Goal: Communication & Community: Answer question/provide support

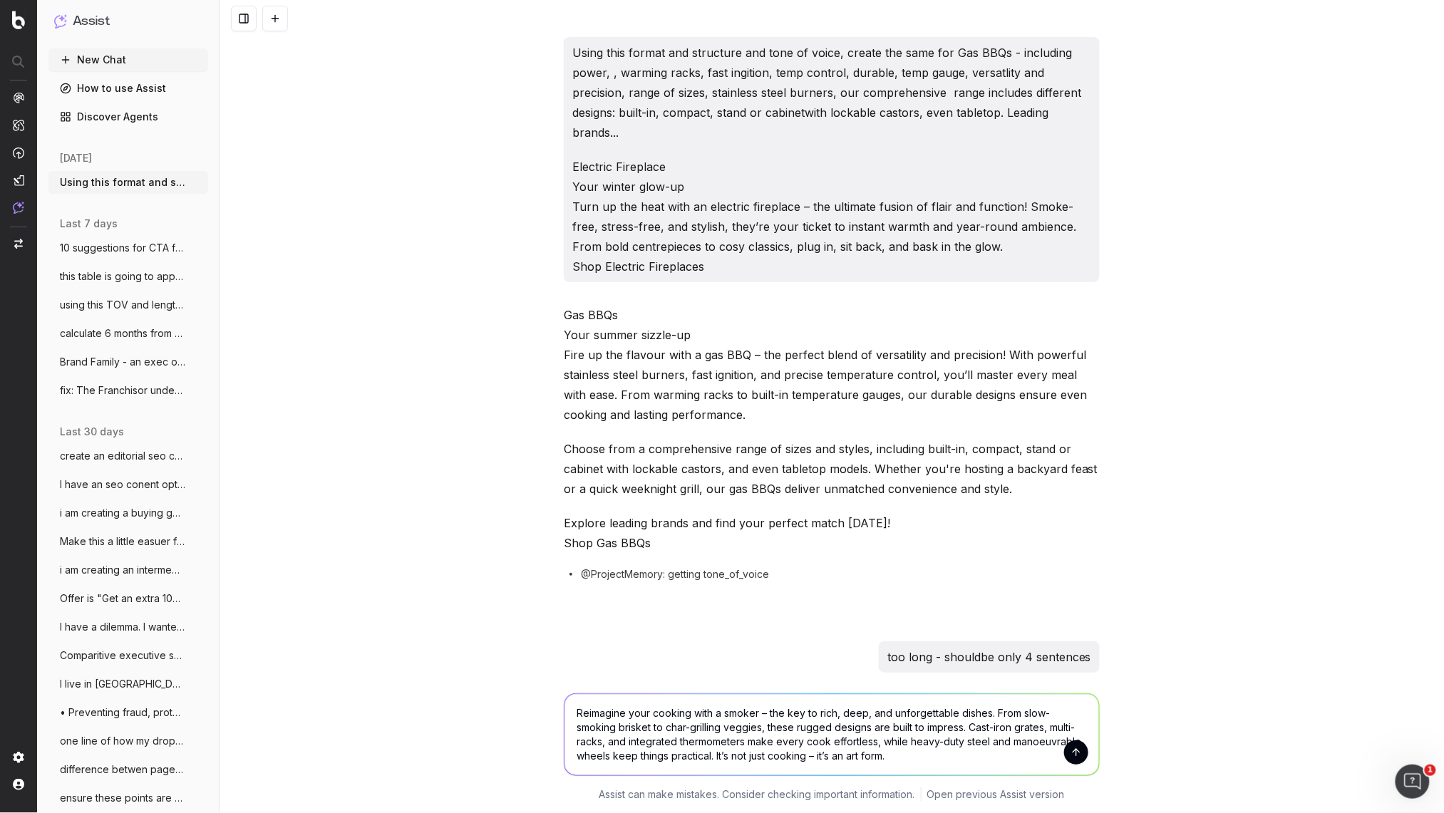
scroll to position [23609, 0]
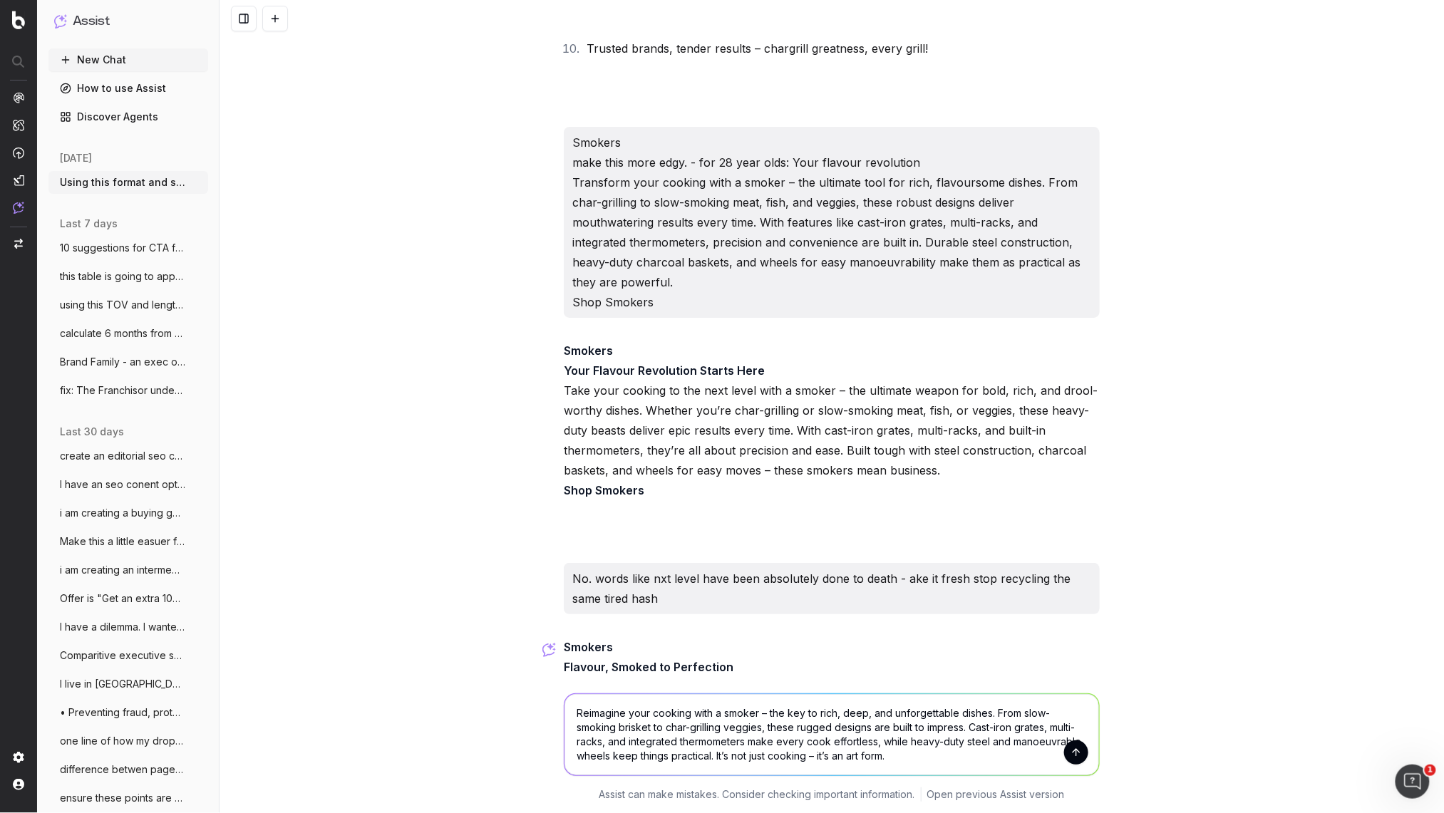
click at [675, 721] on textarea "Reimagine your cooking with a smoker – the key to rich, deep, and unforgettable…" at bounding box center [832, 734] width 535 height 81
drag, startPoint x: 691, startPoint y: 712, endPoint x: 630, endPoint y: 714, distance: 61.3
click at [630, 714] on textarea "Reimagine your cooking with a smoker – the key to rich, deep, and unforgettable…" at bounding box center [832, 734] width 535 height 81
drag, startPoint x: 696, startPoint y: 714, endPoint x: 629, endPoint y: 711, distance: 67.1
click at [629, 711] on textarea "Reimagine dinner parties with a smoker – the key to rich, deep, and unforgettab…" at bounding box center [832, 734] width 535 height 81
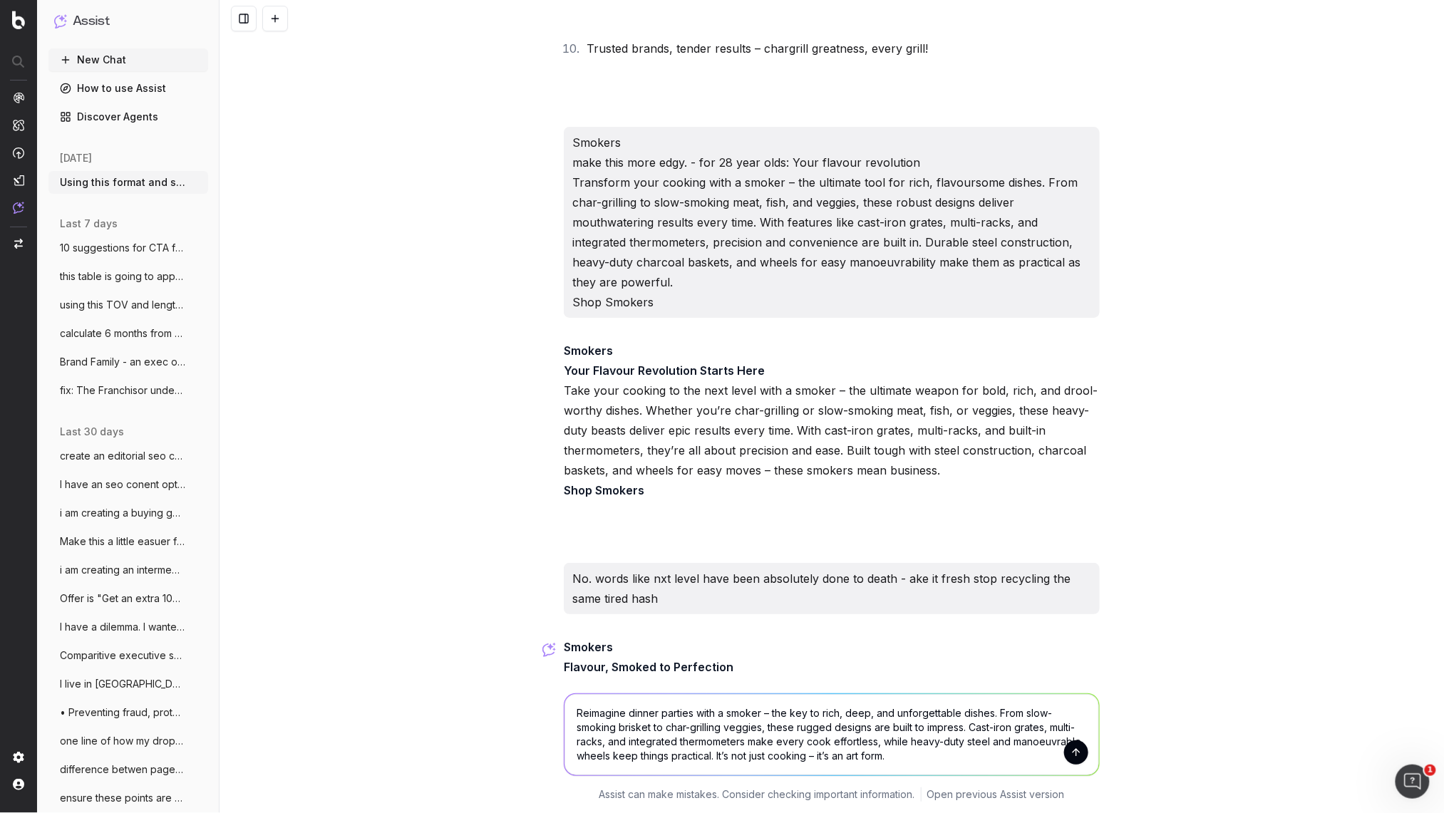
scroll to position [23613, 0]
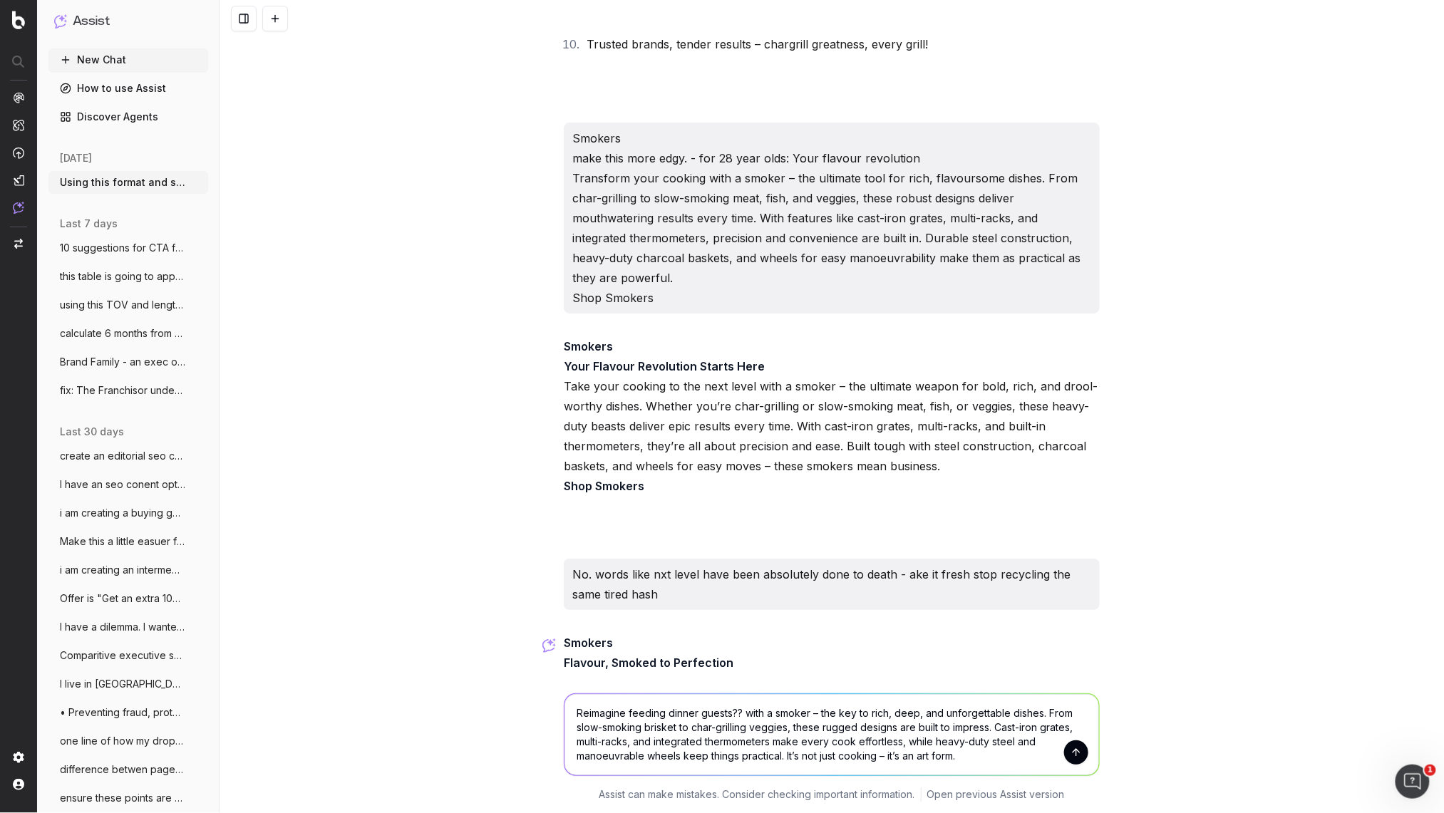
drag, startPoint x: 924, startPoint y: 711, endPoint x: 891, endPoint y: 712, distance: 32.8
click at [891, 712] on textarea "Reimagine feeding dinner guests?? with a smoker – the key to rich, deep, and un…" at bounding box center [832, 734] width 535 height 81
drag, startPoint x: 893, startPoint y: 729, endPoint x: 884, endPoint y: 725, distance: 9.3
click at [889, 729] on textarea "Reimagine feeding dinner guests?? with a smoker – the key to rich, flavoursome …" at bounding box center [832, 734] width 535 height 81
drag, startPoint x: 880, startPoint y: 724, endPoint x: 899, endPoint y: 729, distance: 19.4
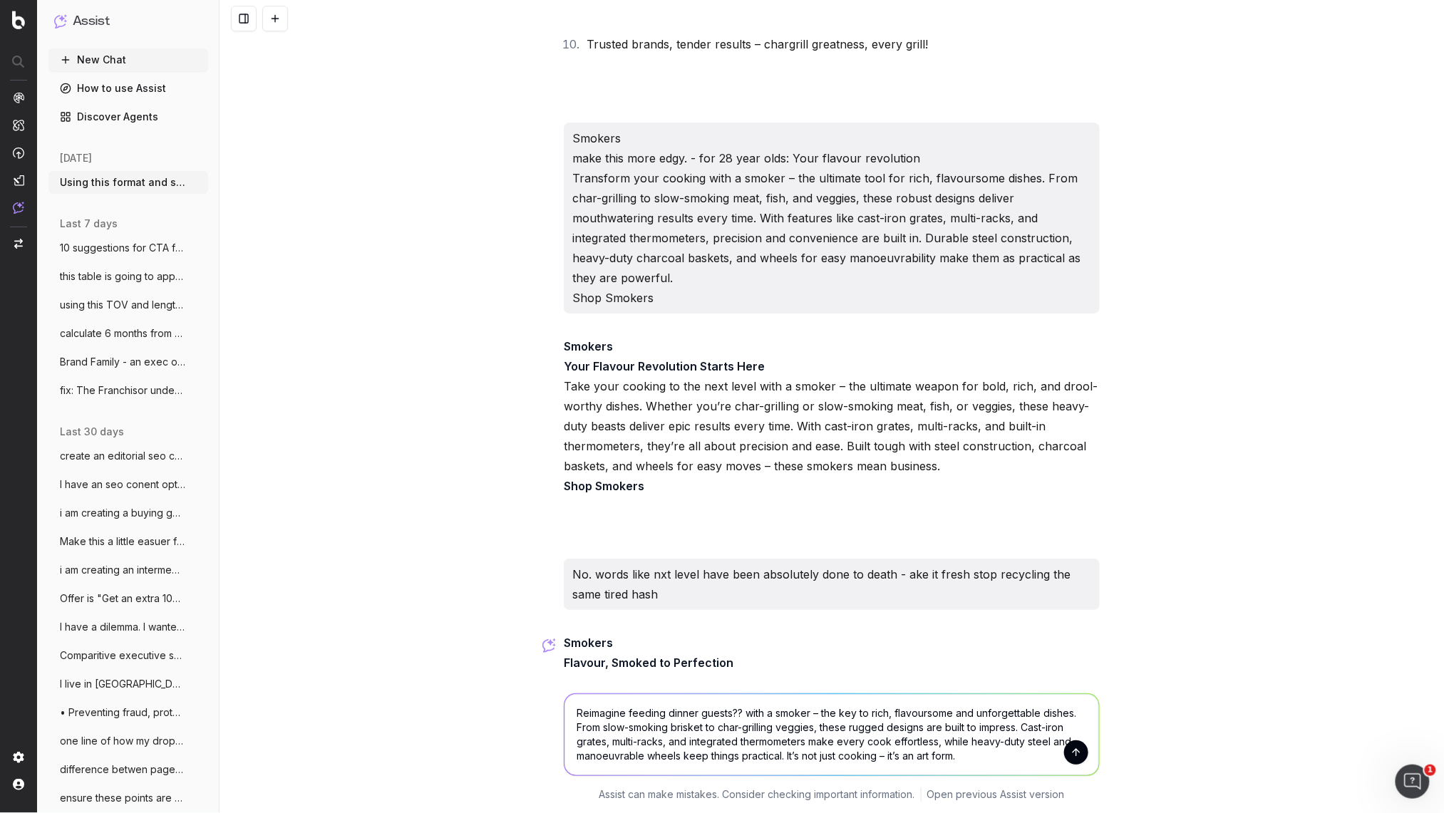
click at [842, 726] on textarea "Reimagine feeding dinner guests?? with a smoker – the key to rich, flavoursome …" at bounding box center [832, 734] width 535 height 81
click at [887, 727] on textarea "Reimagine feeding dinner guests?? with a smoker – the key to rich, flavoursome …" at bounding box center [832, 734] width 535 height 81
click at [853, 723] on textarea "Reimagine feeding dinner guests?? with a smoker – the key to rich, flavoursome …" at bounding box center [832, 734] width 535 height 81
drag, startPoint x: 663, startPoint y: 710, endPoint x: 629, endPoint y: 714, distance: 34.4
click at [629, 714] on textarea "Reimagine feeding dinner guests?? with a smoker – the key to rich, flavoursome …" at bounding box center [832, 734] width 535 height 81
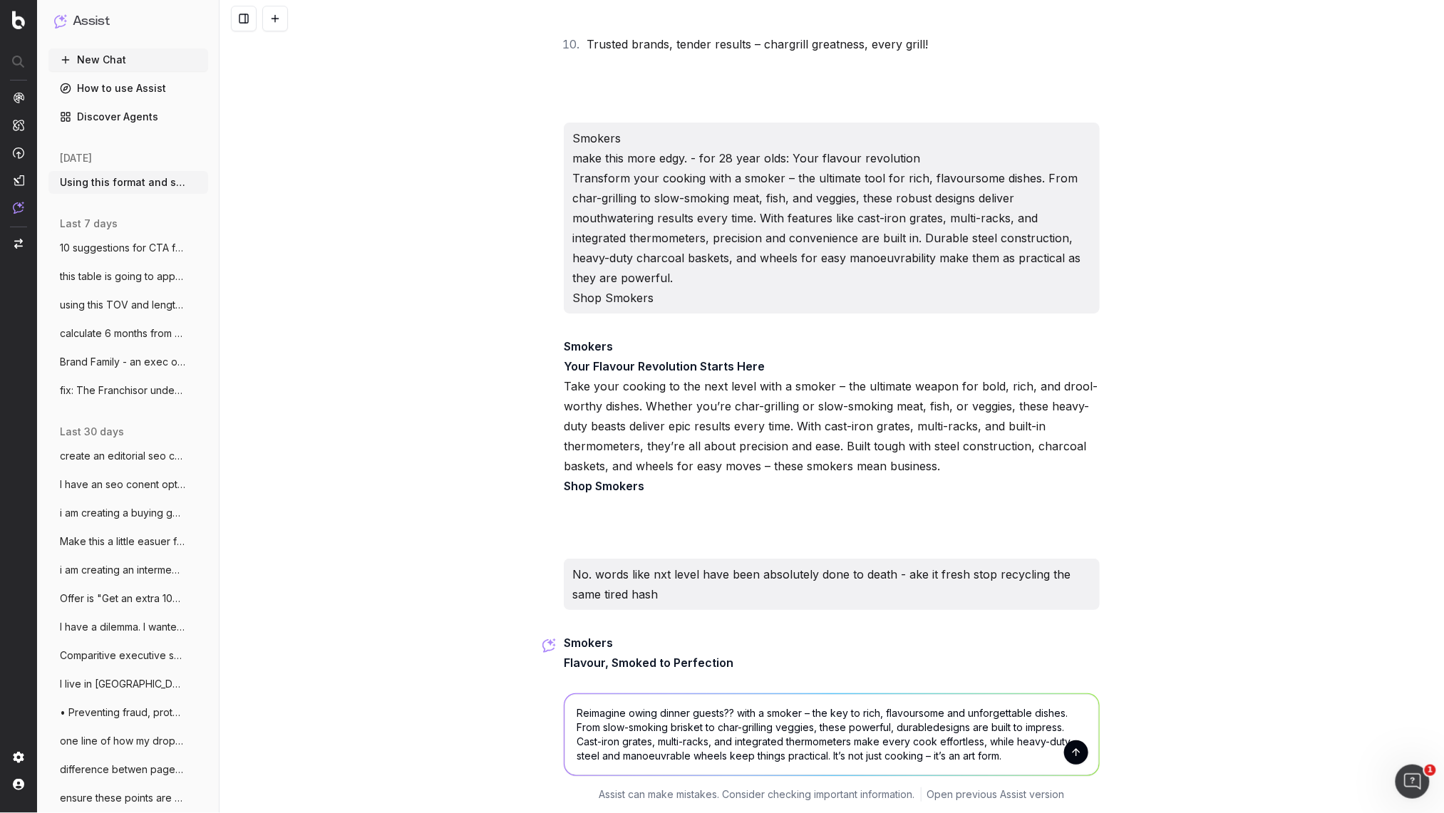
drag, startPoint x: 734, startPoint y: 712, endPoint x: 660, endPoint y: 711, distance: 73.4
click at [660, 711] on textarea "Reimagine owing dinner guests?? with a smoker – the key to rich, flavoursome an…" at bounding box center [832, 734] width 535 height 81
drag, startPoint x: 982, startPoint y: 739, endPoint x: 967, endPoint y: 741, distance: 15.8
click at [959, 743] on textarea "Reimagine owing yourdinner party crowd with a smoker – the key to rich, flavour…" at bounding box center [832, 734] width 535 height 81
click at [979, 741] on textarea "Reimagine owing yourdinner party crowd with a smoker – the key to rich, flavour…" at bounding box center [832, 734] width 535 height 81
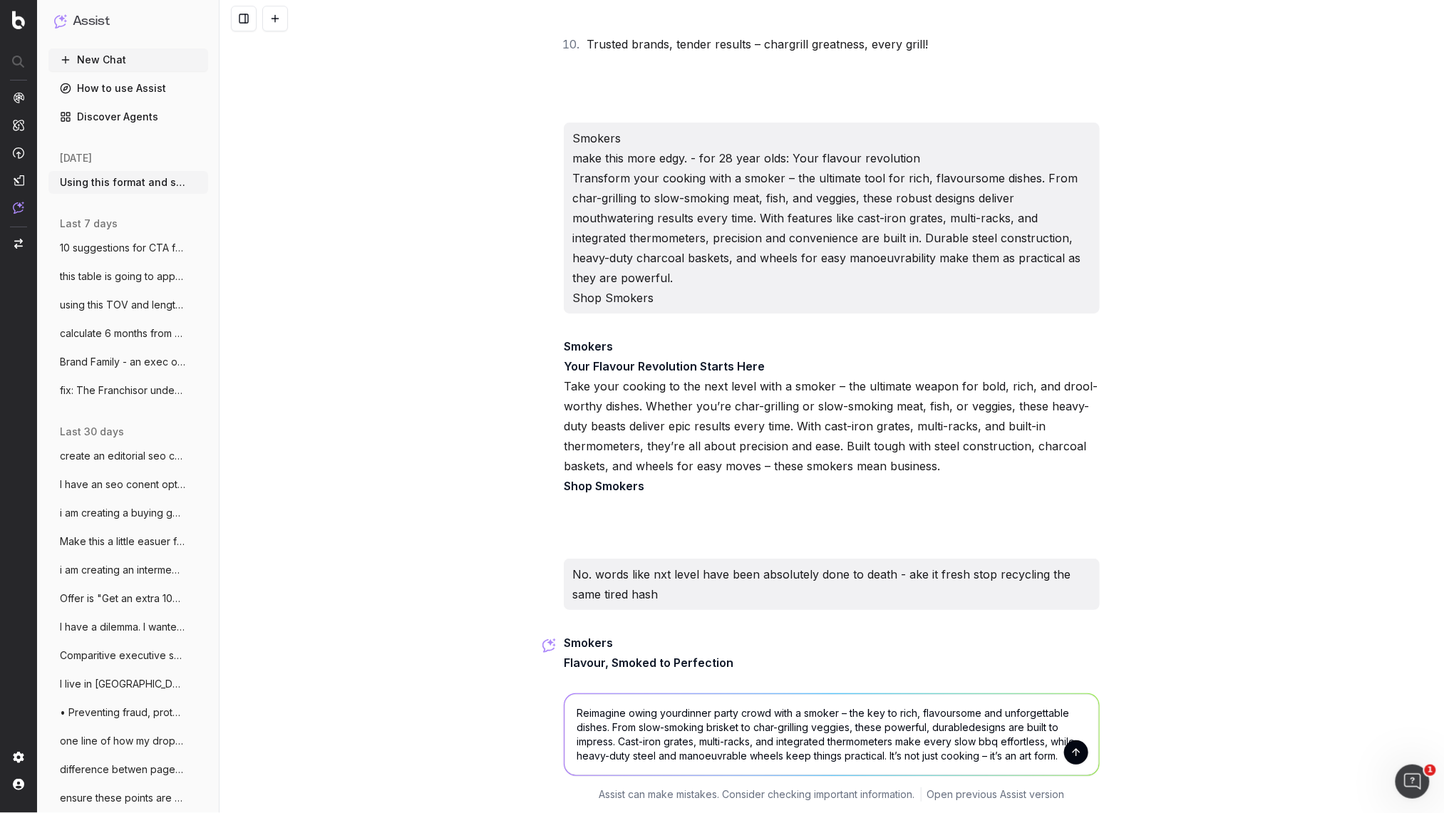
click at [974, 725] on textarea "Reimagine owing yourdinner party crowd with a smoker – the key to rich, flavour…" at bounding box center [832, 734] width 535 height 81
click at [971, 726] on textarea "Reimagine owing yourdinner party crowd with a smoker – the key to rich, flavour…" at bounding box center [832, 734] width 535 height 81
drag, startPoint x: 614, startPoint y: 740, endPoint x: 558, endPoint y: 739, distance: 55.6
click at [558, 739] on div "Reimagine owing yourdinner party crowd with a smoker – the key to rich, flavour…" at bounding box center [831, 732] width 547 height 111
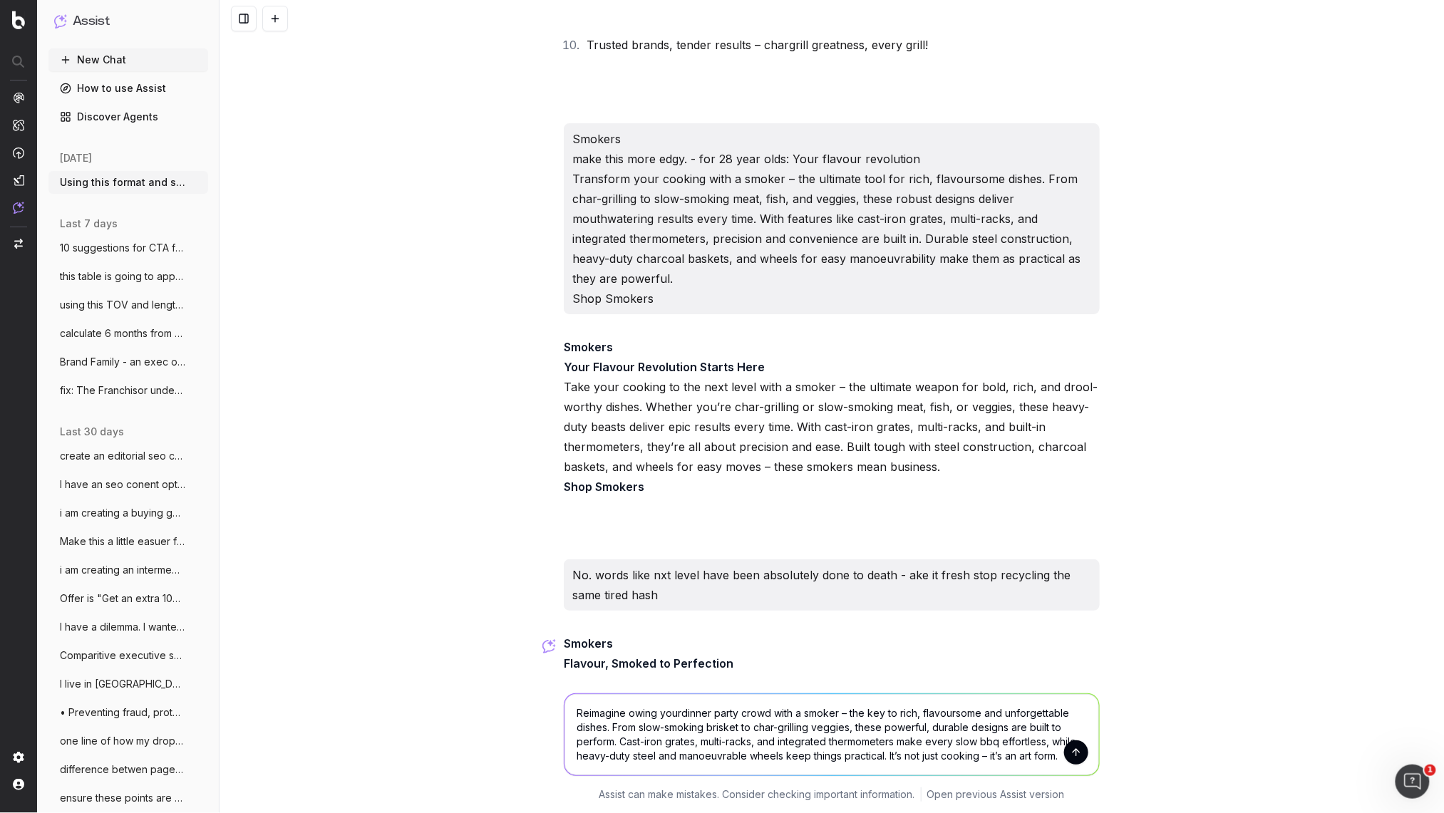
click at [629, 712] on textarea "Reimagine owing yourdinner party crowd with a smoker – the key to rich, flavour…" at bounding box center [832, 734] width 535 height 81
click at [691, 710] on textarea "Reimagine wowing yourdinner party crowd with a smoker – the key to rich, flavou…" at bounding box center [832, 734] width 535 height 81
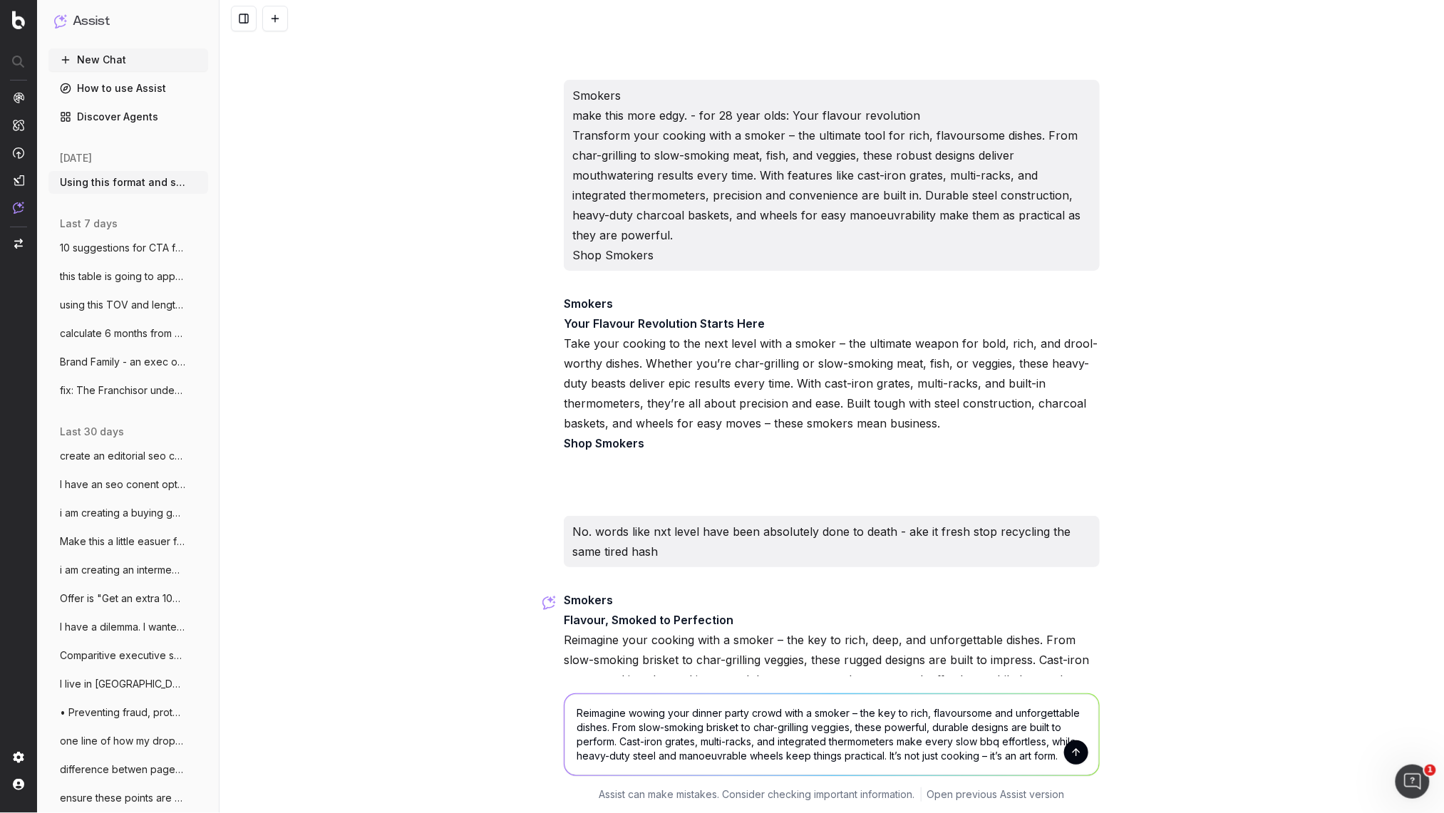
drag, startPoint x: 986, startPoint y: 741, endPoint x: 958, endPoint y: 745, distance: 28.1
click at [958, 745] on textarea "Reimagine wowing your dinner party crowd with a smoker – the key to rich, flavo…" at bounding box center [832, 734] width 535 height 81
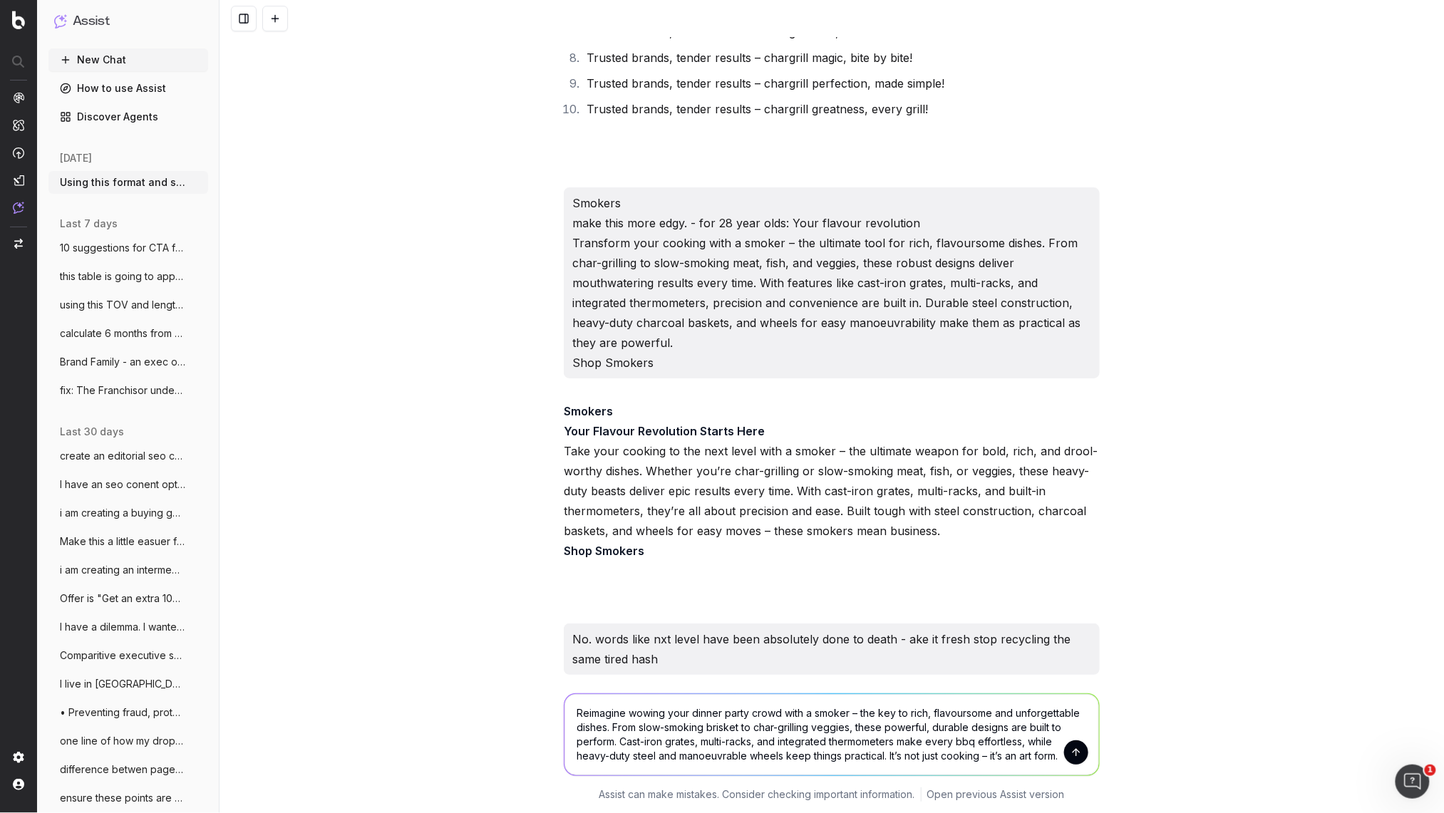
scroll to position [23549, 0]
click at [1017, 761] on textarea "Reimagine wowing your dinner party crowd with a smoker – the key to rich, flavo…" at bounding box center [832, 734] width 535 height 81
drag, startPoint x: 1041, startPoint y: 757, endPoint x: 900, endPoint y: 768, distance: 140.9
click at [888, 758] on textarea "Reimagine wowing your dinner party crowd with a smoker – the key to rich, flavo…" at bounding box center [832, 734] width 535 height 81
click at [1051, 727] on textarea "Reimagine wowing your dinner party crowd with a smoker – the key to rich, flavo…" at bounding box center [832, 734] width 535 height 81
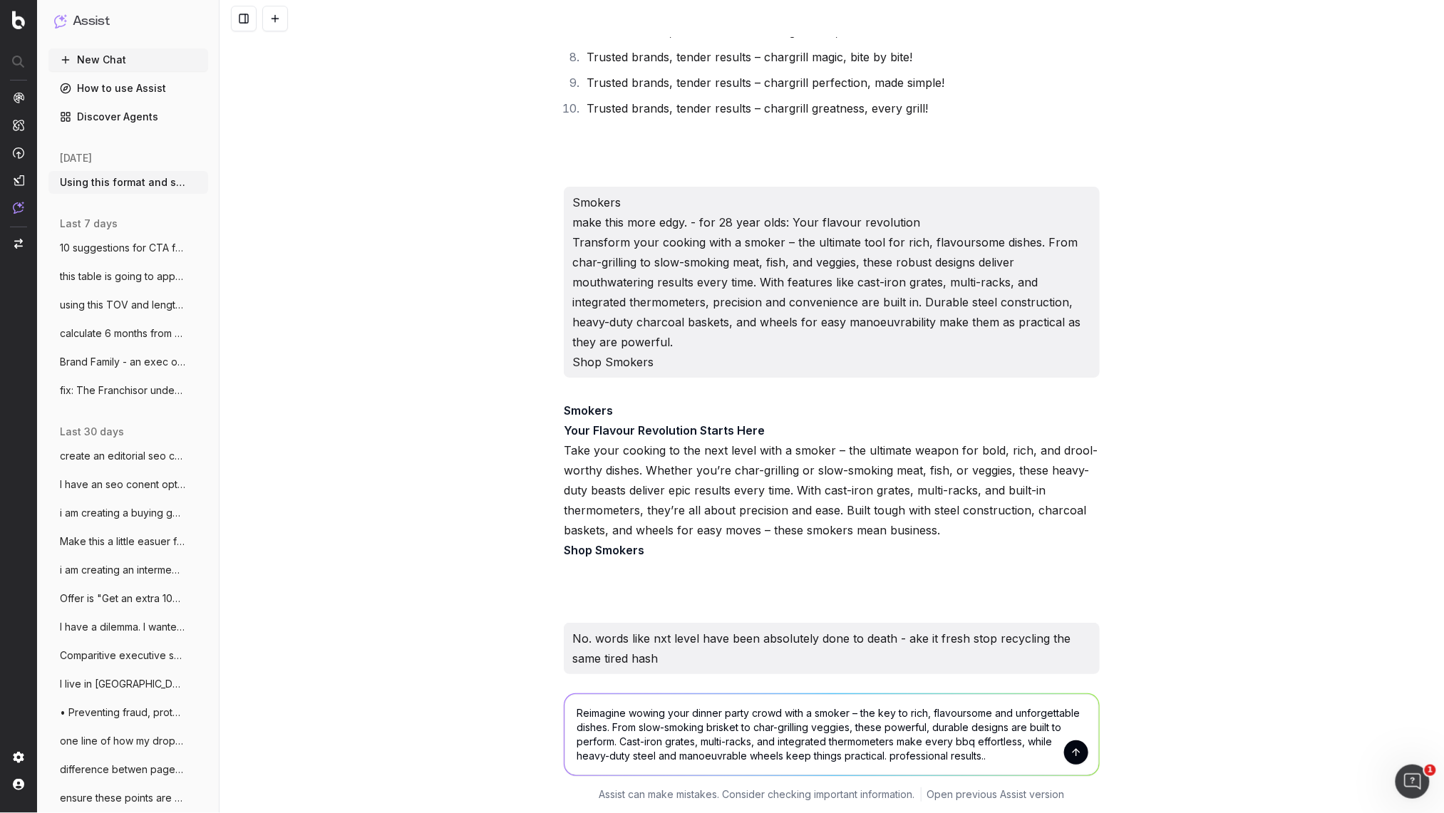
drag, startPoint x: 1064, startPoint y: 730, endPoint x: 1032, endPoint y: 724, distance: 31.9
click at [1032, 724] on textarea "Reimagine wowing your dinner party crowd with a smoker – the key to rich, flavo…" at bounding box center [832, 734] width 535 height 81
click at [574, 742] on textarea "Reimagine wowing your dinner party crowd with a smoker – the key to rich, flavo…" at bounding box center [832, 734] width 535 height 81
click at [672, 740] on textarea "Reimagine wowing your dinner party crowd with a smoker – the key to rich, flavo…" at bounding box center [832, 734] width 535 height 81
drag, startPoint x: 841, startPoint y: 740, endPoint x: 850, endPoint y: 753, distance: 15.8
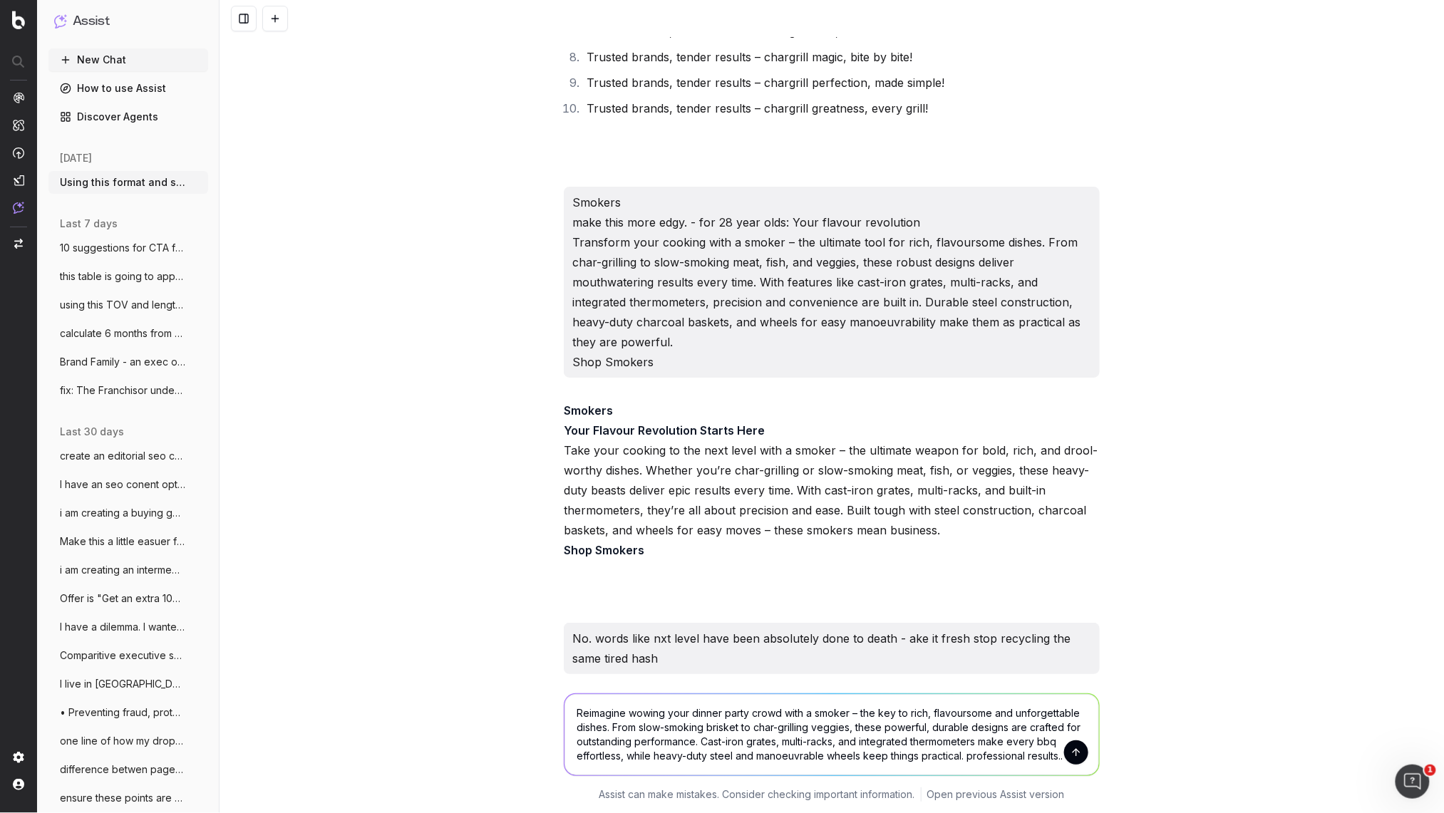
click at [846, 743] on textarea "Reimagine wowing your dinner party crowd with a smoker – the key to rich, flavo…" at bounding box center [832, 734] width 535 height 81
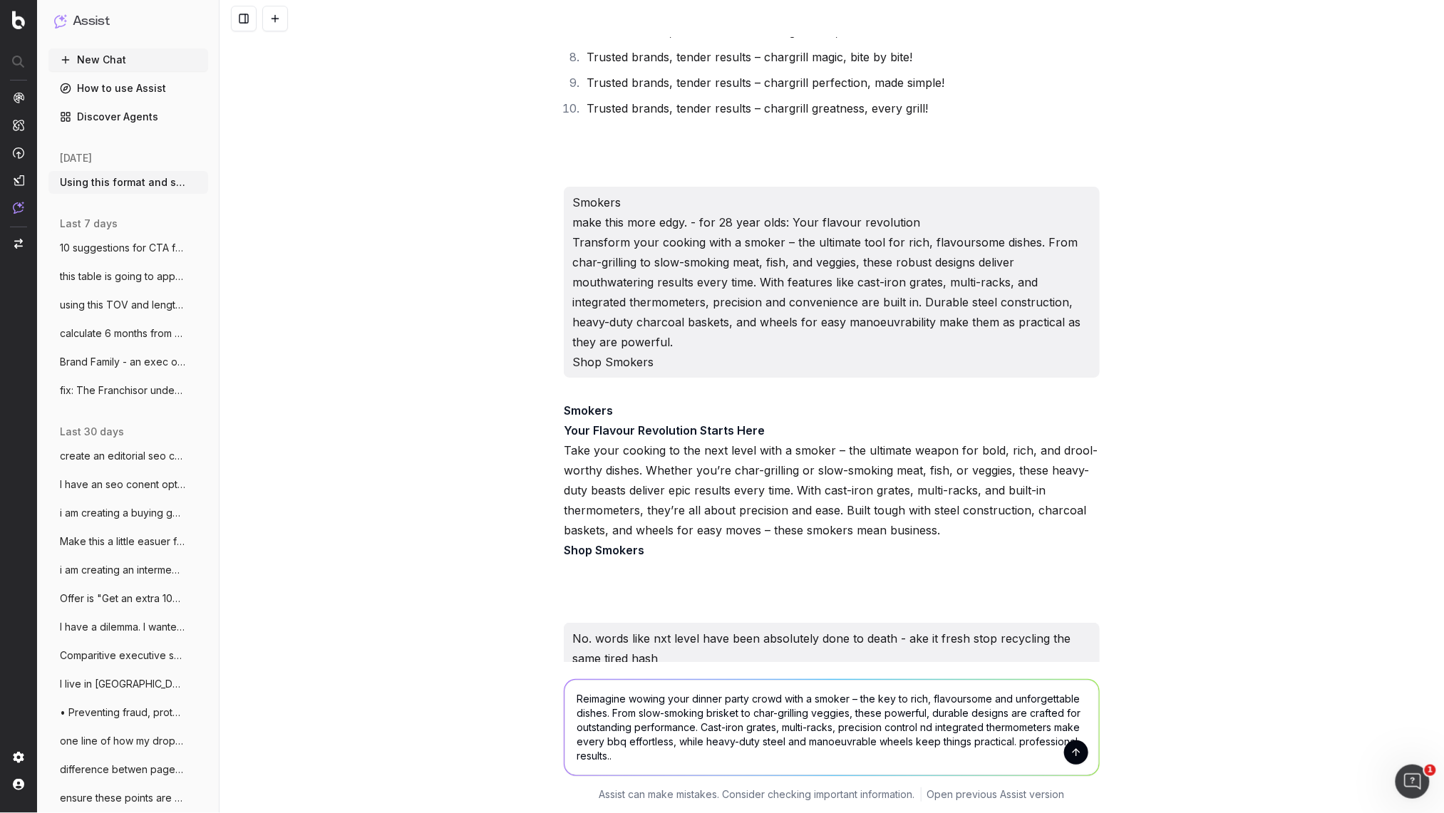
click at [631, 761] on textarea "Reimagine wowing your dinner party crowd with a smoker – the key to rich, flavo…" at bounding box center [832, 728] width 535 height 96
type textarea "Reimagine wowing your dinner party crowd with a smoker – the key to rich, flavo…"
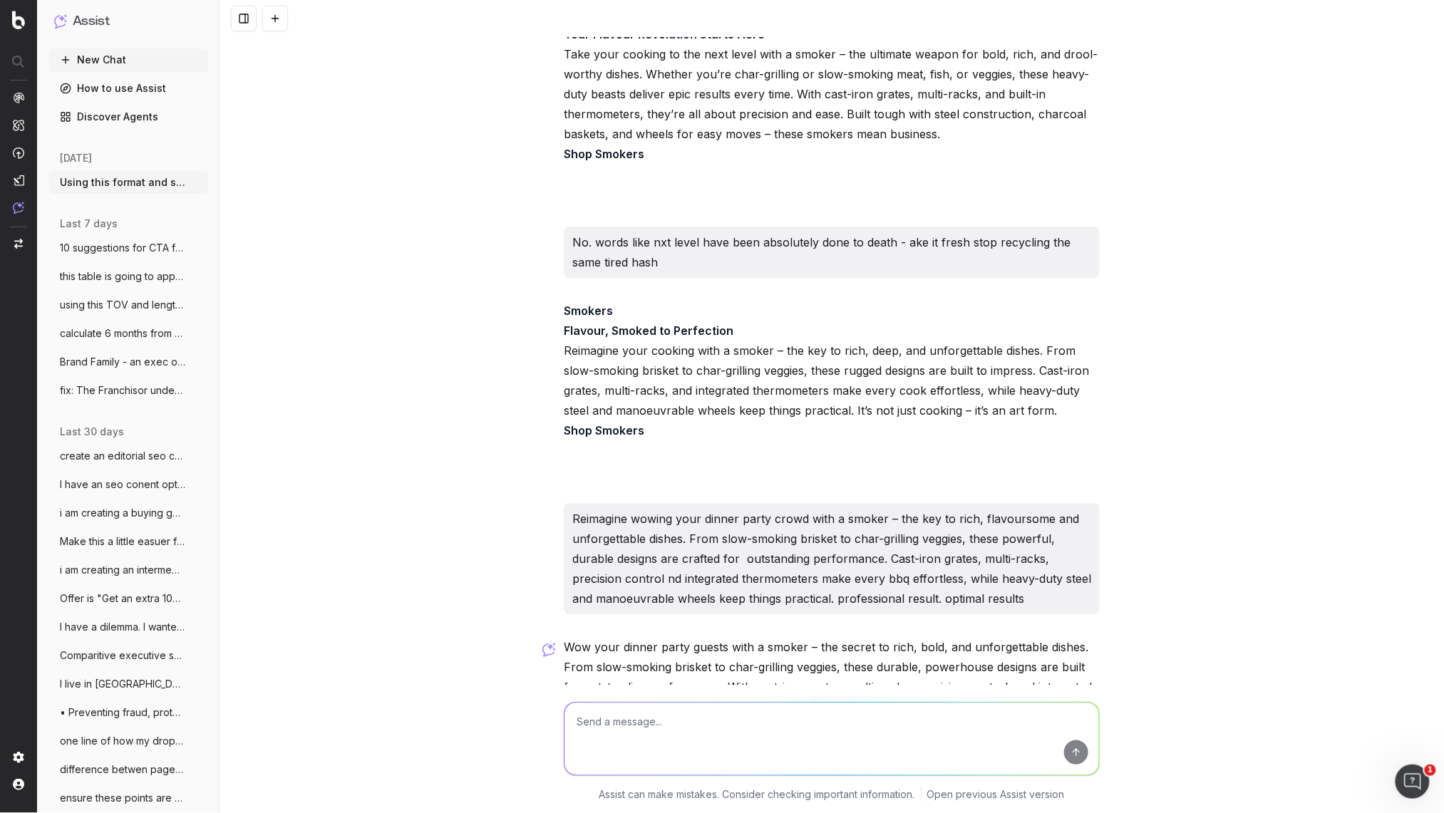
scroll to position [24037, 0]
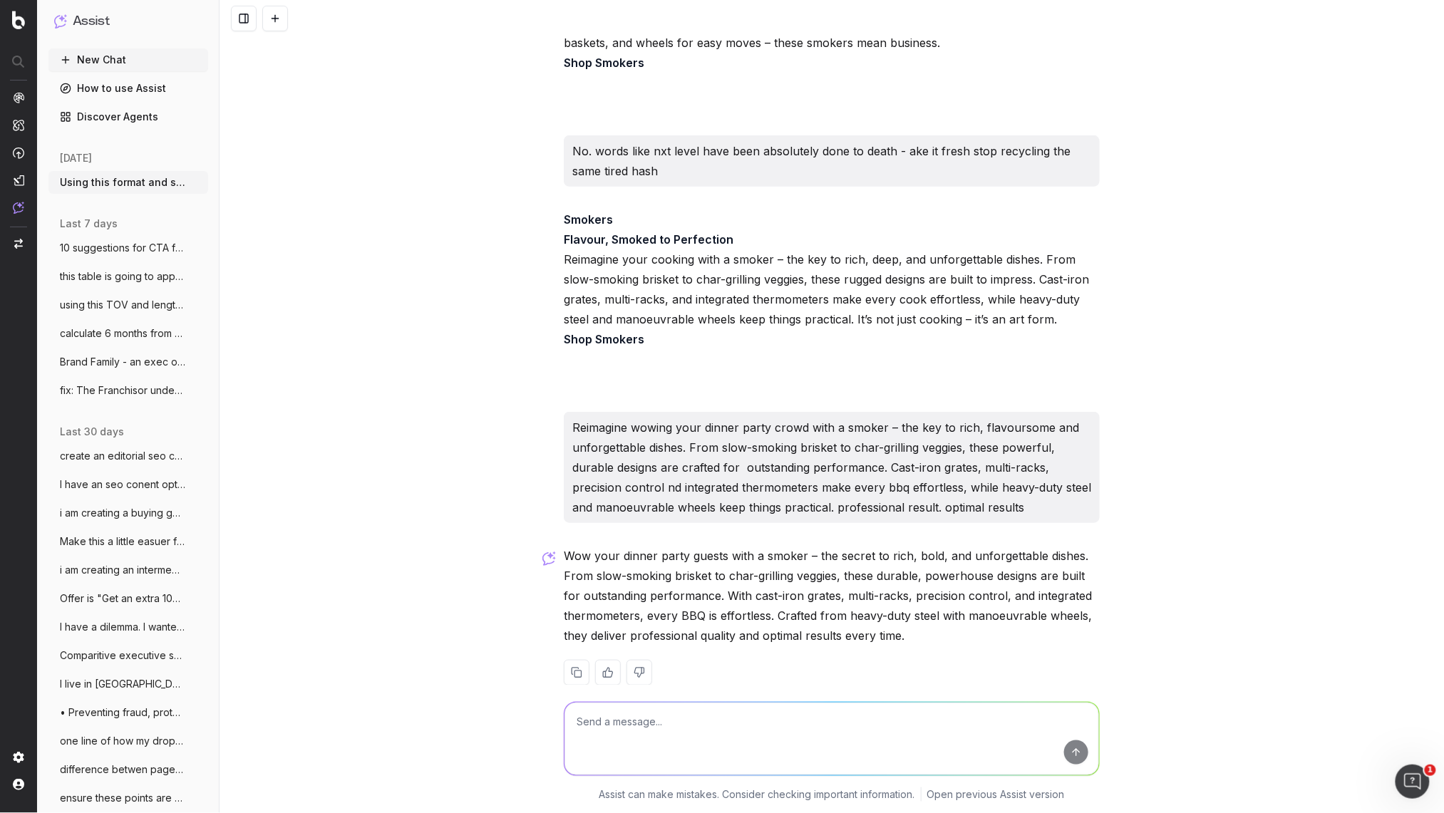
click at [876, 592] on p "Wow your dinner party guests with a smoker – the secret to rich, bold, and unfo…" at bounding box center [832, 596] width 536 height 100
click at [878, 578] on p "Wow your dinner party guests with a smoker – the secret to rich, bold, and unfo…" at bounding box center [832, 596] width 536 height 100
drag, startPoint x: 825, startPoint y: 607, endPoint x: 567, endPoint y: 536, distance: 267.5
click at [567, 546] on p "Wow your dinner party guests with a smoker – the secret to rich, bold, and unfo…" at bounding box center [832, 596] width 536 height 100
copy p "Wow your dinner party guests with a smoker – the secret to rich, bold, and unfo…"
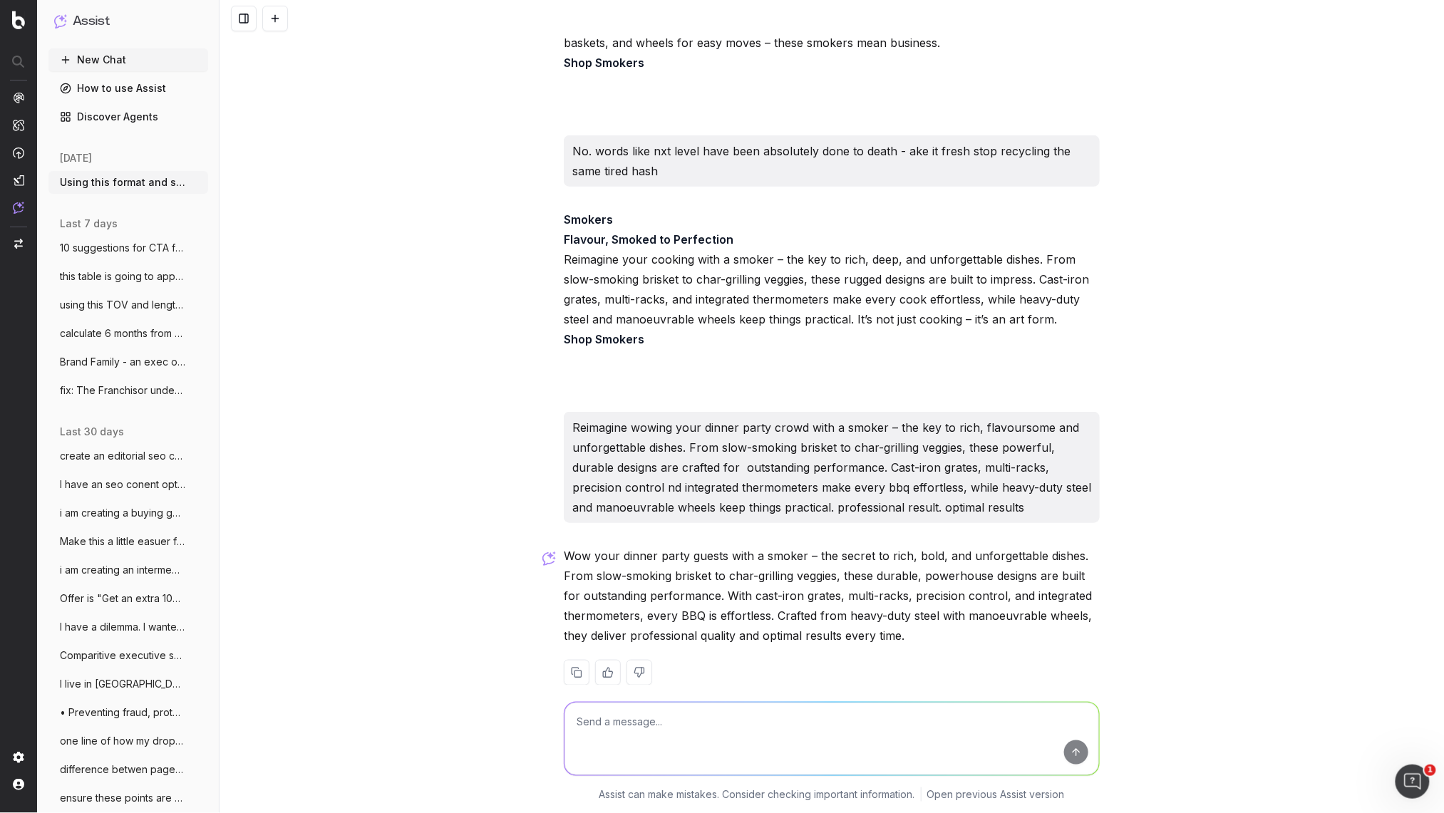
click at [603, 726] on textarea at bounding box center [832, 739] width 535 height 73
paste textarea "Wow your dinner party guests with a smoker – the secret to rich, bold, and unfo…"
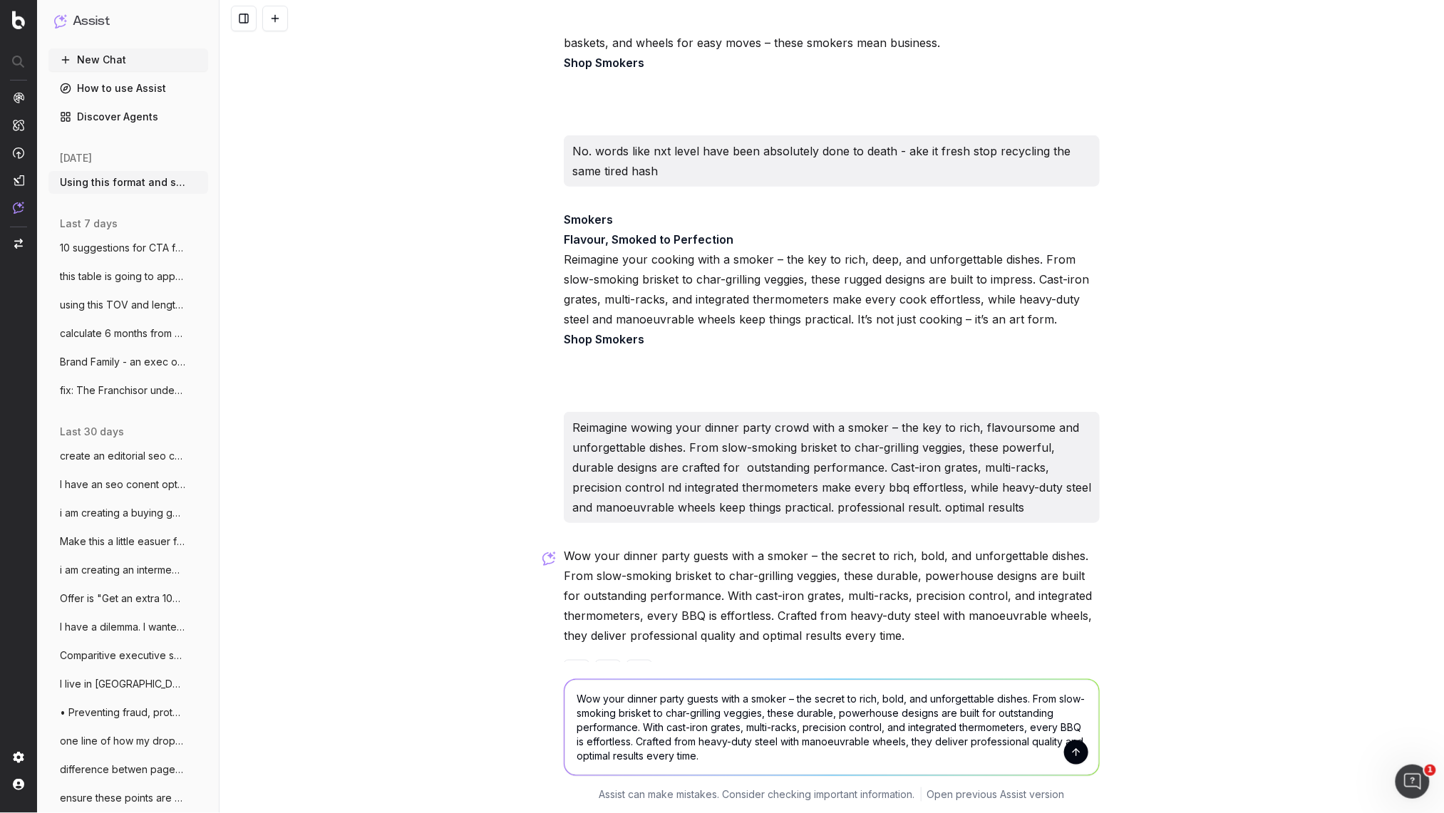
drag, startPoint x: 714, startPoint y: 697, endPoint x: 659, endPoint y: 695, distance: 55.6
click at [660, 695] on textarea "Wow your dinner party guests with a smoker – the secret to rich, bold, and unfo…" at bounding box center [832, 728] width 535 height 96
drag, startPoint x: 873, startPoint y: 696, endPoint x: 828, endPoint y: 694, distance: 45.7
click at [828, 694] on textarea "Wow your dinner crowd with a smoker – the secret to rich, bold, and unforgettab…" at bounding box center [832, 728] width 535 height 96
click at [716, 698] on textarea "Wow your dinner crowd with a smoker – the secret to rich, bold, and unforgettab…" at bounding box center [832, 728] width 535 height 96
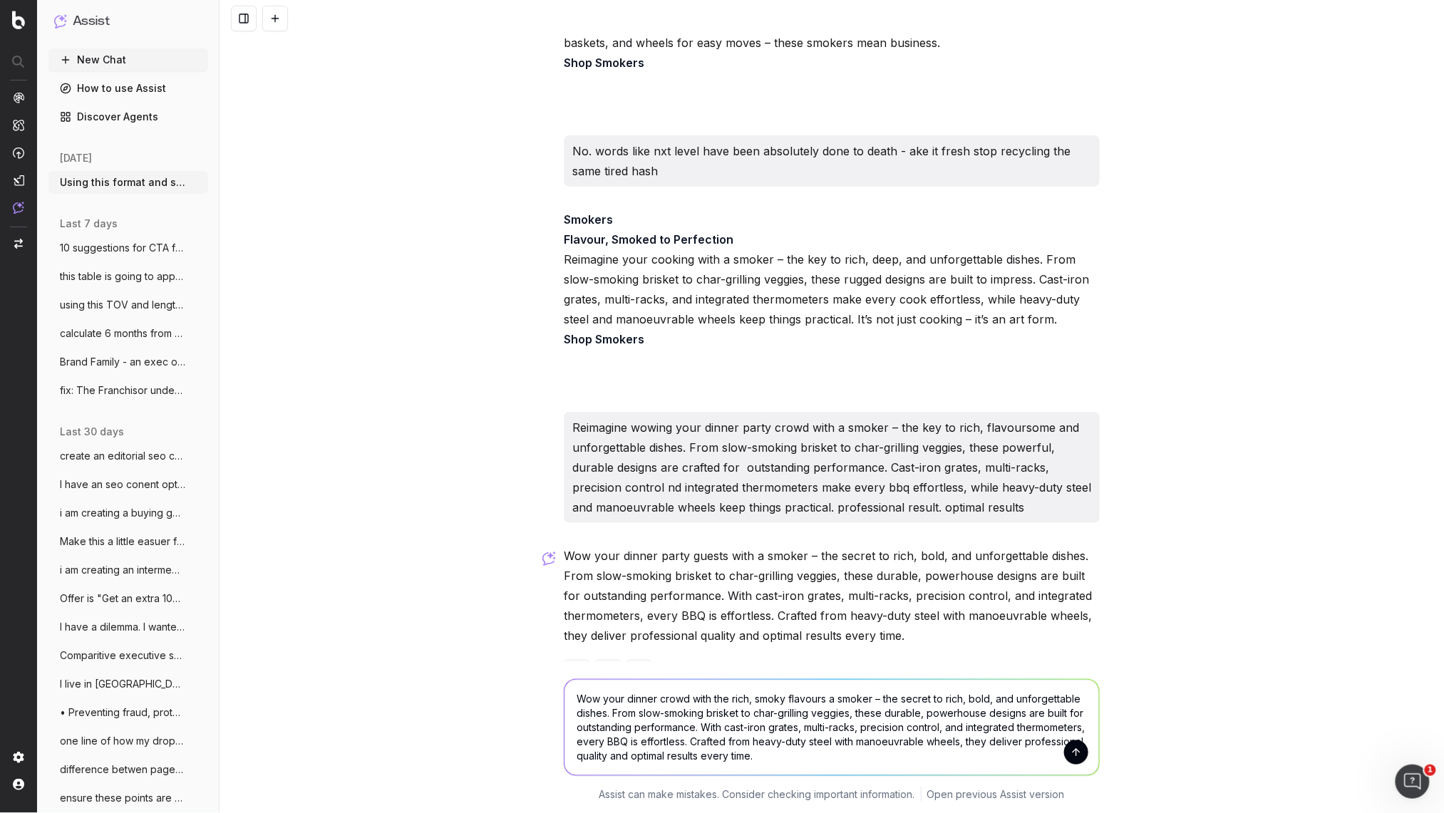
click at [758, 698] on textarea "Wow your dinner crowd with the rich, smoky flavours a smoker – the secret to ri…" at bounding box center [832, 728] width 535 height 96
drag, startPoint x: 683, startPoint y: 710, endPoint x: 856, endPoint y: 696, distance: 173.8
click at [856, 696] on textarea "Wow your dinner crowd with the rich, bold, smoky flavours a smoker – the secret…" at bounding box center [832, 728] width 535 height 96
drag, startPoint x: 855, startPoint y: 697, endPoint x: 751, endPoint y: 694, distance: 104.8
click at [756, 696] on textarea "Wow your dinner crowd with the rich, bold, smoky flavours that only a rom slow-…" at bounding box center [832, 728] width 535 height 96
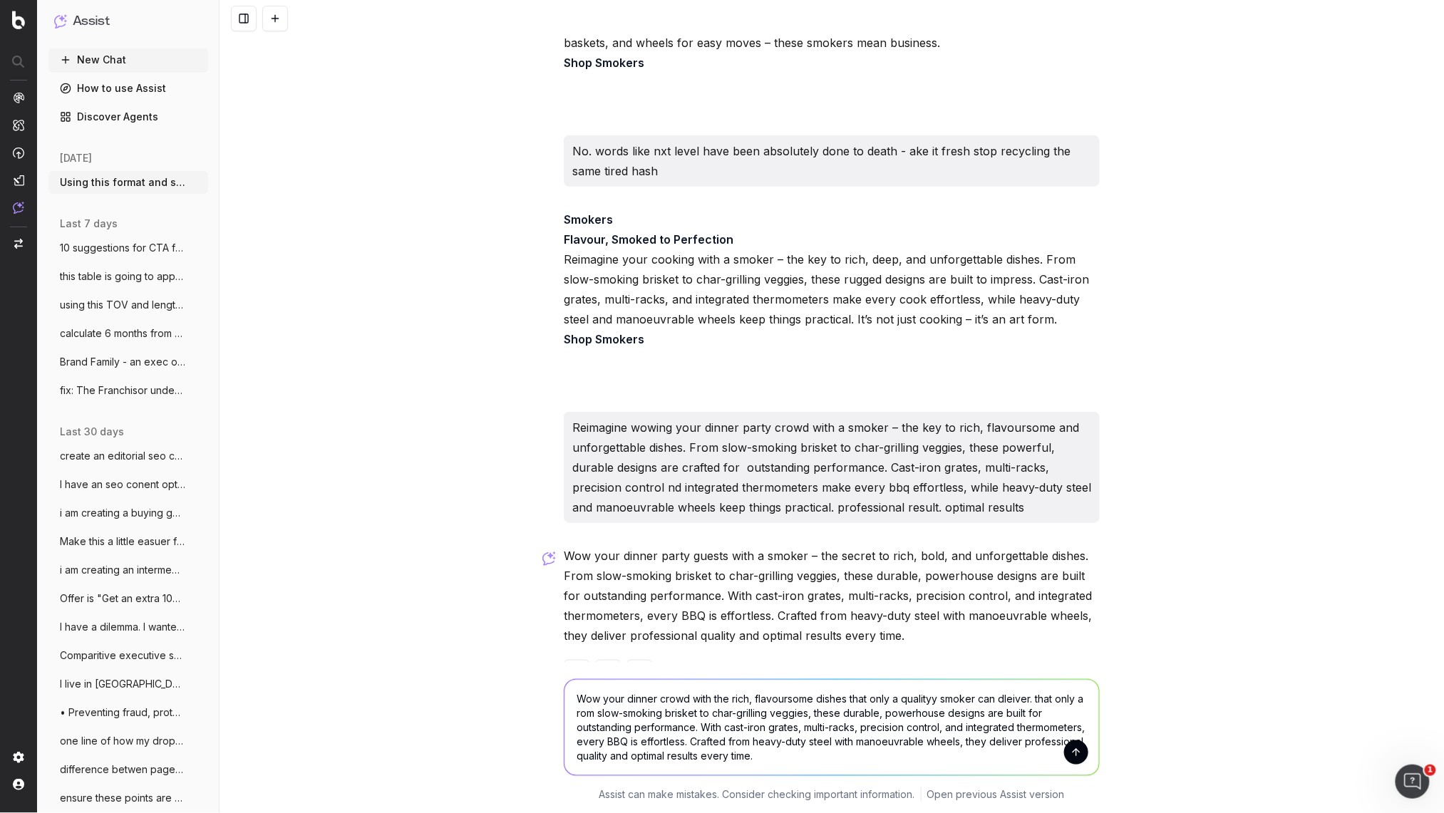
drag, startPoint x: 1032, startPoint y: 701, endPoint x: 1004, endPoint y: 696, distance: 27.7
click at [1004, 696] on textarea "Wow your dinner crowd with the rich, flavoursome dishes that only a qualityy sm…" at bounding box center [832, 728] width 535 height 96
click at [577, 713] on textarea "Wow your dinner crowd with the rich, flavoursome dishes that only a qualityy sm…" at bounding box center [832, 728] width 535 height 96
click at [626, 716] on textarea "Wow your dinner crowd with the rich, flavoursome dishes that only a qualityy sm…" at bounding box center [832, 728] width 535 height 96
drag, startPoint x: 734, startPoint y: 716, endPoint x: 754, endPoint y: 723, distance: 21.9
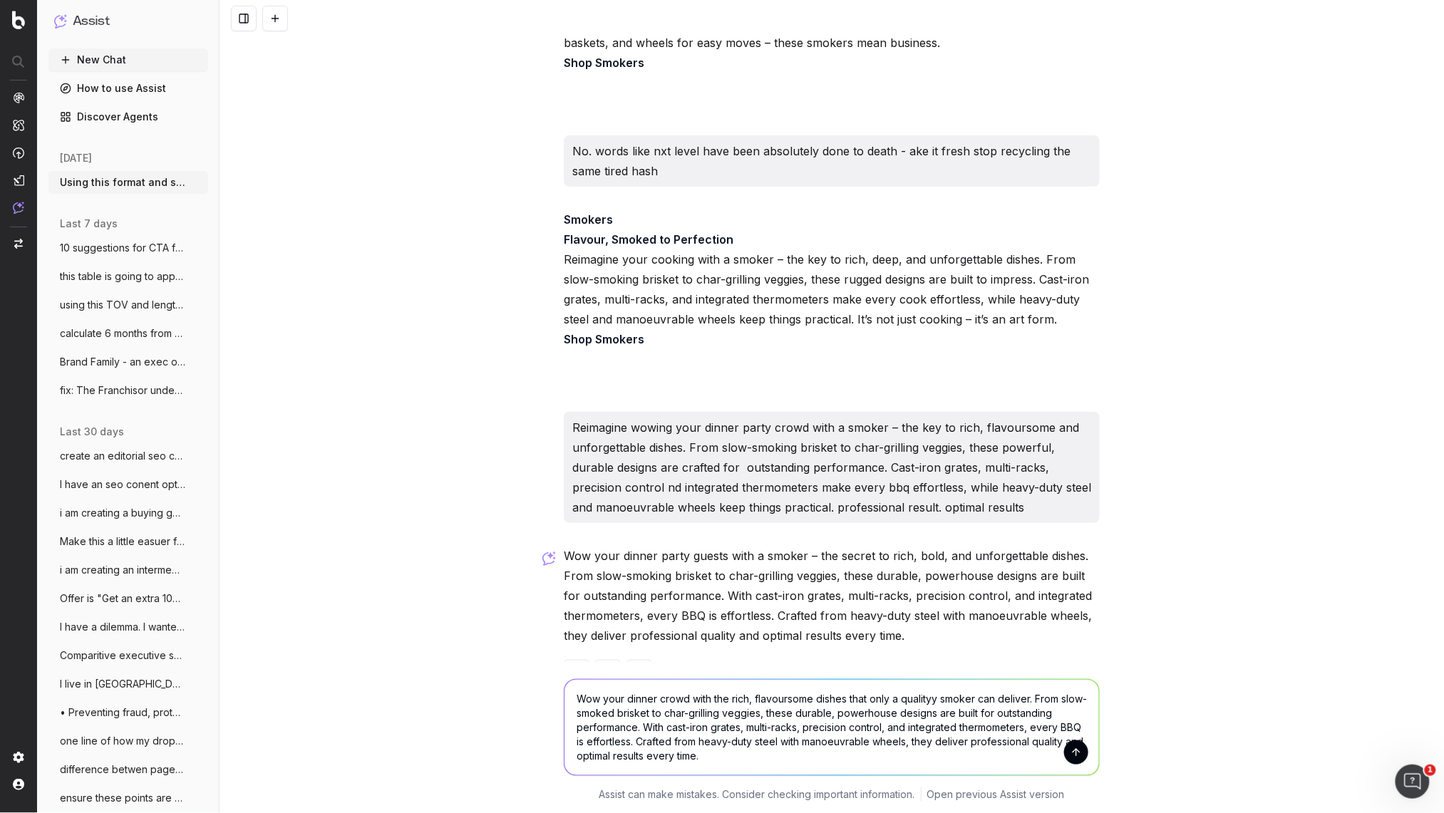
click at [735, 714] on textarea "Wow your dinner crowd with the rich, flavoursome dishes that only a qualityy sm…" at bounding box center [832, 728] width 535 height 96
drag, startPoint x: 862, startPoint y: 713, endPoint x: 821, endPoint y: 714, distance: 40.6
click at [821, 714] on textarea "Wow your dinner crowd with the rich, flavoursome dishes that only a qualityy sm…" at bounding box center [832, 728] width 535 height 96
drag, startPoint x: 1021, startPoint y: 716, endPoint x: 960, endPoint y: 713, distance: 60.7
click at [960, 713] on textarea "Wow your dinner crowd with the rich, flavoursome dishes that only a qualityy sm…" at bounding box center [832, 728] width 535 height 96
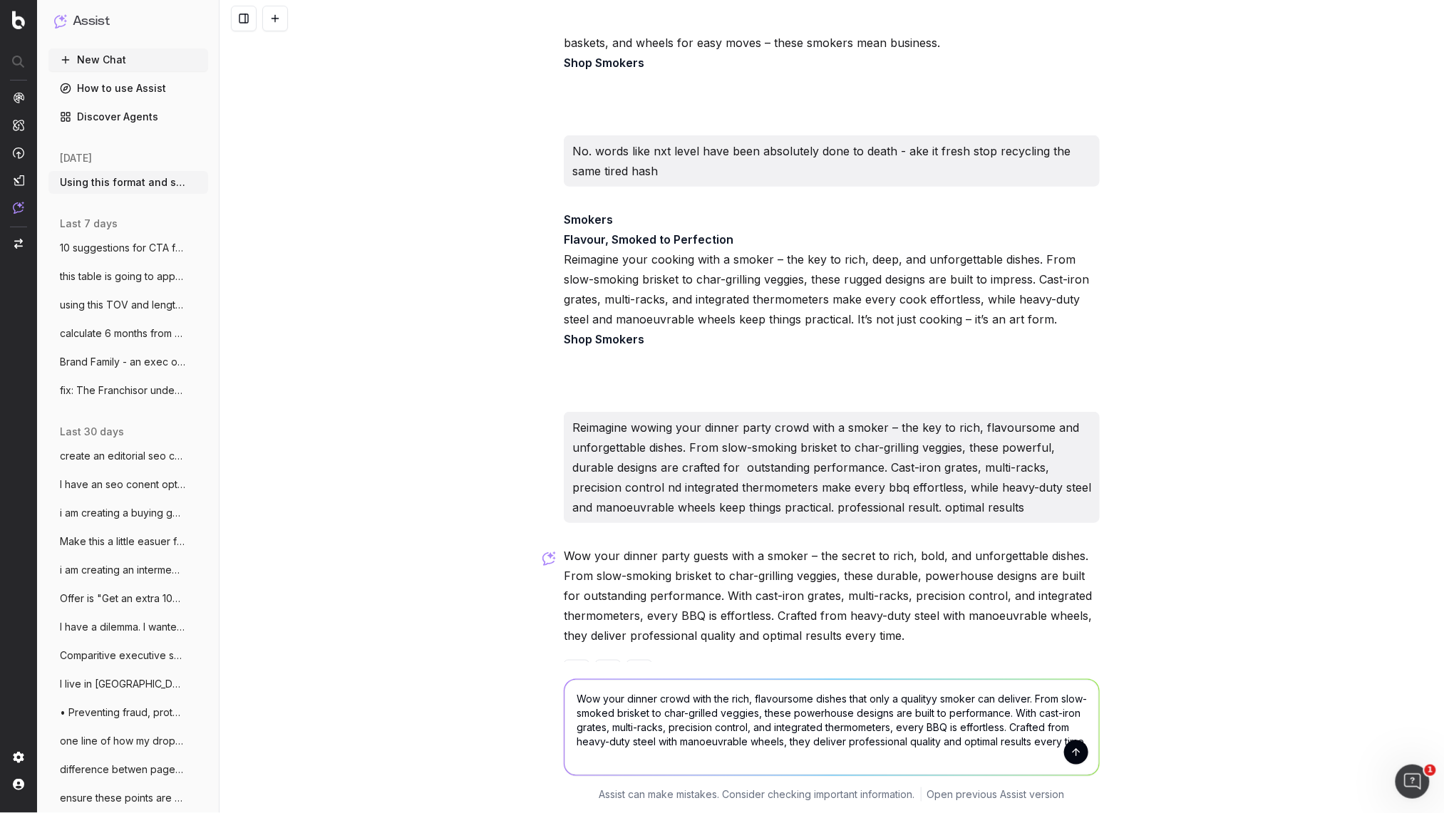
click at [967, 714] on textarea "Wow your dinner crowd with the rich, flavoursome dishes that only a qualityy sm…" at bounding box center [832, 728] width 535 height 96
click at [976, 714] on textarea "Wow your dinner crowd with the rich, flavoursome dishes that only a qualityy sm…" at bounding box center [832, 728] width 535 height 96
click at [961, 713] on textarea "Wow your dinner crowd with the rich, flavoursome dishes that only a qualityy sm…" at bounding box center [832, 728] width 535 height 96
click at [575, 695] on textarea "Wow your dinner crowd with the rich, flavoursome dishes that only a qualityy sm…" at bounding box center [832, 728] width 535 height 96
type textarea "Cut it down - give it more edge, punch and pizazz: Wow your dinner crowd with t…"
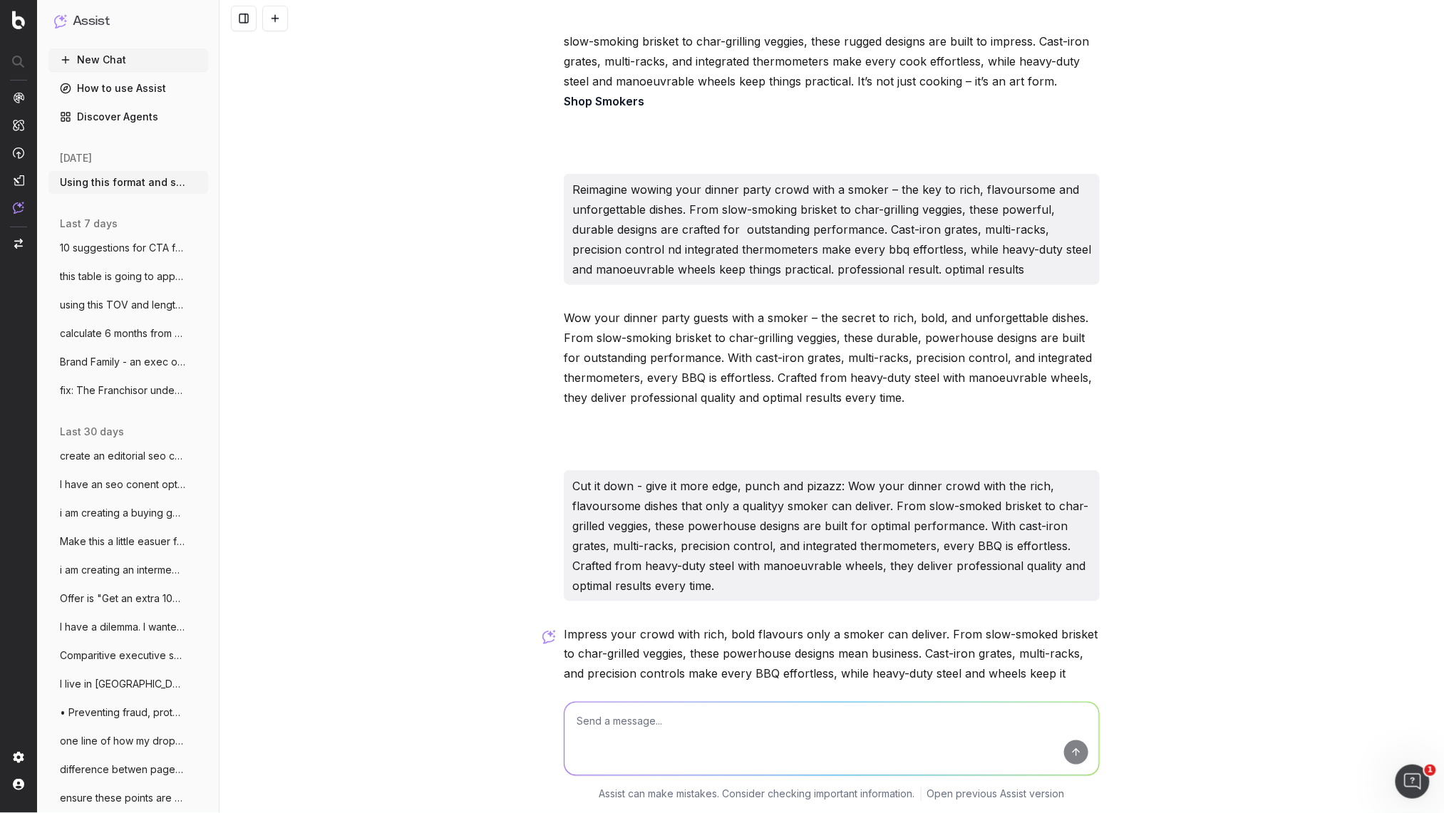
scroll to position [24334, 0]
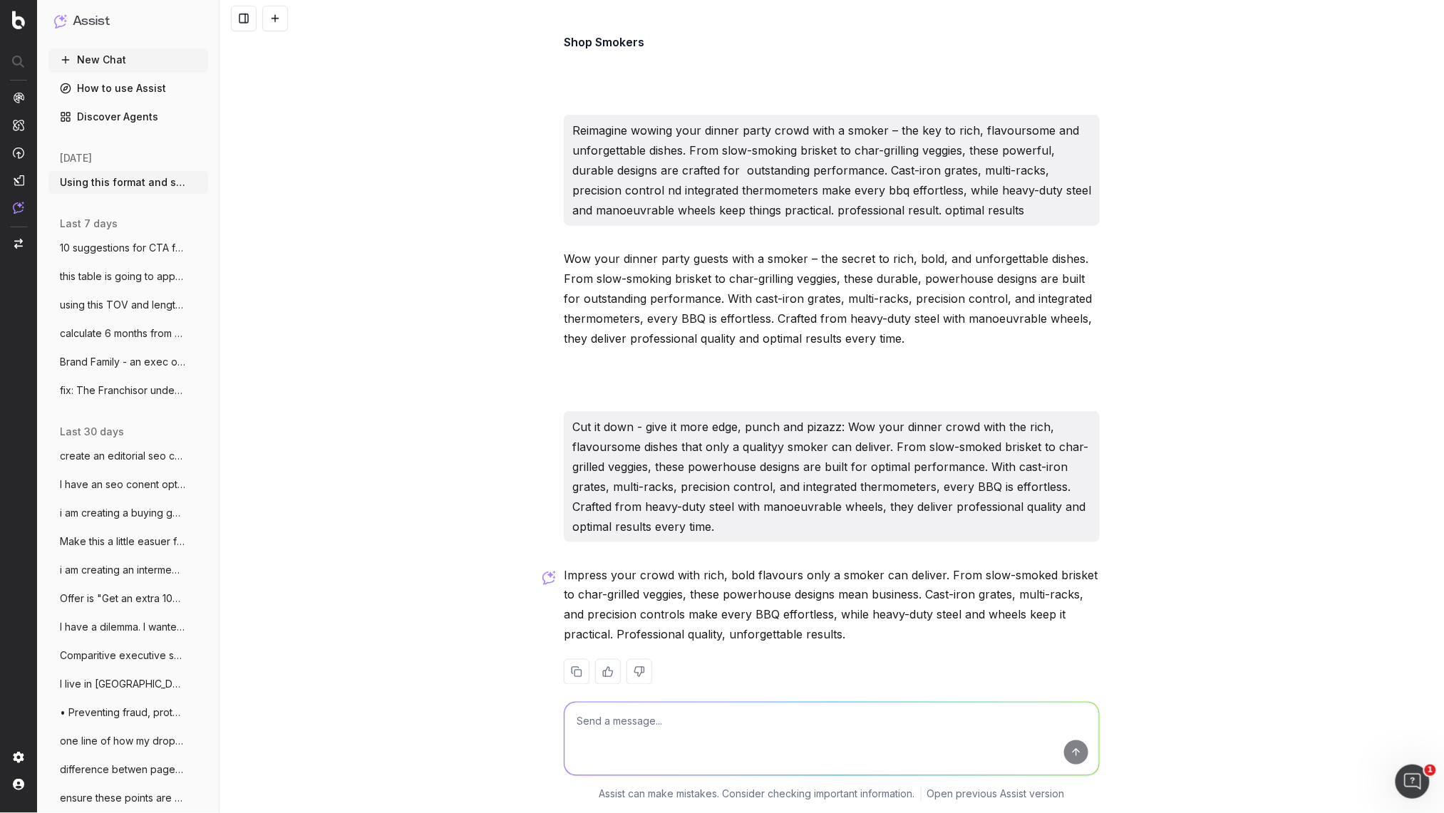
click at [782, 625] on div "Impress your crowd with rich, bold flavours only a smoker can deliver. From slo…" at bounding box center [832, 636] width 536 height 143
drag, startPoint x: 808, startPoint y: 610, endPoint x: 562, endPoint y: 556, distance: 251.8
copy p "Impress your crowd with rich, bold flavours only a smoker can deliver. From slo…"
click at [593, 717] on textarea at bounding box center [832, 739] width 535 height 73
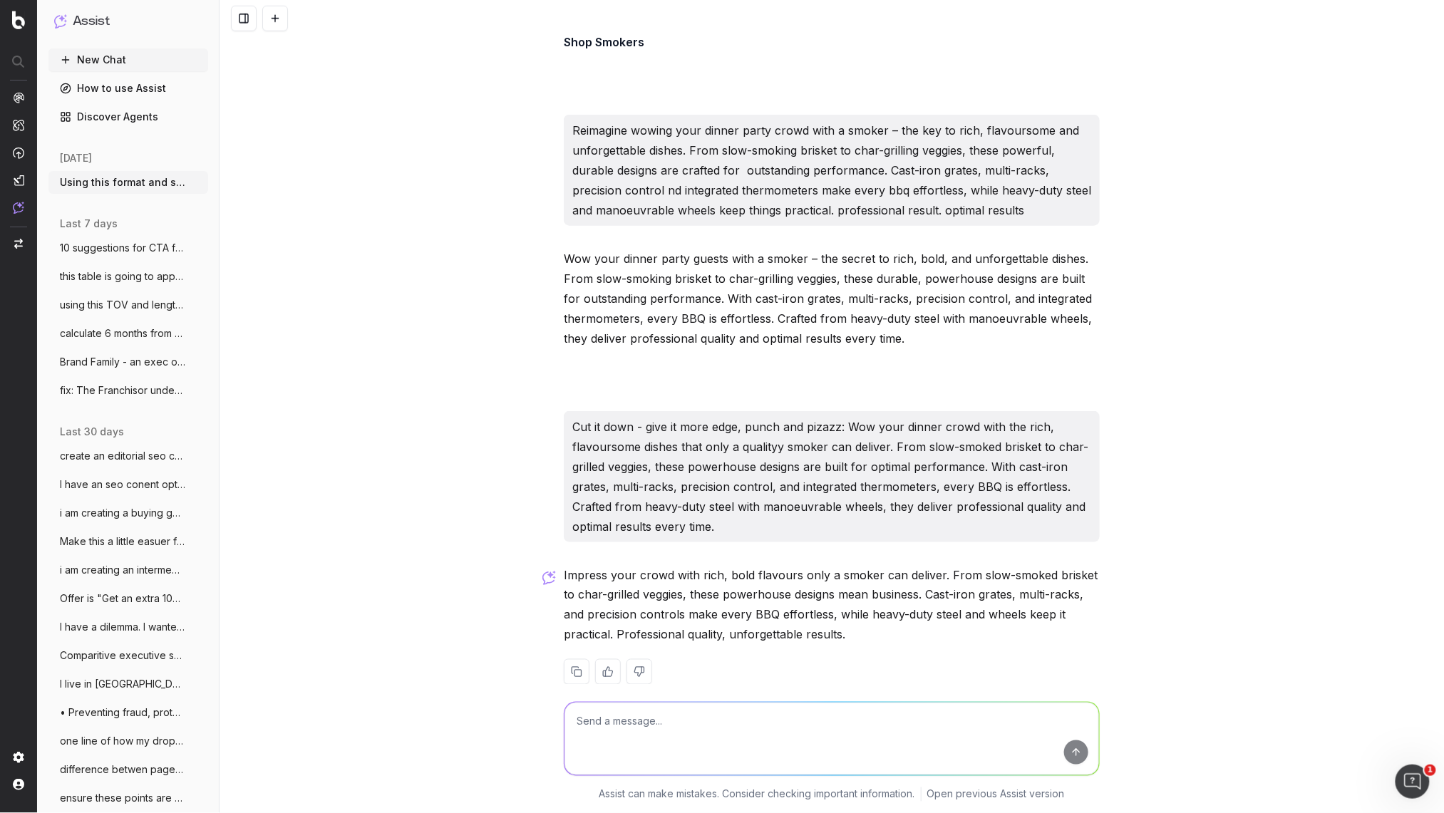
paste textarea "Impress your crowd with rich, bold flavours only a smoker can deliver. From slo…"
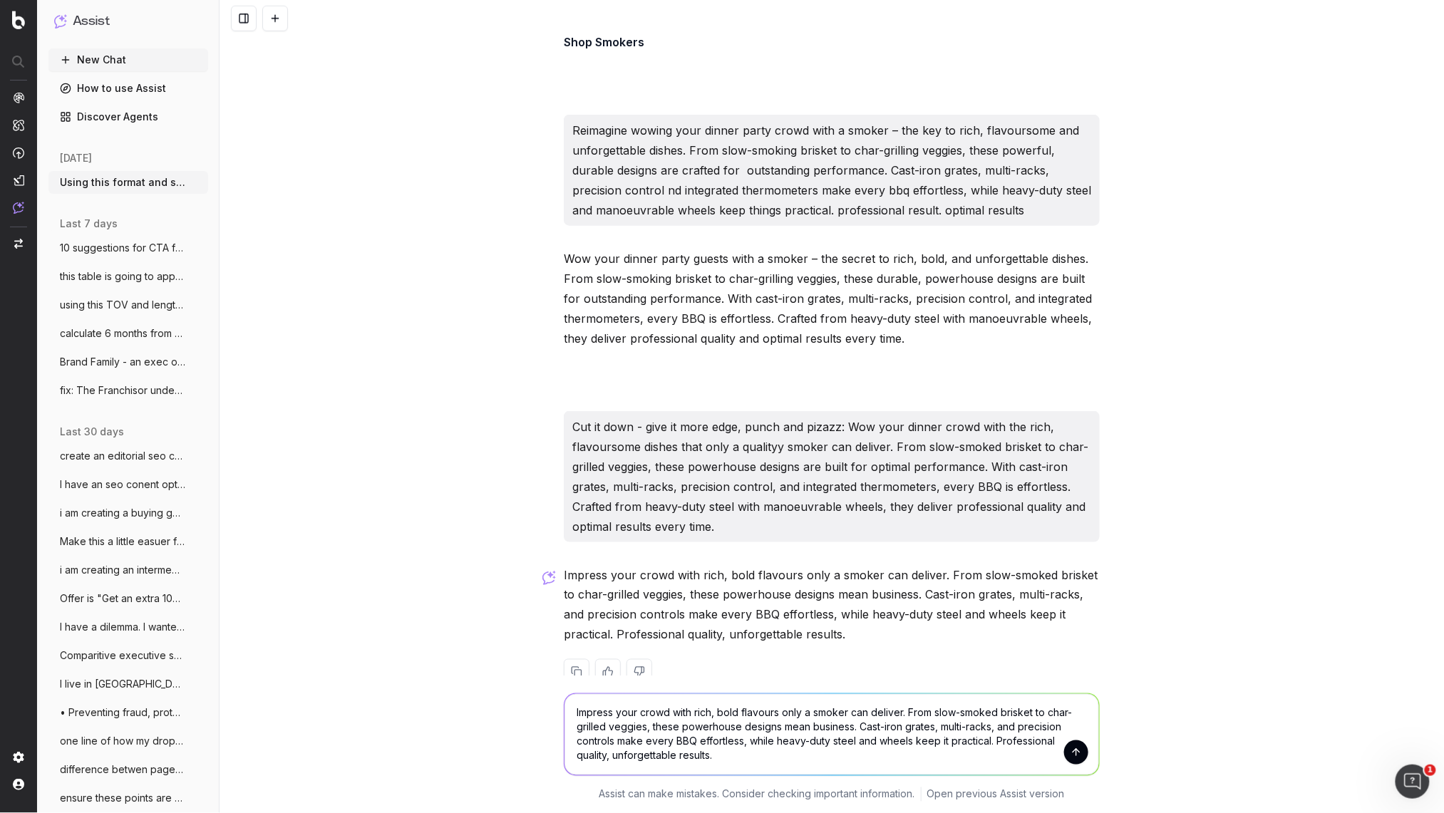
drag, startPoint x: 613, startPoint y: 710, endPoint x: 568, endPoint y: 709, distance: 44.9
click at [570, 709] on textarea "Impress your crowd with rich, bold flavours only a smoker can deliver. From slo…" at bounding box center [832, 734] width 535 height 81
click at [681, 711] on textarea "Wow your crowd with rich, bold flavours only a smoker can deliver. From slow-sm…" at bounding box center [832, 734] width 535 height 81
drag, startPoint x: 783, startPoint y: 710, endPoint x: 757, endPoint y: 709, distance: 25.7
click at [725, 710] on textarea "Wow your crowd with the rich, bold flavours only a smoker can deliver. From slo…" at bounding box center [832, 734] width 535 height 81
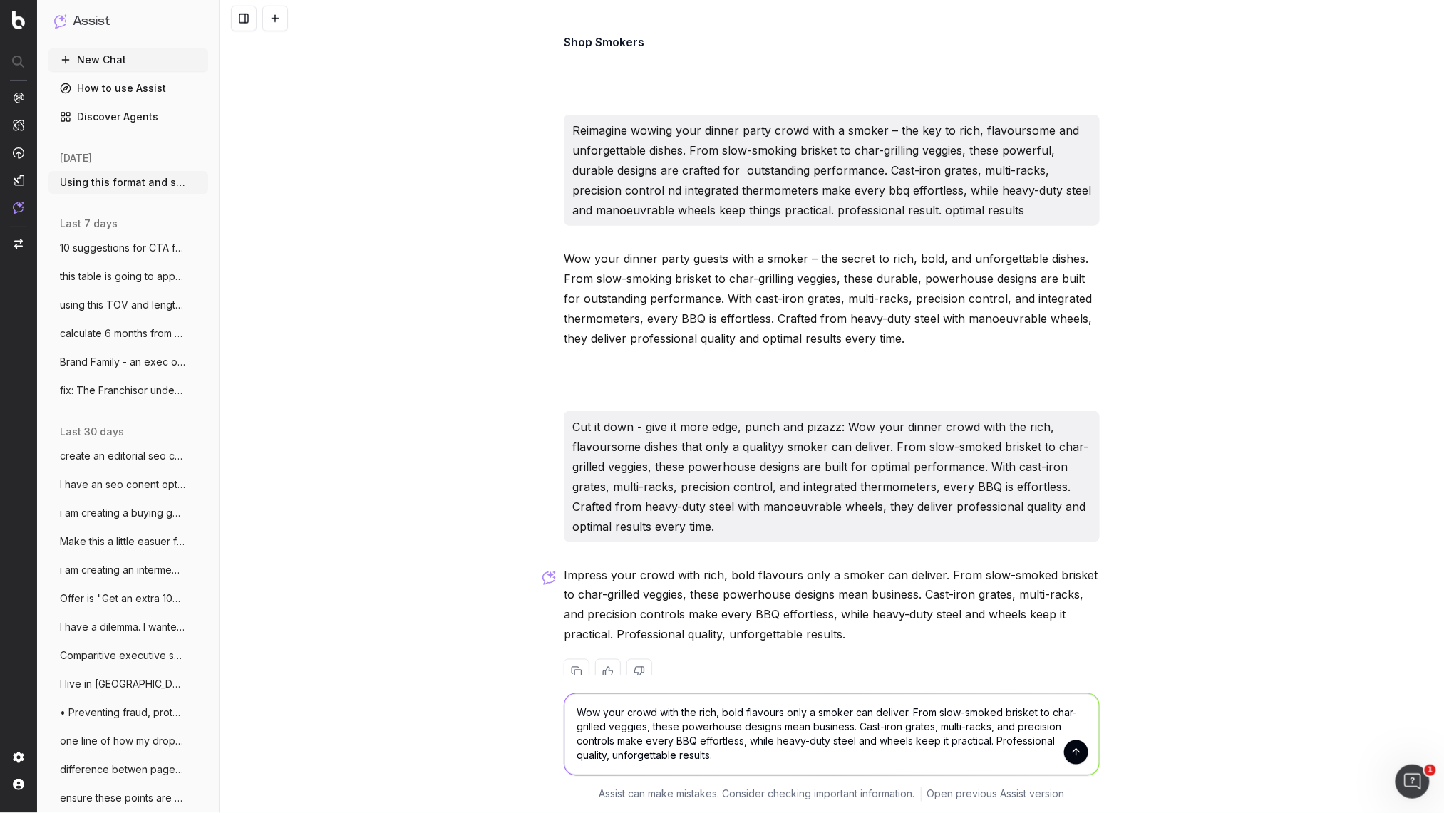
click at [700, 714] on textarea "Wow your crowd with the rich, bold flavours only a smoker can deliver. From slo…" at bounding box center [832, 734] width 535 height 81
drag, startPoint x: 739, startPoint y: 714, endPoint x: 700, endPoint y: 716, distance: 38.6
click at [700, 716] on textarea "Wow your crowd with the rich, bold flavours only a smoker can deliver. From slo…" at bounding box center [832, 734] width 535 height 81
drag, startPoint x: 955, startPoint y: 711, endPoint x: 922, endPoint y: 712, distance: 32.8
click at [922, 712] on textarea "Wow your crowd with the the rich, delectable flavours only a smoker can deliver…" at bounding box center [832, 734] width 535 height 81
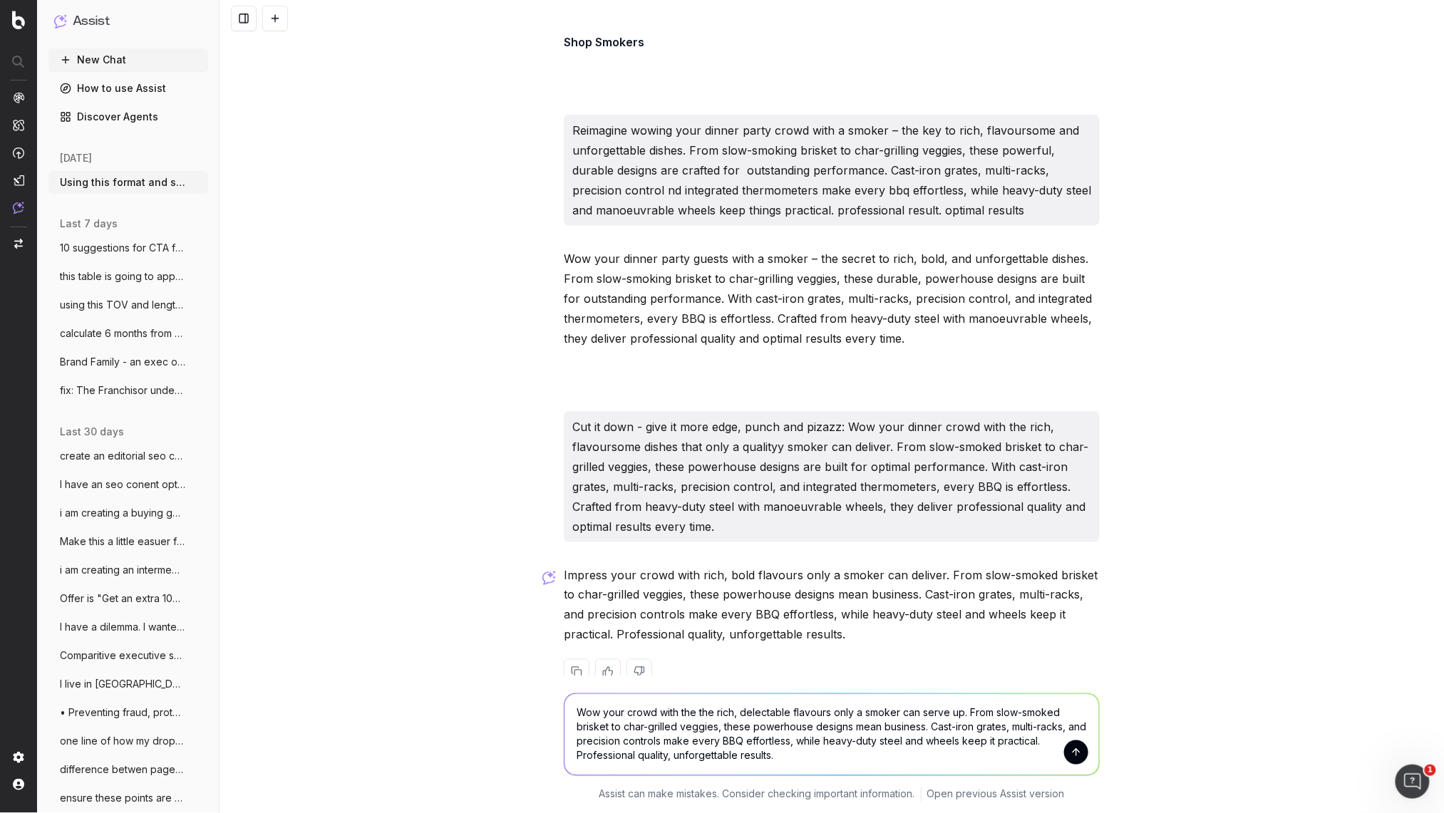
click at [808, 727] on textarea "Wow your crowd with the the rich, delectable flavours only a smoker can serve u…" at bounding box center [832, 734] width 535 height 81
drag, startPoint x: 930, startPoint y: 729, endPoint x: 821, endPoint y: 724, distance: 109.2
click at [821, 724] on textarea "Wow your crowd with the the rich, delectable flavours only a smoker can serve u…" at bounding box center [832, 734] width 535 height 81
click at [821, 729] on textarea "Wow your crowd with the the rich, delectable flavours only a smoker can serve u…" at bounding box center [832, 734] width 535 height 81
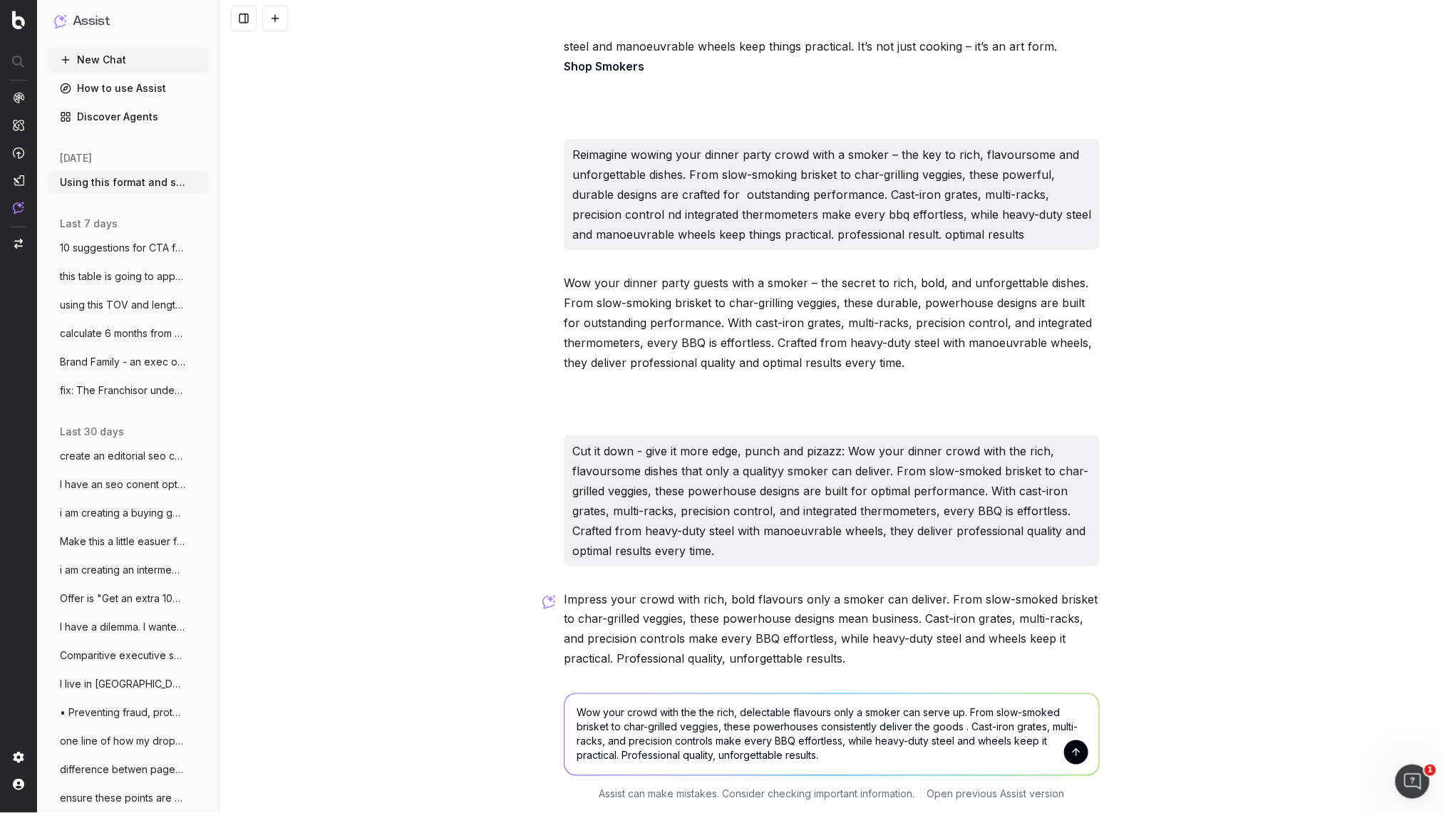
click at [962, 730] on textarea "Wow your crowd with the the rich, delectable flavours only a smoker can serve u…" at bounding box center [832, 734] width 535 height 81
type textarea "Wow your crowd with the the rich, delectable flavours only a smoker can serve u…"
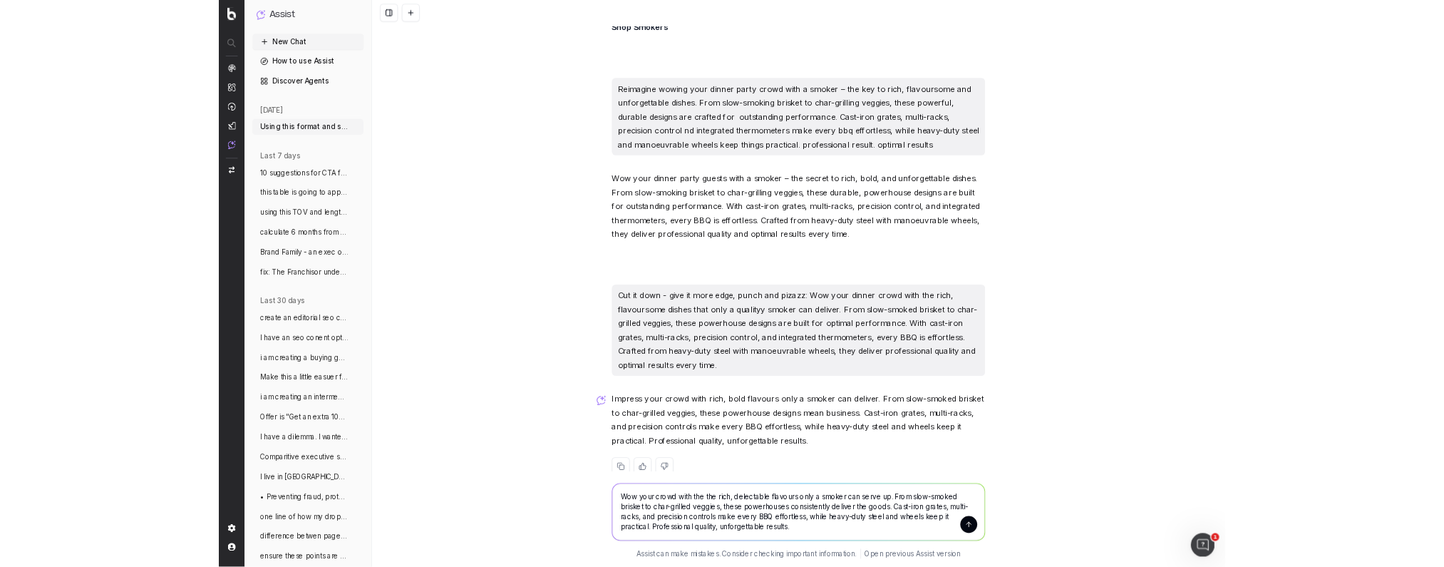
scroll to position [24342, 0]
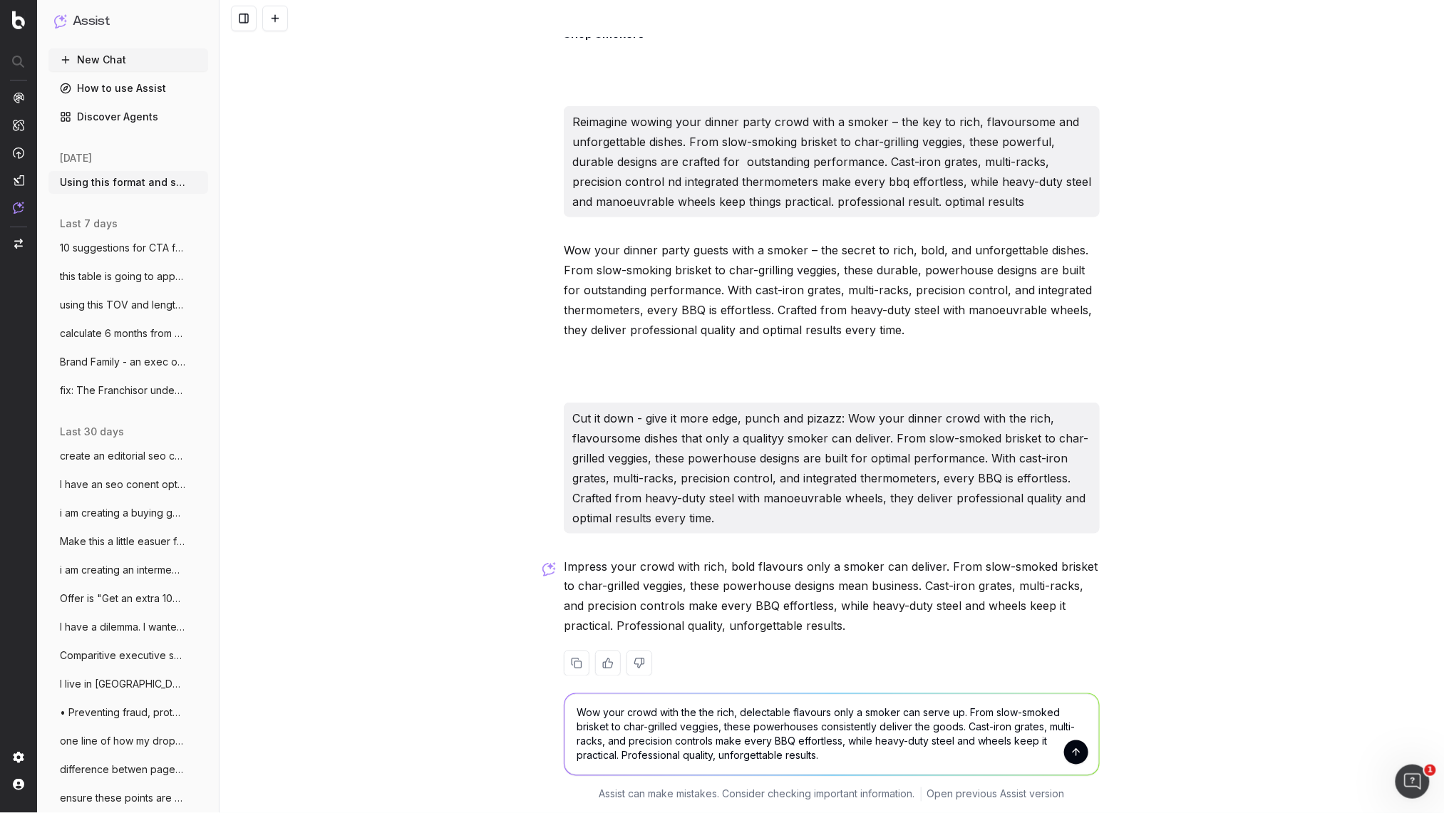
click at [808, 744] on textarea "Wow your crowd with the the rich, delectable flavours only a smoker can serve u…" at bounding box center [832, 734] width 535 height 81
drag, startPoint x: 783, startPoint y: 727, endPoint x: 754, endPoint y: 726, distance: 28.5
click at [754, 726] on textarea "Wow your crowd with the the rich, delectable flavours only a smoker can serve u…" at bounding box center [832, 734] width 535 height 81
click at [795, 731] on textarea "Wow your crowd with the the rich, delectable flavours only a smoker can serve u…" at bounding box center [832, 734] width 535 height 81
drag, startPoint x: 841, startPoint y: 763, endPoint x: 579, endPoint y: 714, distance: 266.8
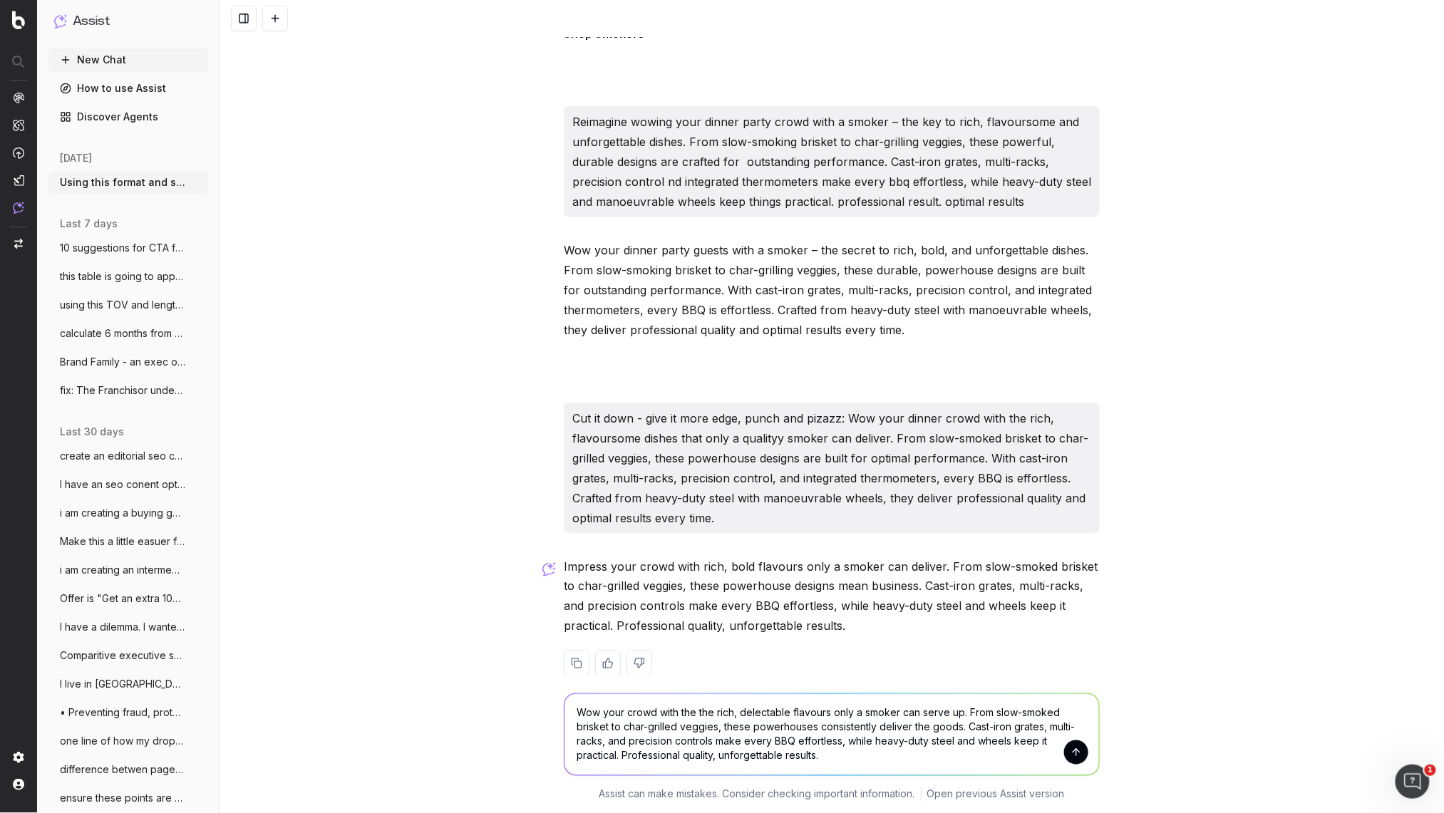
click at [572, 711] on textarea "Wow your crowd with the the rich, delectable flavours only a smoker can serve u…" at bounding box center [832, 734] width 535 height 81
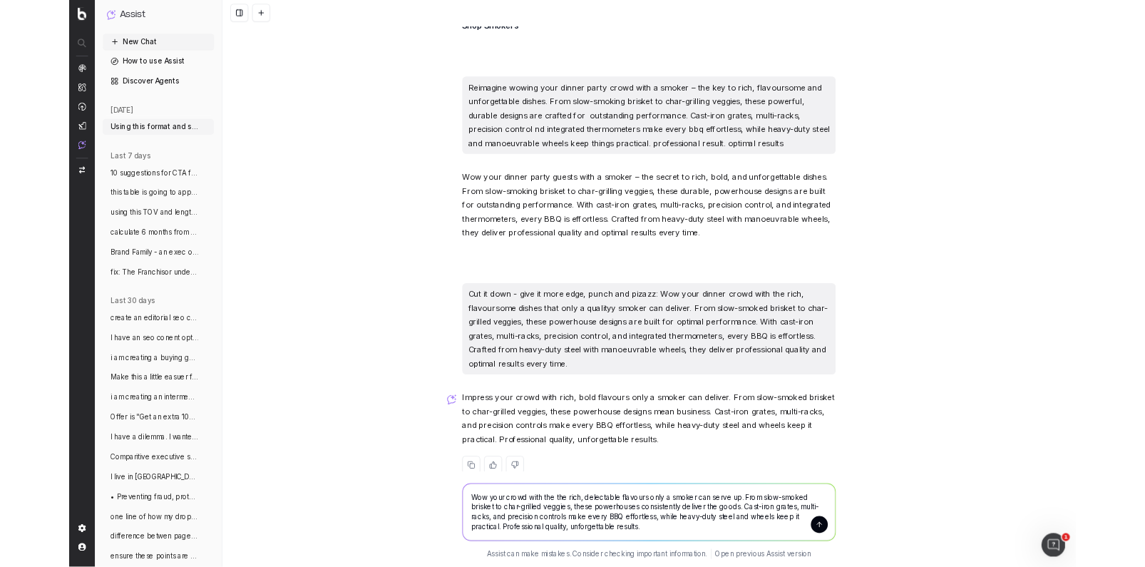
scroll to position [24339, 0]
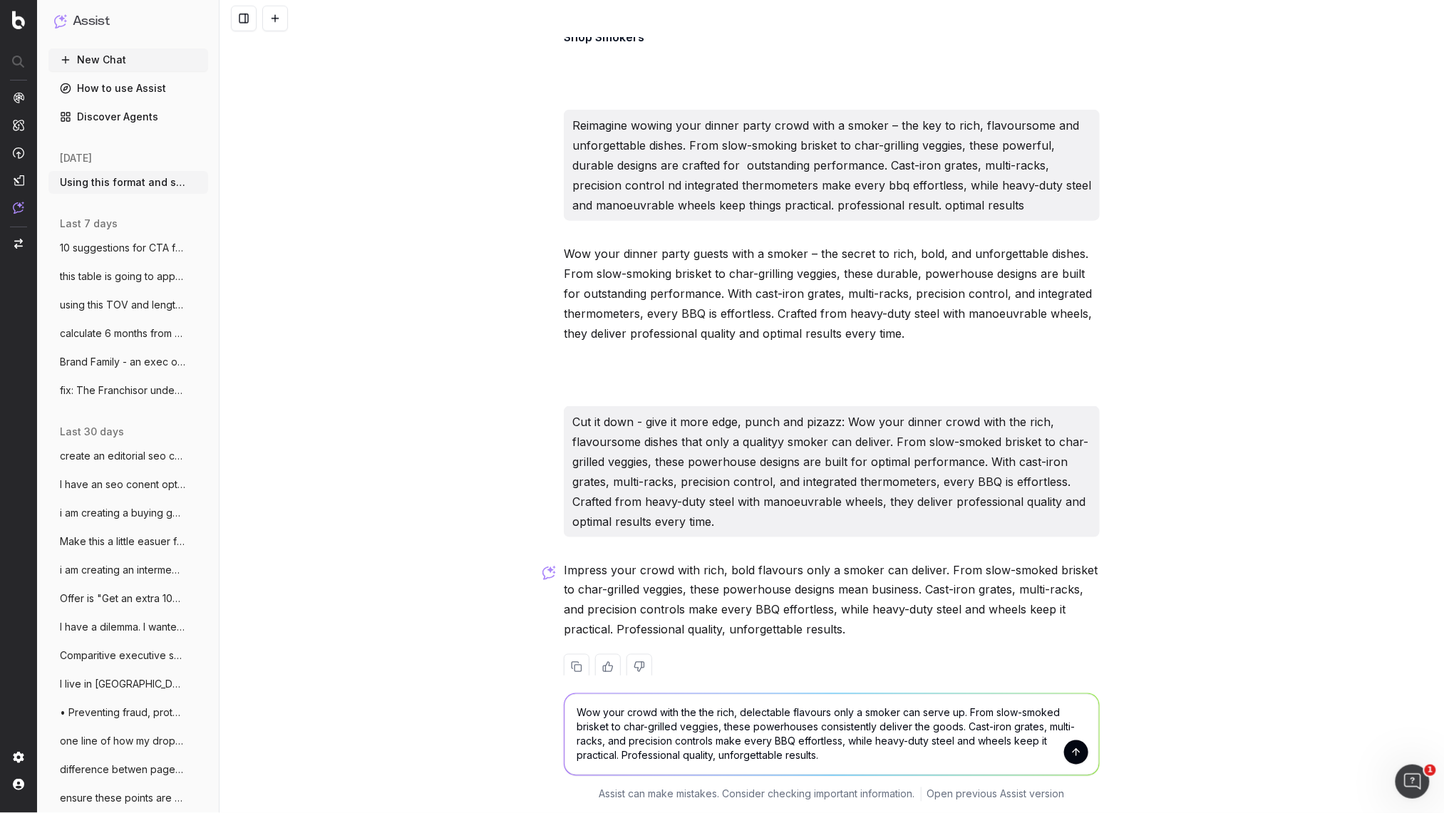
drag, startPoint x: 1009, startPoint y: 744, endPoint x: 1037, endPoint y: 749, distance: 28.8
click at [1009, 744] on textarea "Wow your crowd with the the rich, delectable flavours only a smoker can serve u…" at bounding box center [832, 734] width 535 height 81
click at [1086, 752] on button "submit" at bounding box center [1076, 753] width 24 height 24
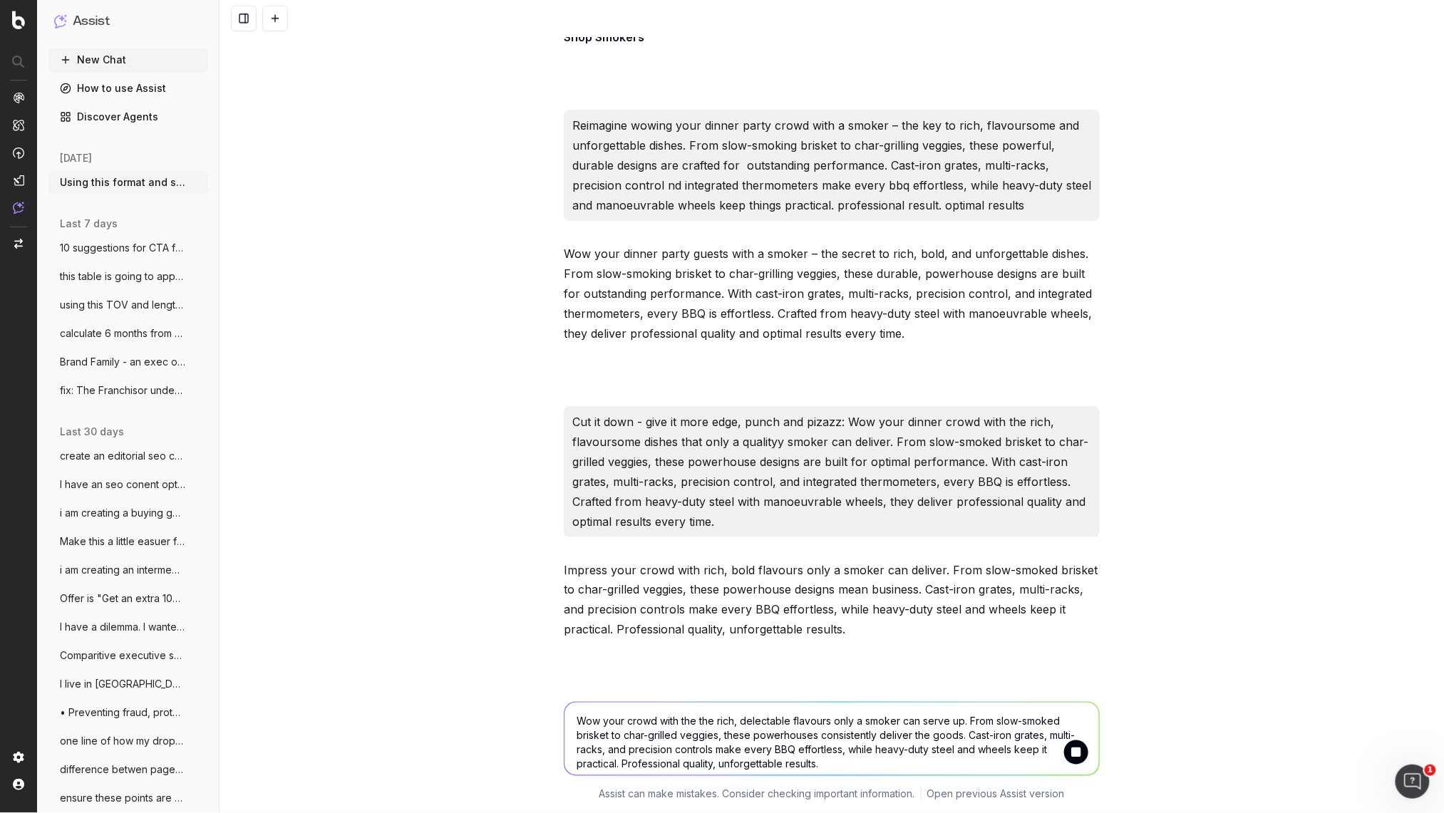
click at [645, 727] on textarea "Wow your crowd with the the rich, delectable flavours only a smoker can serve u…" at bounding box center [832, 739] width 535 height 73
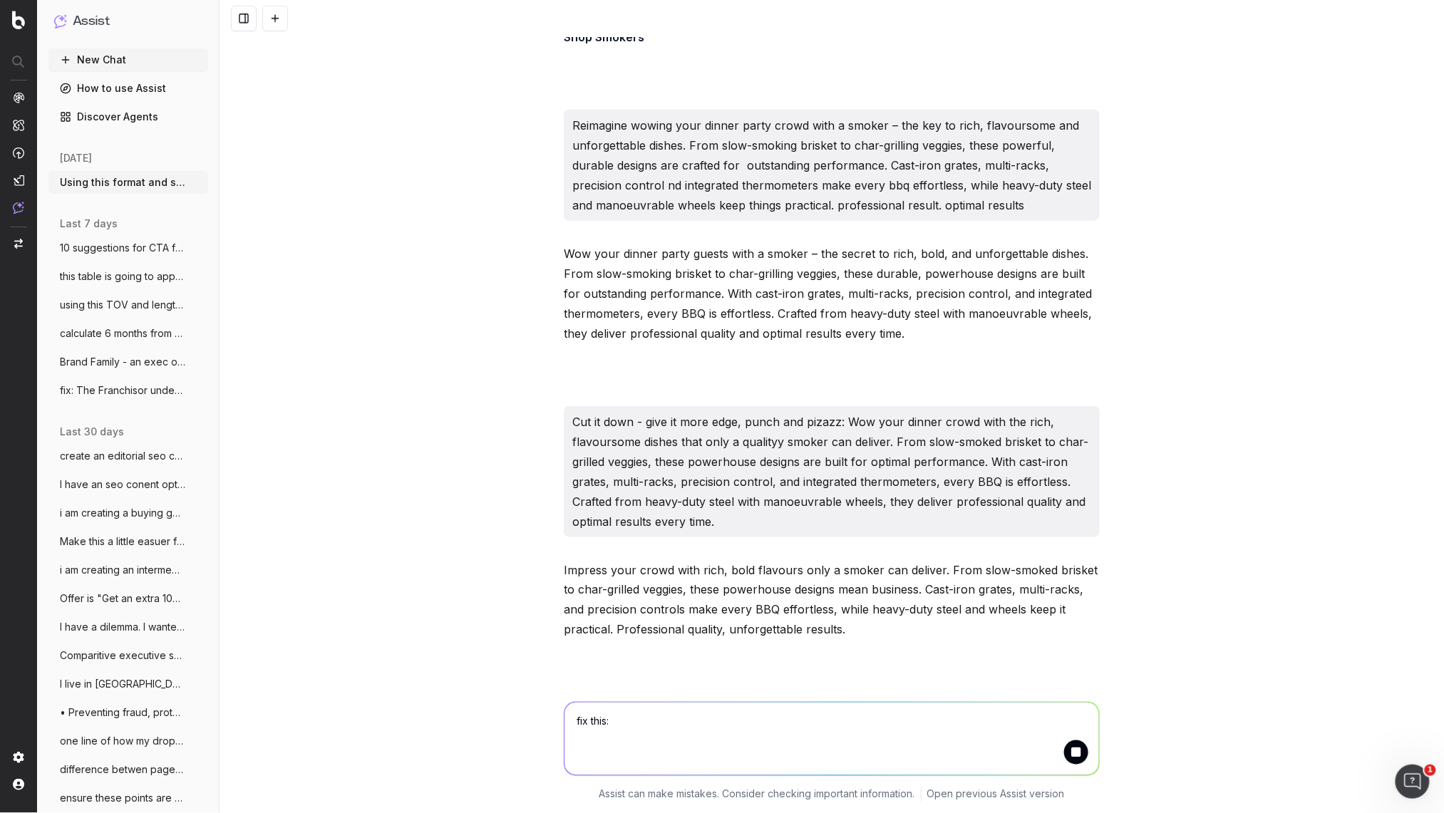
paste textarea "For thrilling grilling, you can’t beat the flavours of a charcoal BBQ! From por…"
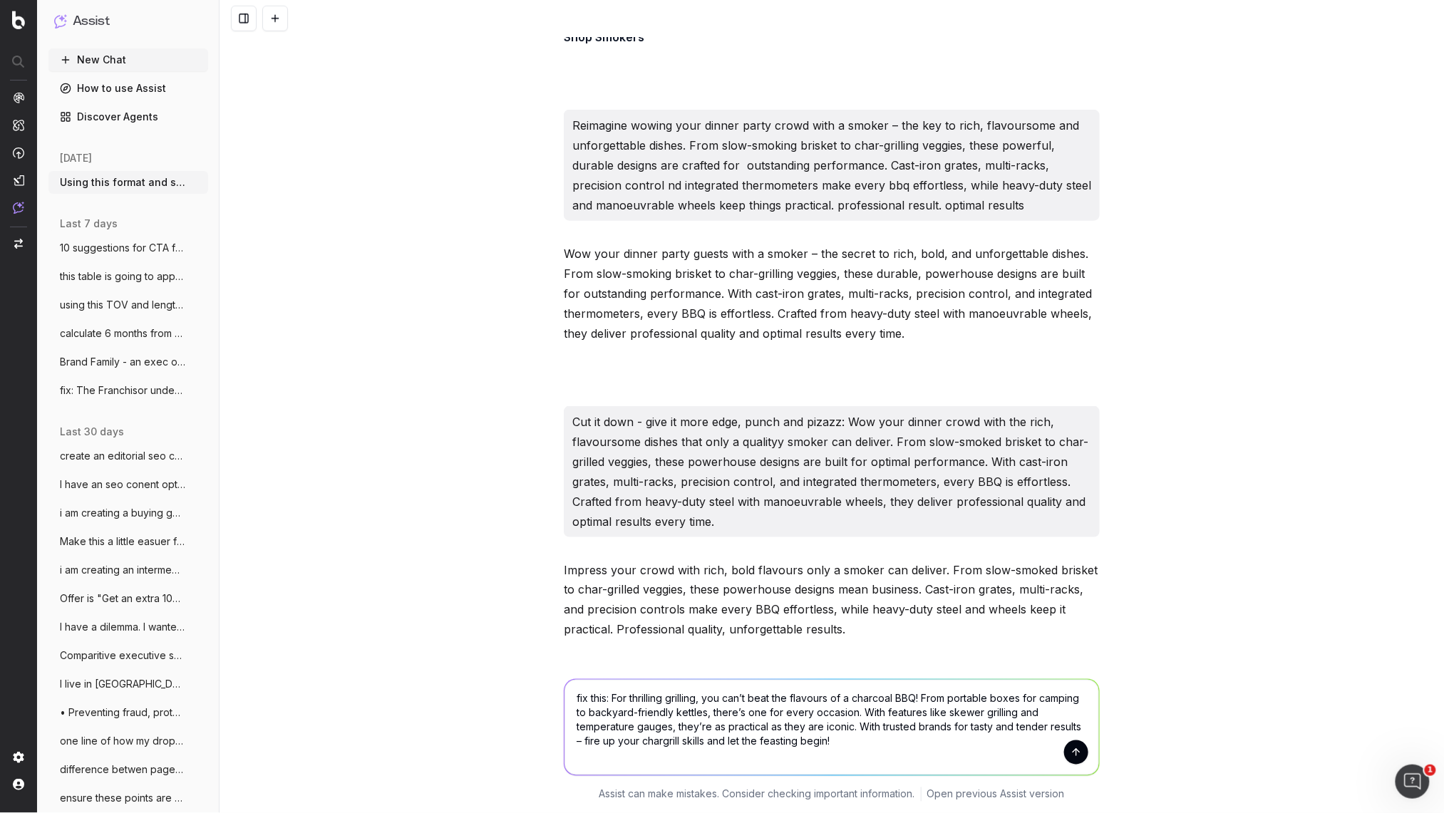
type textarea "fix this: For thrilling grilling, you can’t beat the flavours of a charcoal BBQ…"
click at [1072, 755] on button "submit" at bounding box center [1076, 753] width 24 height 24
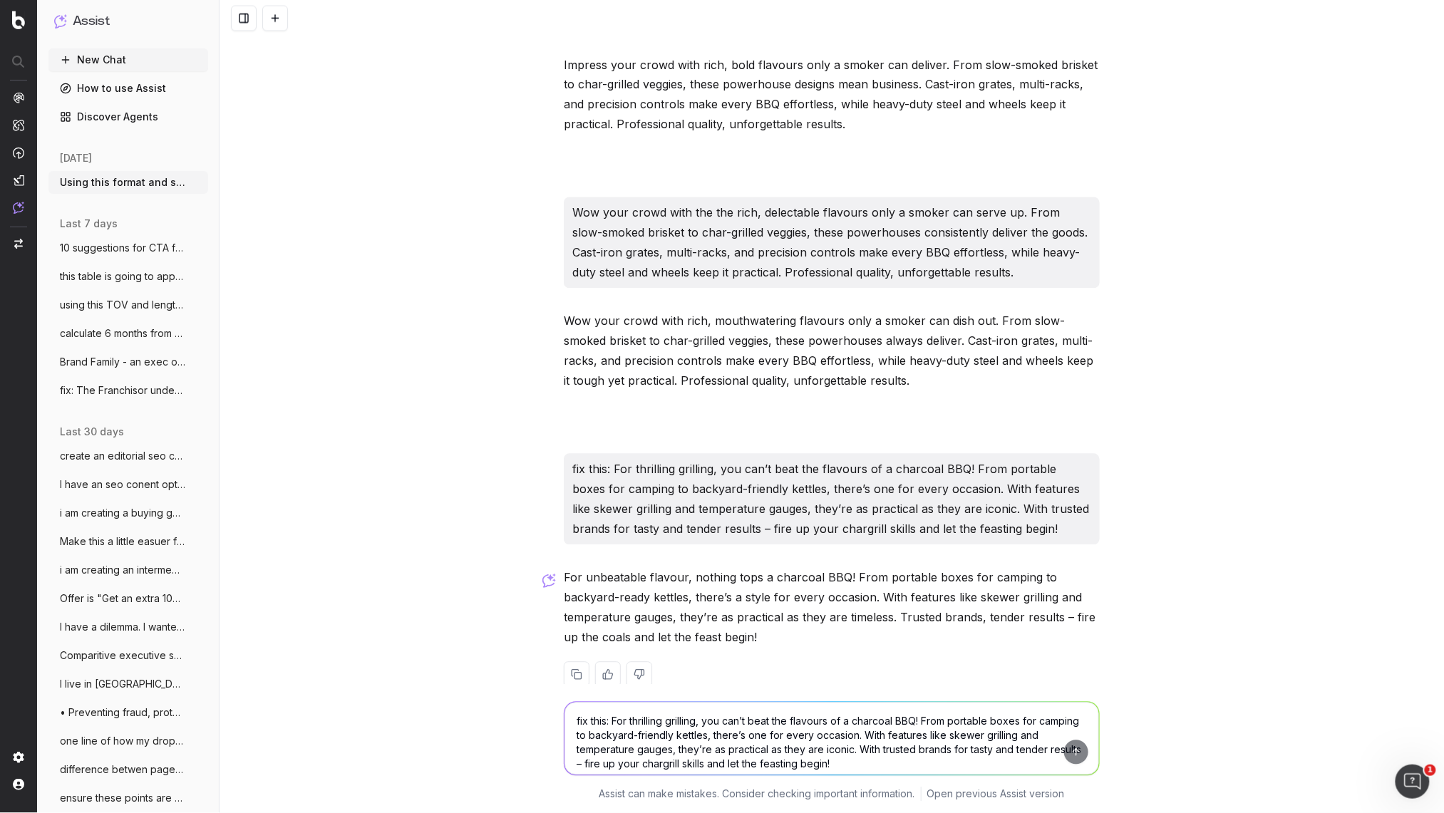
scroll to position [24846, 0]
click at [607, 723] on textarea "fix this: For thrilling grilling, you can’t beat the flavours of a charcoal BBQ…" at bounding box center [832, 739] width 535 height 73
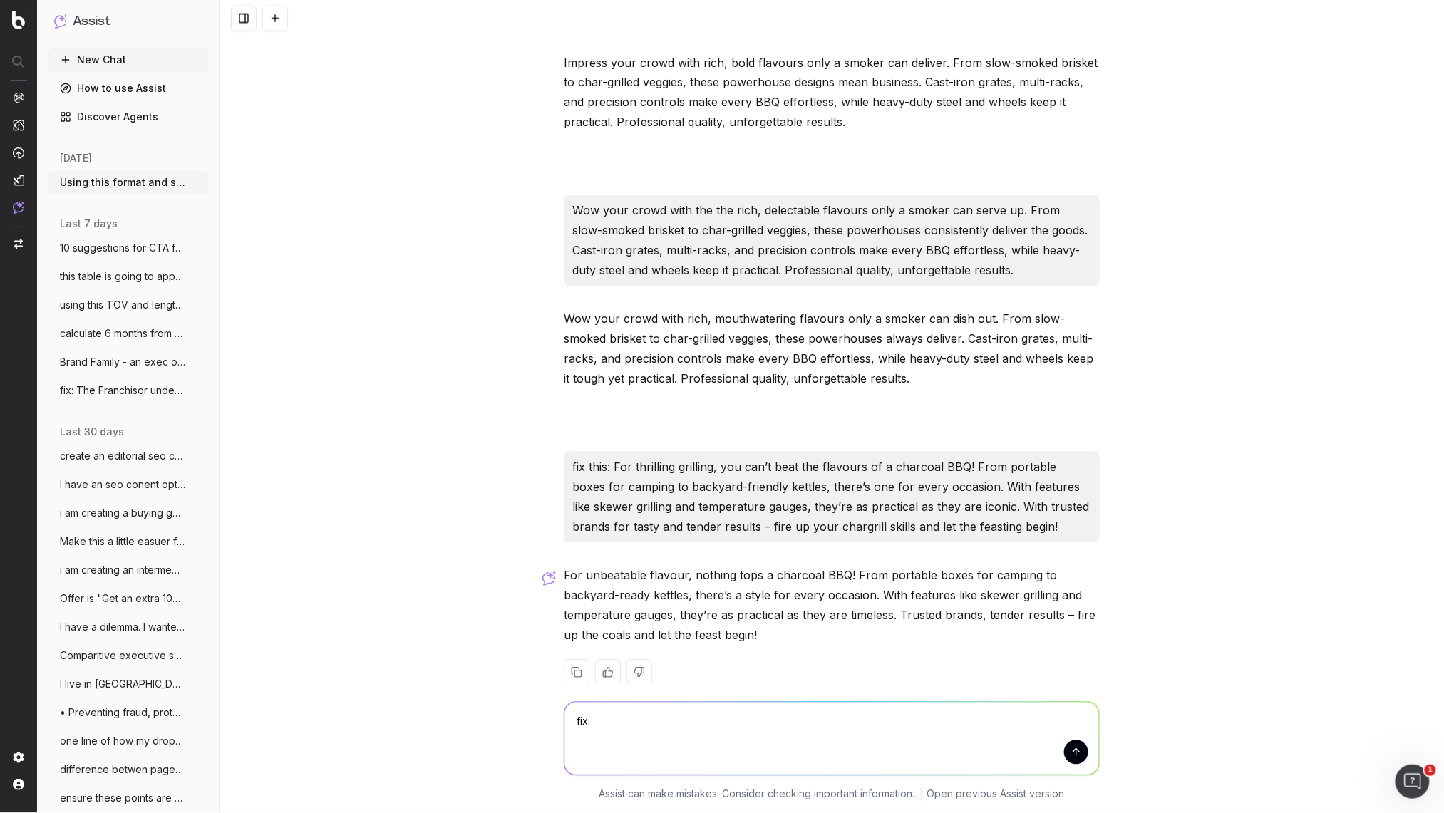
paste textarea "Wow your crowd with the rich, delectable flavours only a smoker can cook up. Fr…"
type textarea "fix: Wow your crowd with the rich, delectable flavours only a smoker can cook u…"
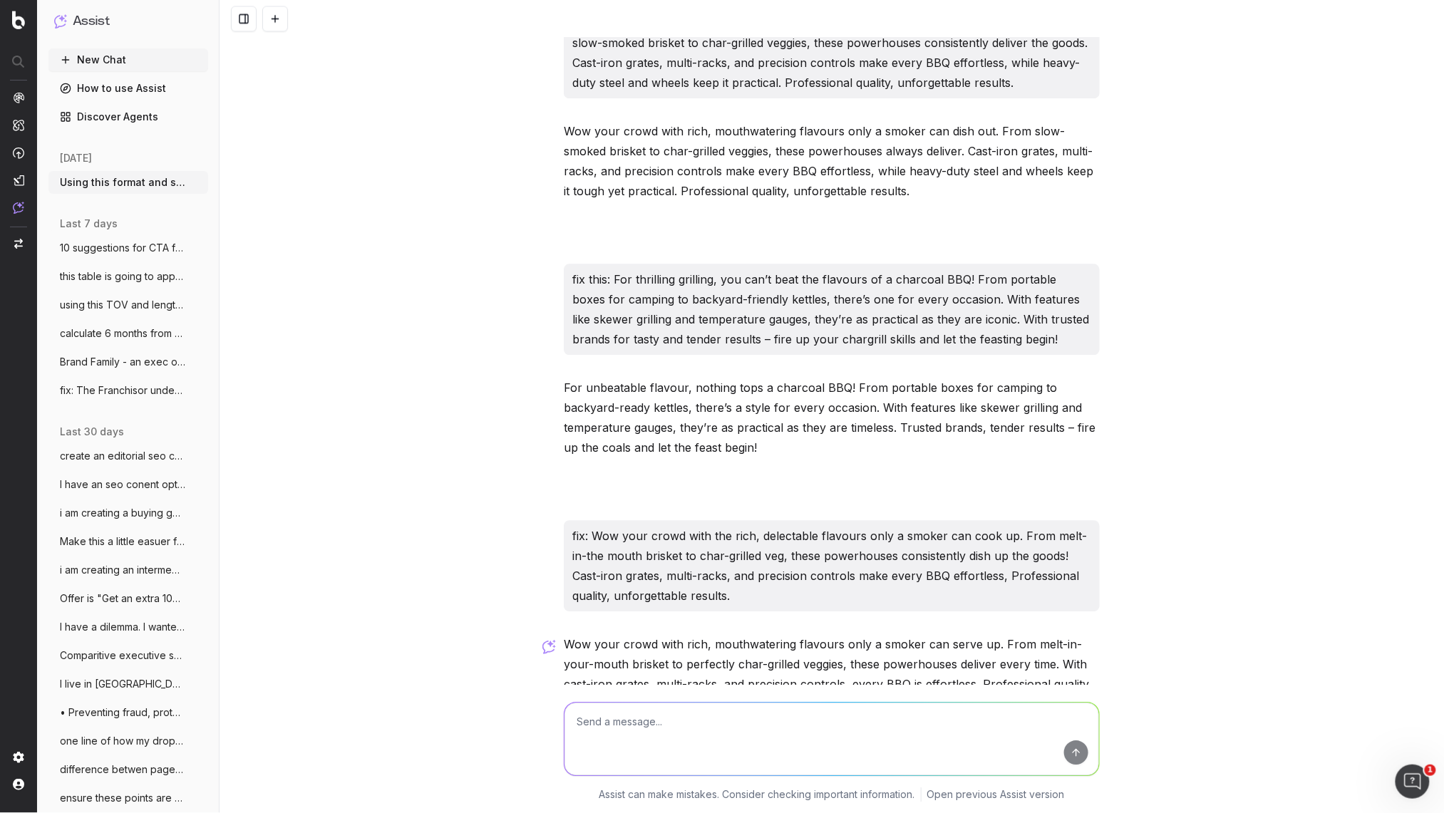
scroll to position [25104, 0]
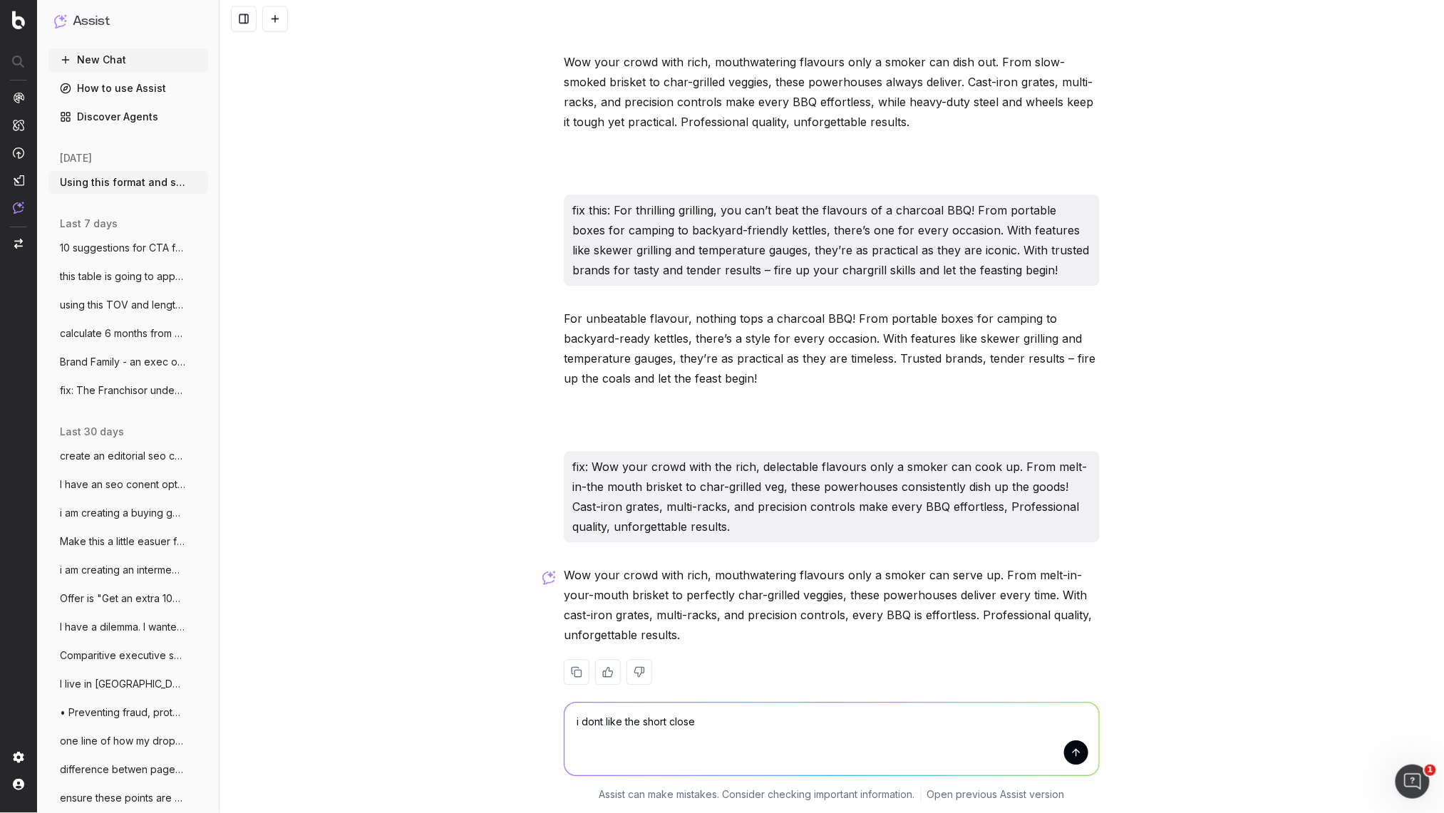
type textarea "i dont like the short closer"
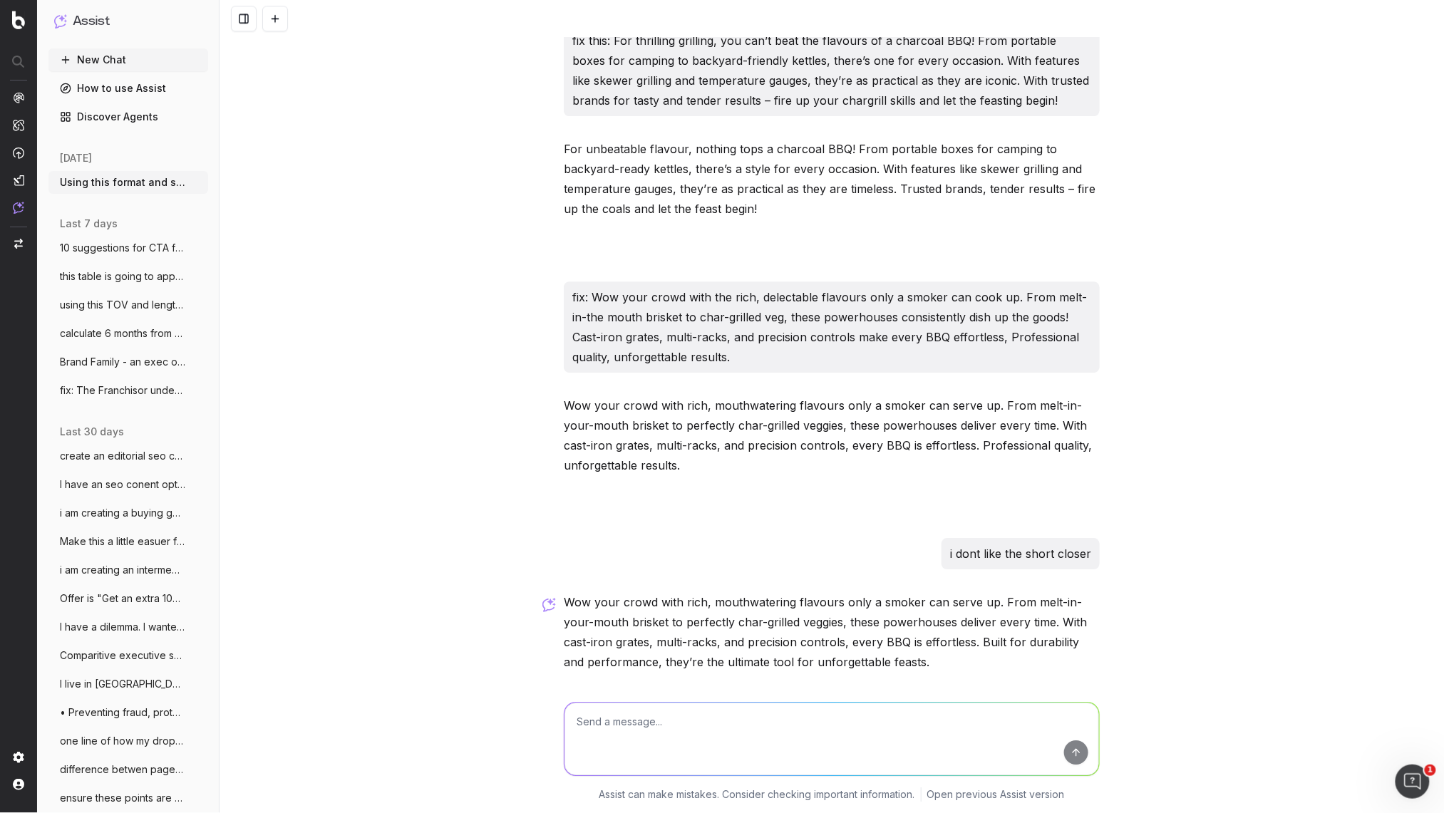
scroll to position [25301, 0]
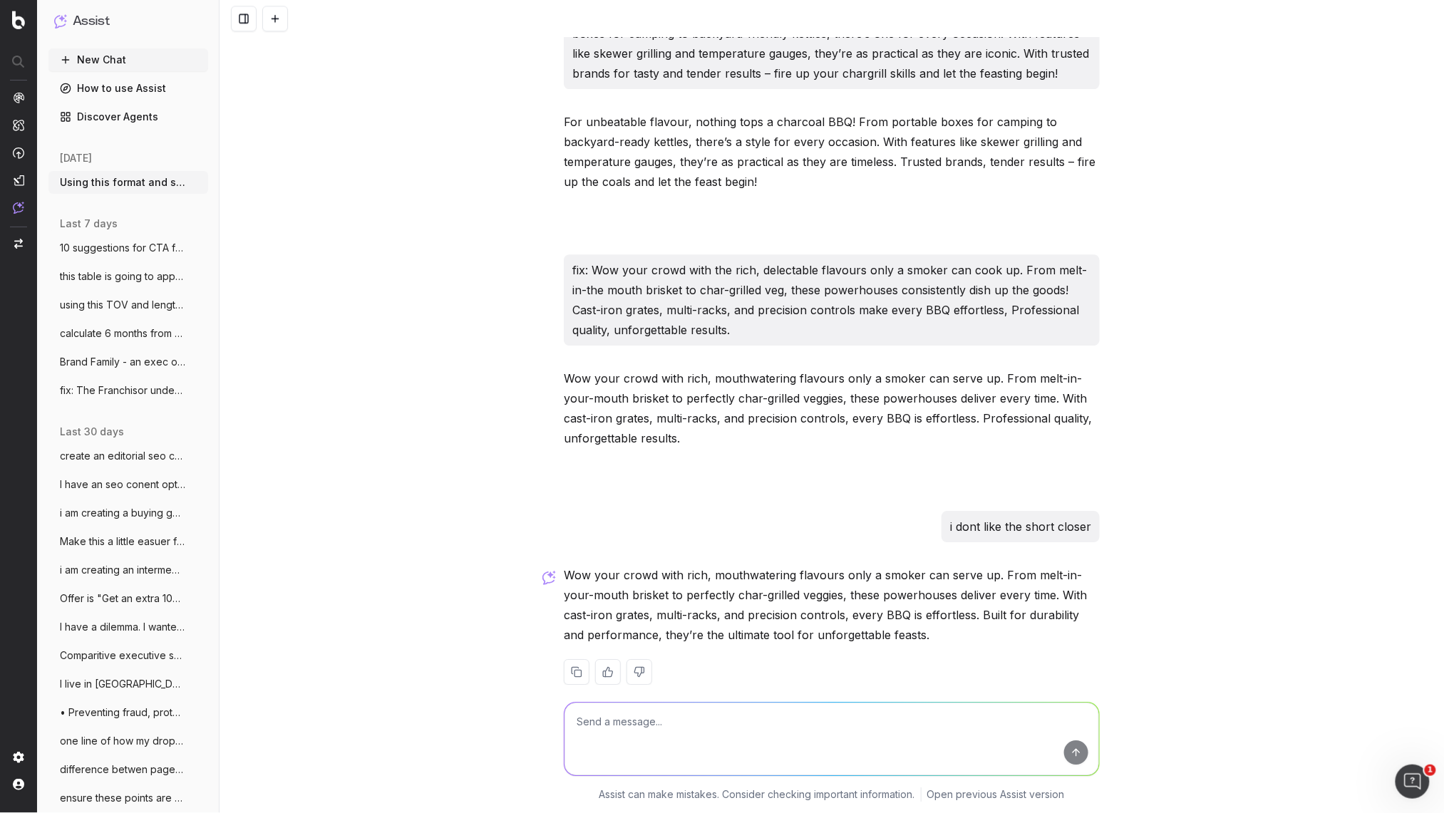
click at [936, 659] on div at bounding box center [832, 672] width 536 height 26
click at [641, 744] on textarea at bounding box center [832, 739] width 535 height 73
type textarea "No - be more knowledgable about helpful details and benefits to the shopper"
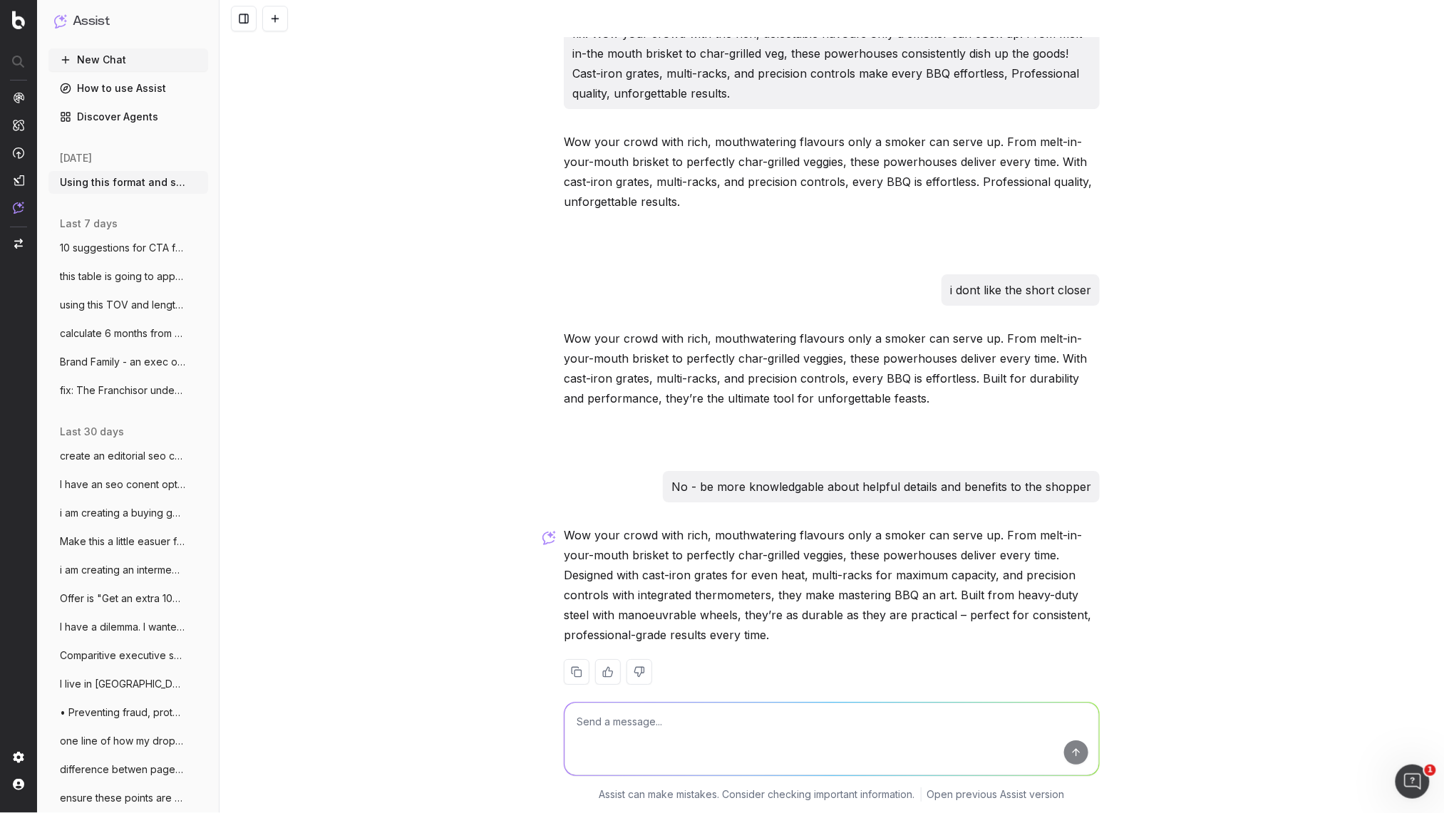
scroll to position [25534, 0]
click at [836, 627] on div "Wow your crowd with rich, mouthwatering flavours only a smoker can serve up. Fr…" at bounding box center [832, 620] width 536 height 182
click at [838, 602] on p "Wow your crowd with rich, mouthwatering flavours only a smoker can serve up. Fr…" at bounding box center [832, 589] width 536 height 120
drag, startPoint x: 809, startPoint y: 590, endPoint x: 821, endPoint y: 589, distance: 12.1
click at [814, 590] on p "Wow your crowd with rich, mouthwatering flavours only a smoker can serve up. Fr…" at bounding box center [832, 589] width 536 height 120
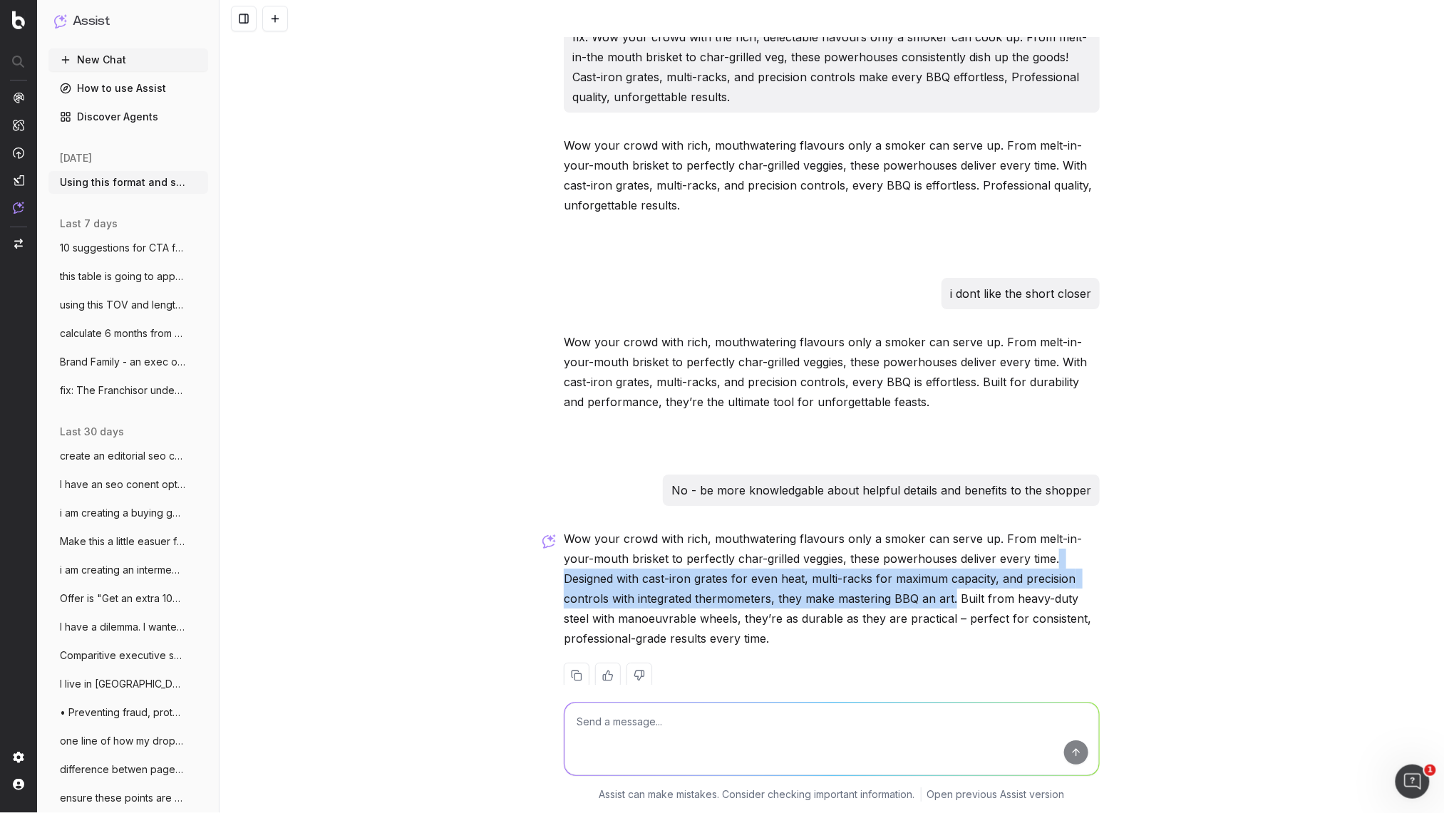
drag, startPoint x: 880, startPoint y: 578, endPoint x: 1029, endPoint y: 538, distance: 154.4
click at [1029, 538] on p "Wow your crowd with rich, mouthwatering flavours only a smoker can serve up. Fr…" at bounding box center [832, 589] width 536 height 120
copy p "Designed with cast-iron grates for even heat, multi-racks for maximum capacity,…"
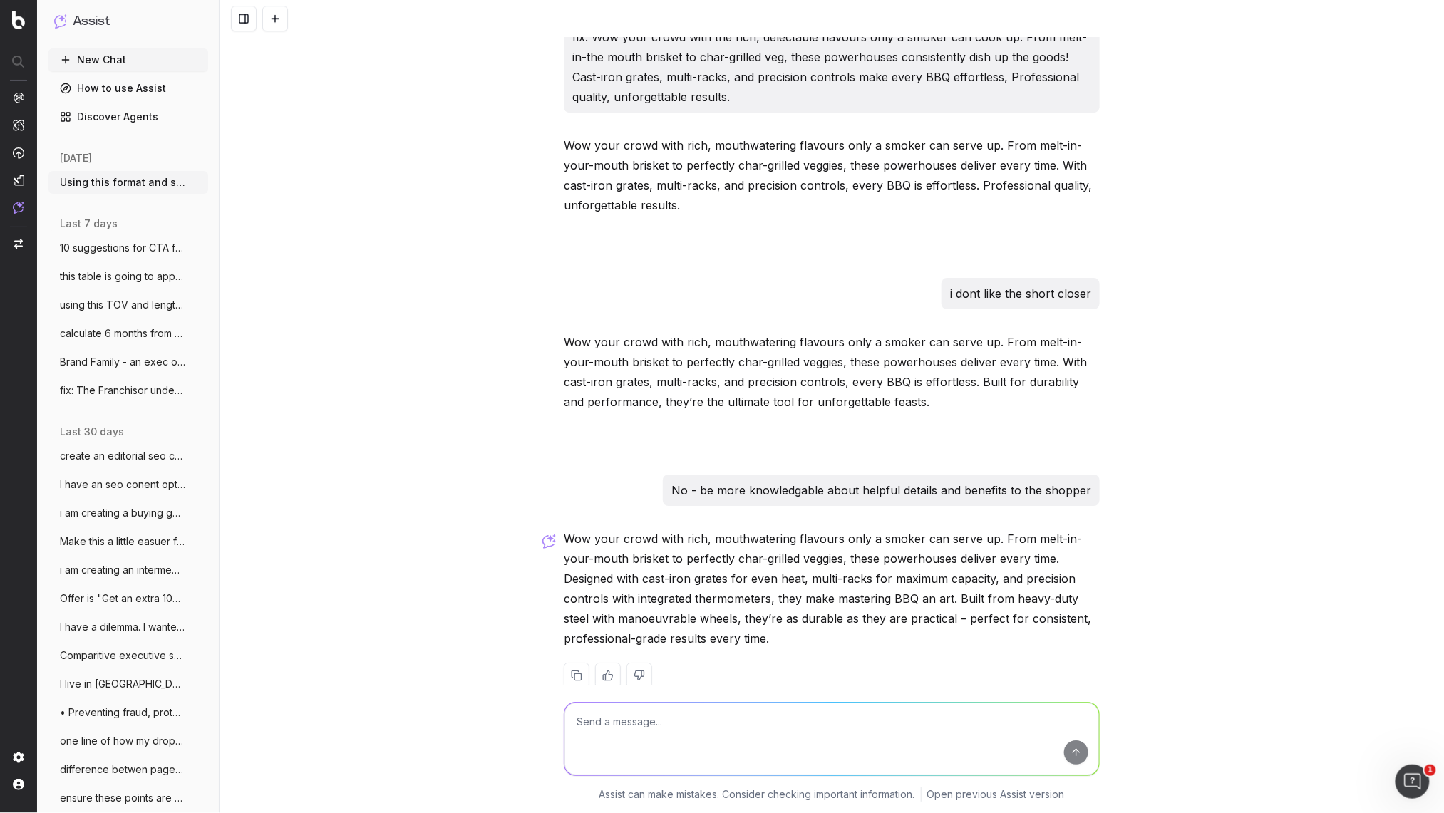
click at [698, 734] on textarea at bounding box center [832, 739] width 535 height 73
paste textarea "Wow your crowd with the rich, delectable flavours only a smoker can cook up. Fr…"
type textarea "add a little more pun/idiom play: Wow your crowd with the rich, delectable flav…"
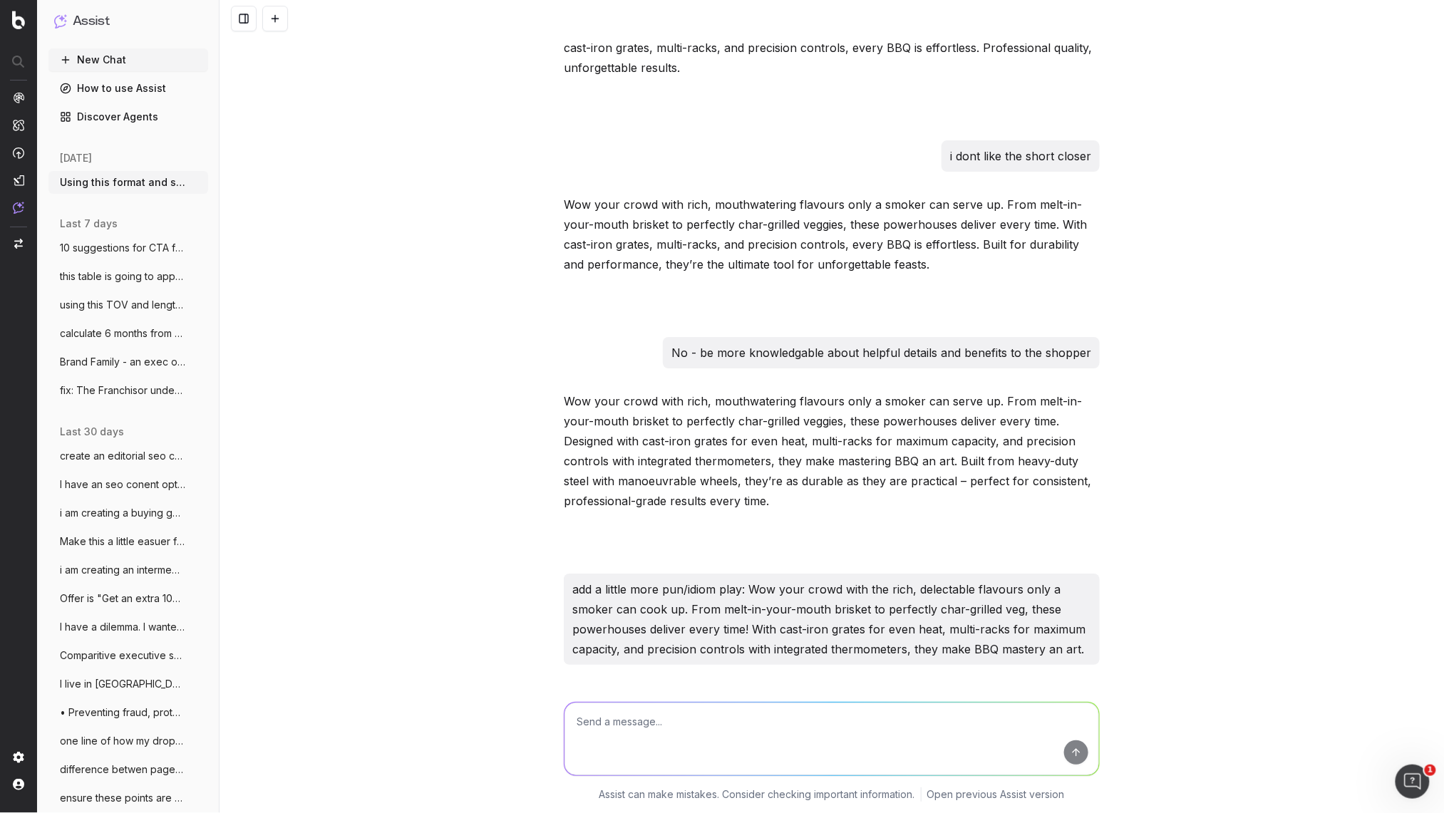
scroll to position [25793, 0]
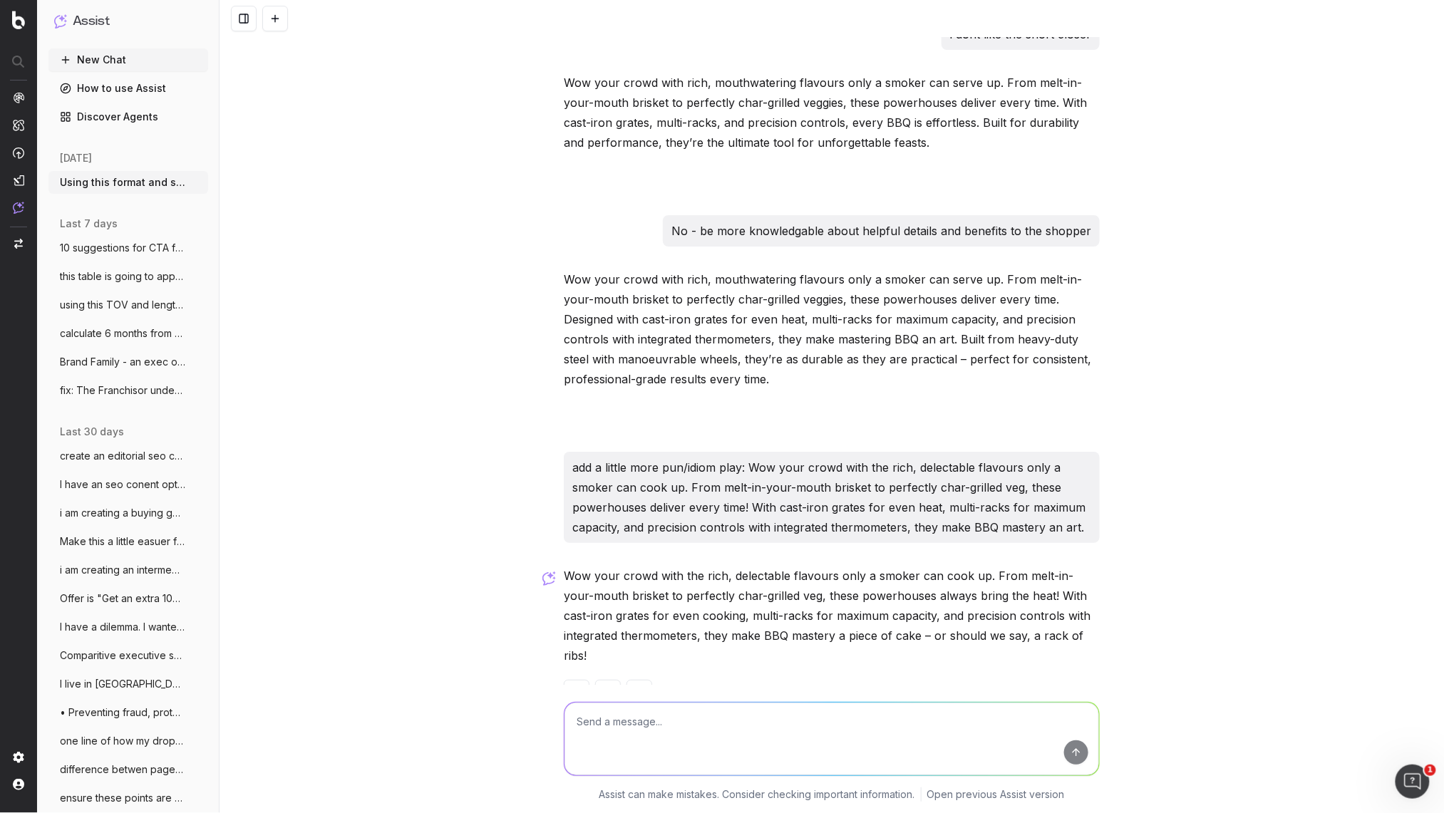
click at [746, 680] on div at bounding box center [832, 693] width 536 height 26
click at [611, 709] on textarea at bounding box center [832, 739] width 535 height 73
type textarea "ummm try again"
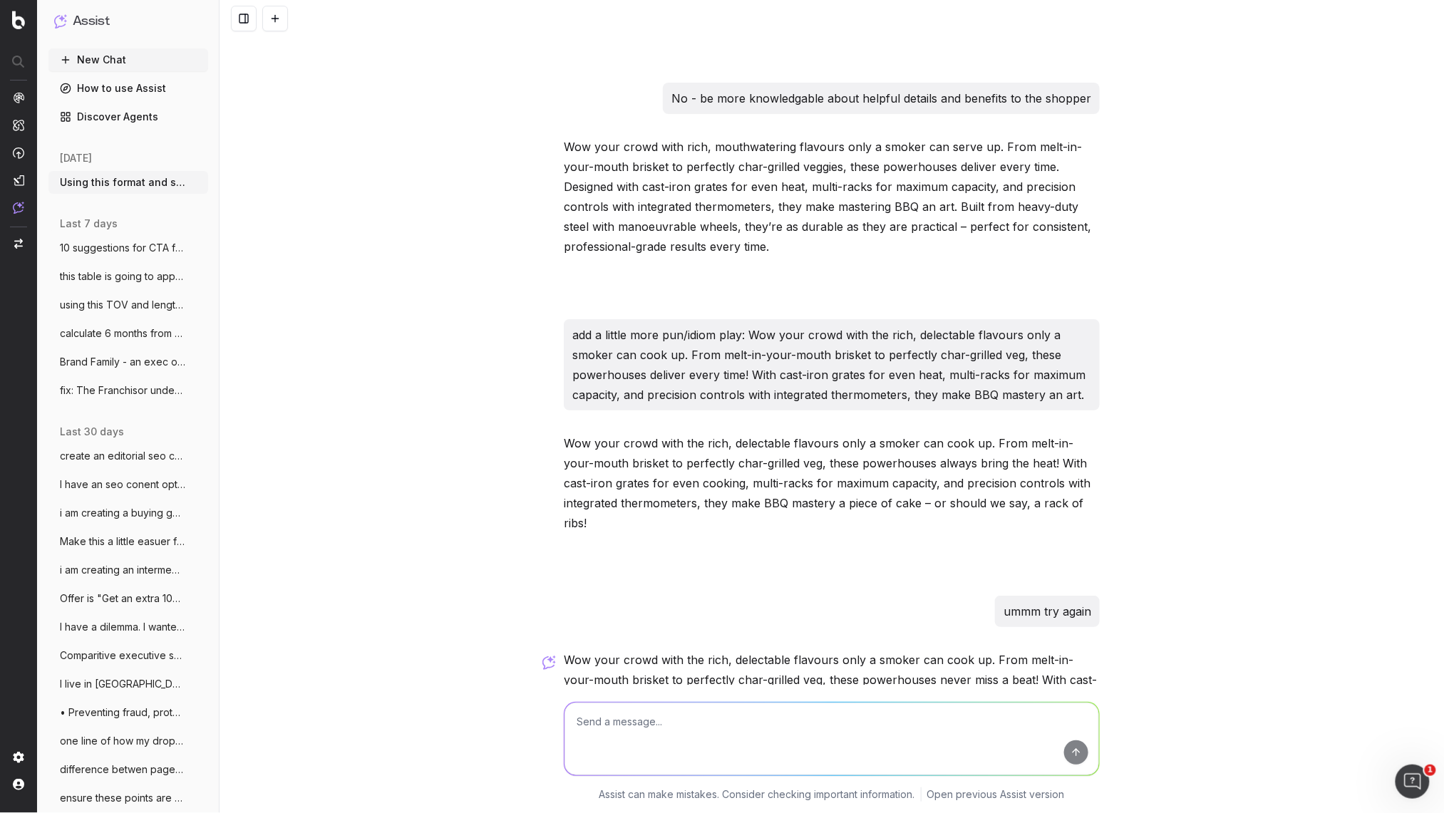
scroll to position [26010, 0]
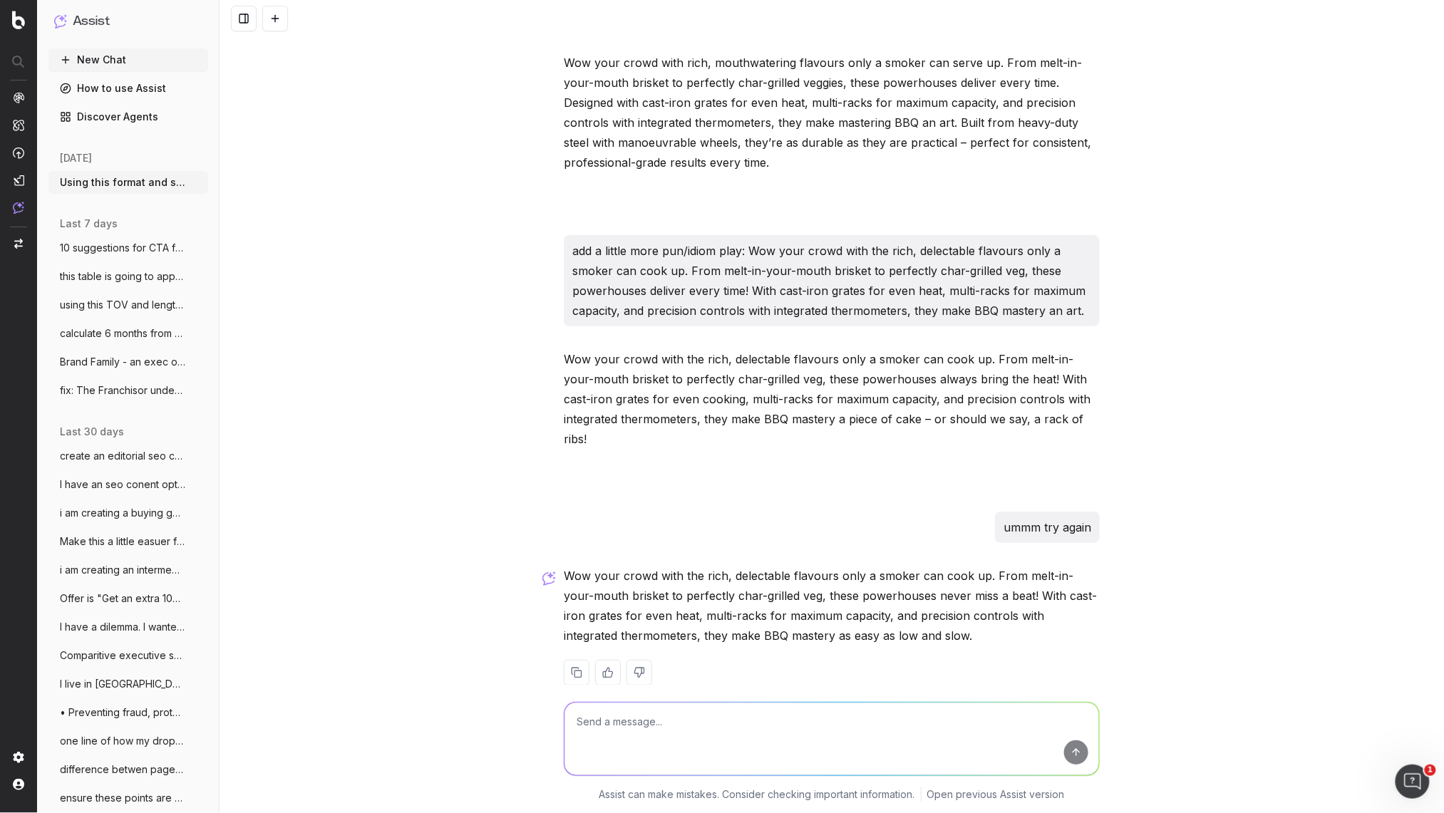
click at [688, 738] on textarea at bounding box center [832, 739] width 535 height 73
type textarea "lets go a bit more punny"
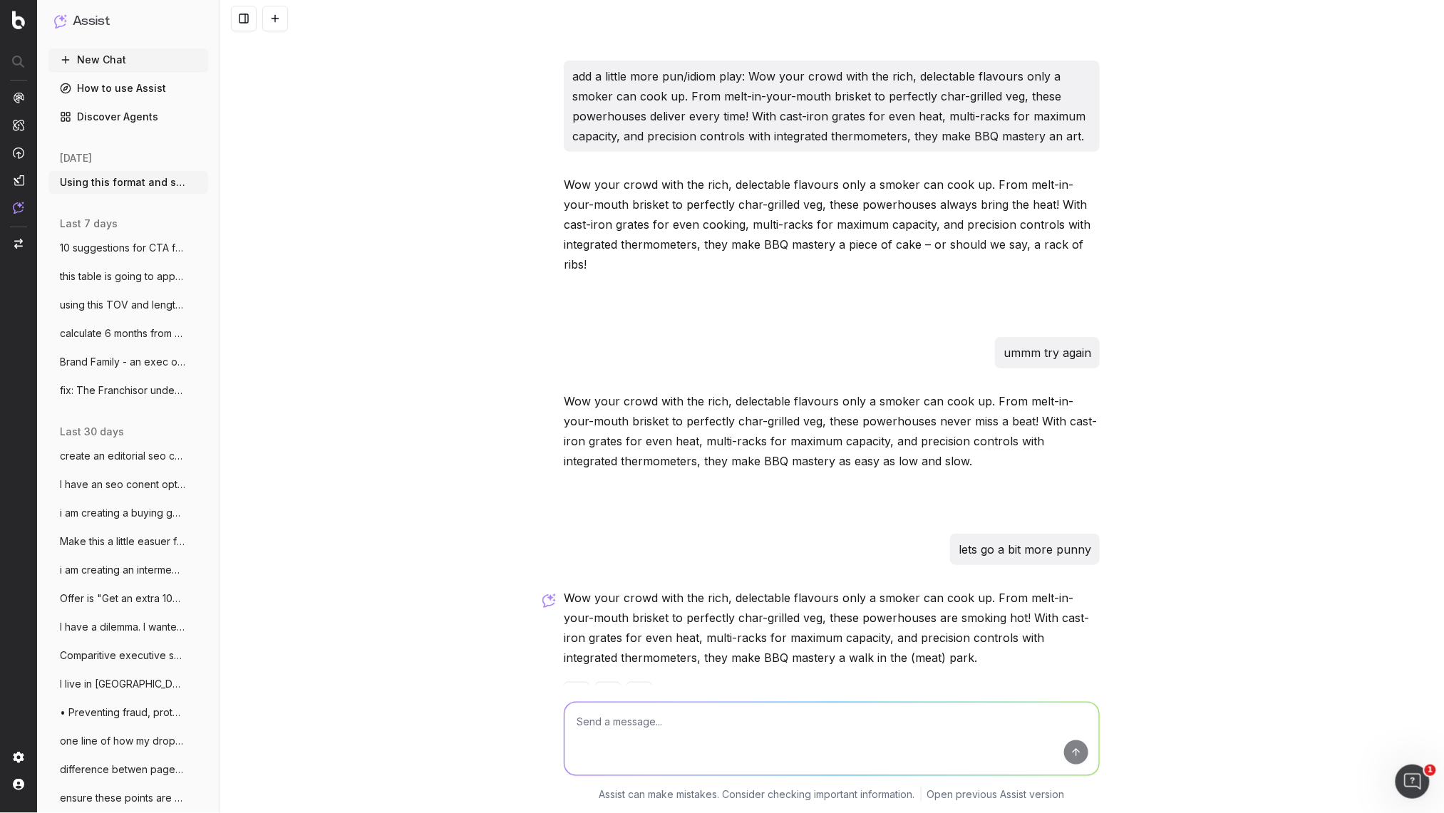
scroll to position [26207, 0]
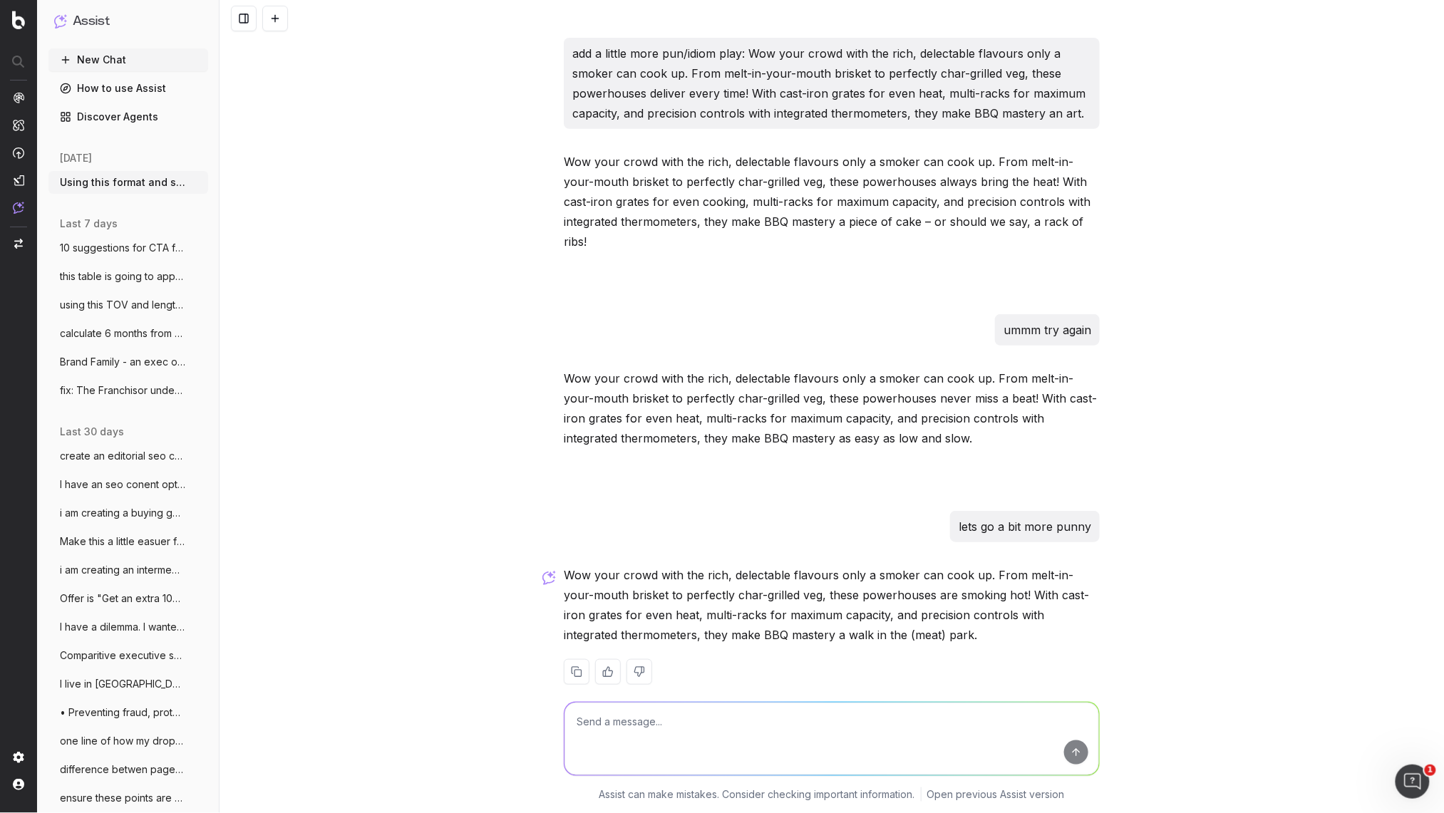
click at [677, 709] on textarea at bounding box center [832, 739] width 535 height 73
type textarea "what si the meat park - this is not good"
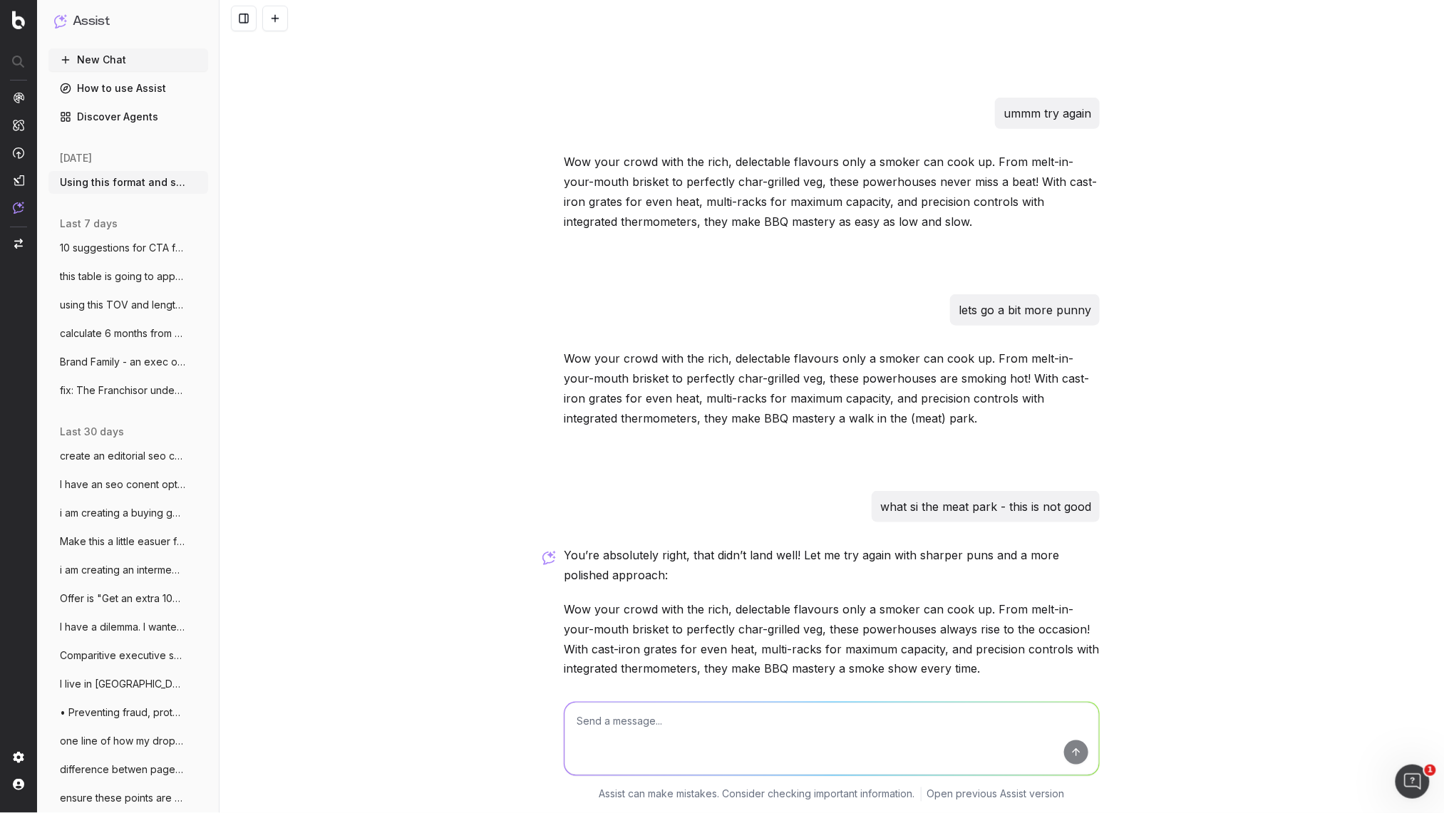
scroll to position [26458, 0]
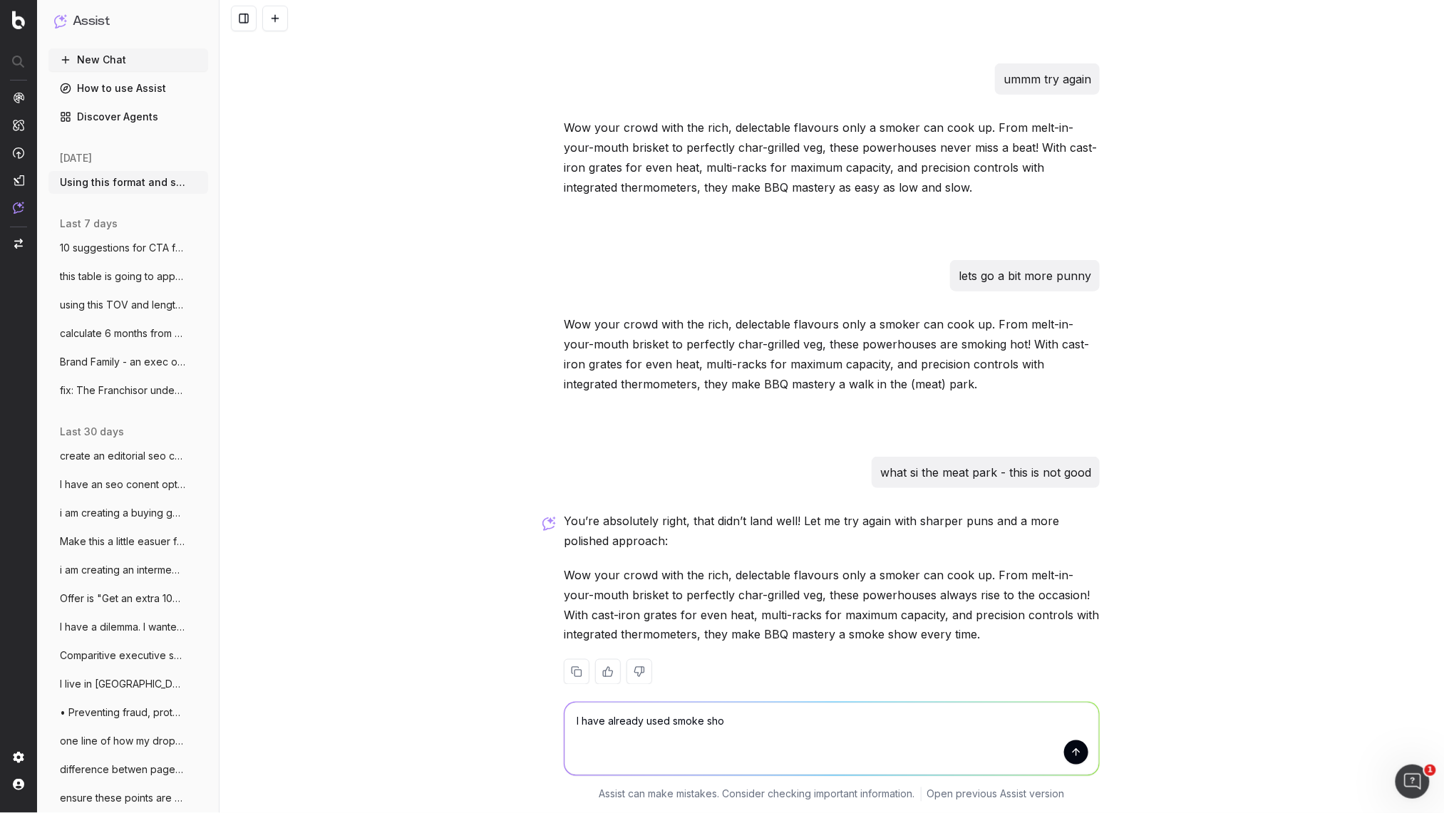
type textarea "I have already used smoke show"
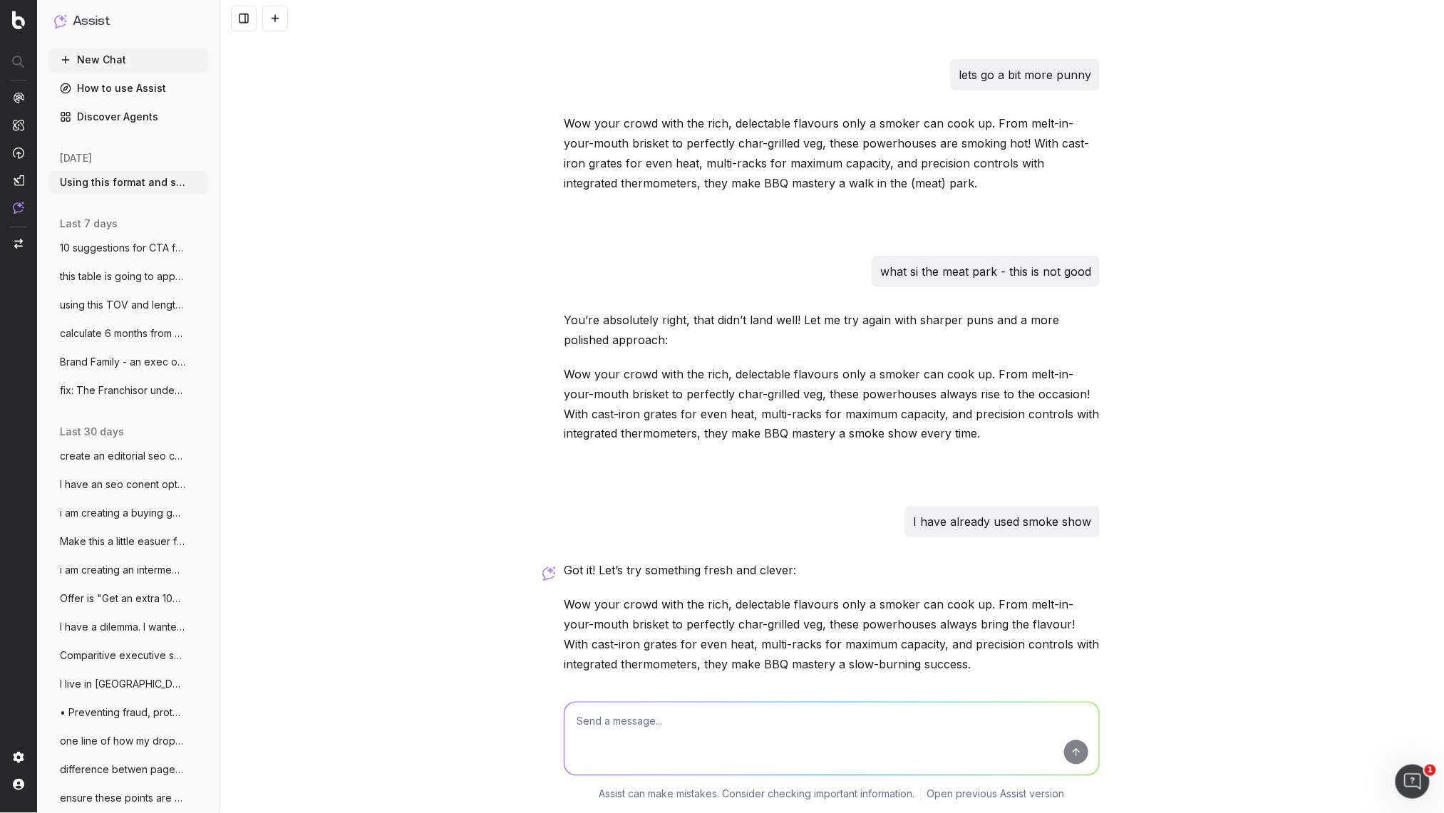
scroll to position [26688, 0]
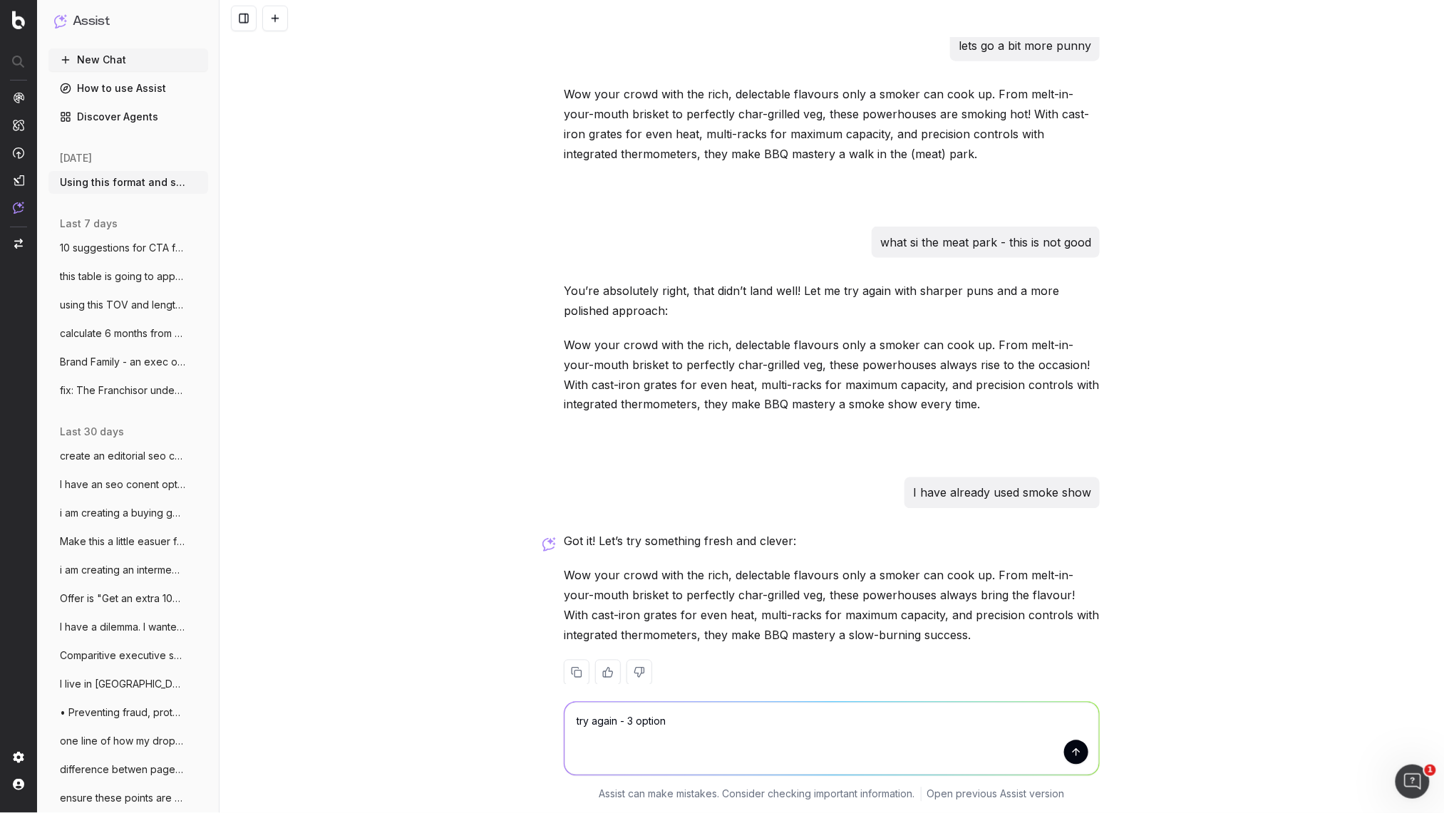
type textarea "try again - 3 options"
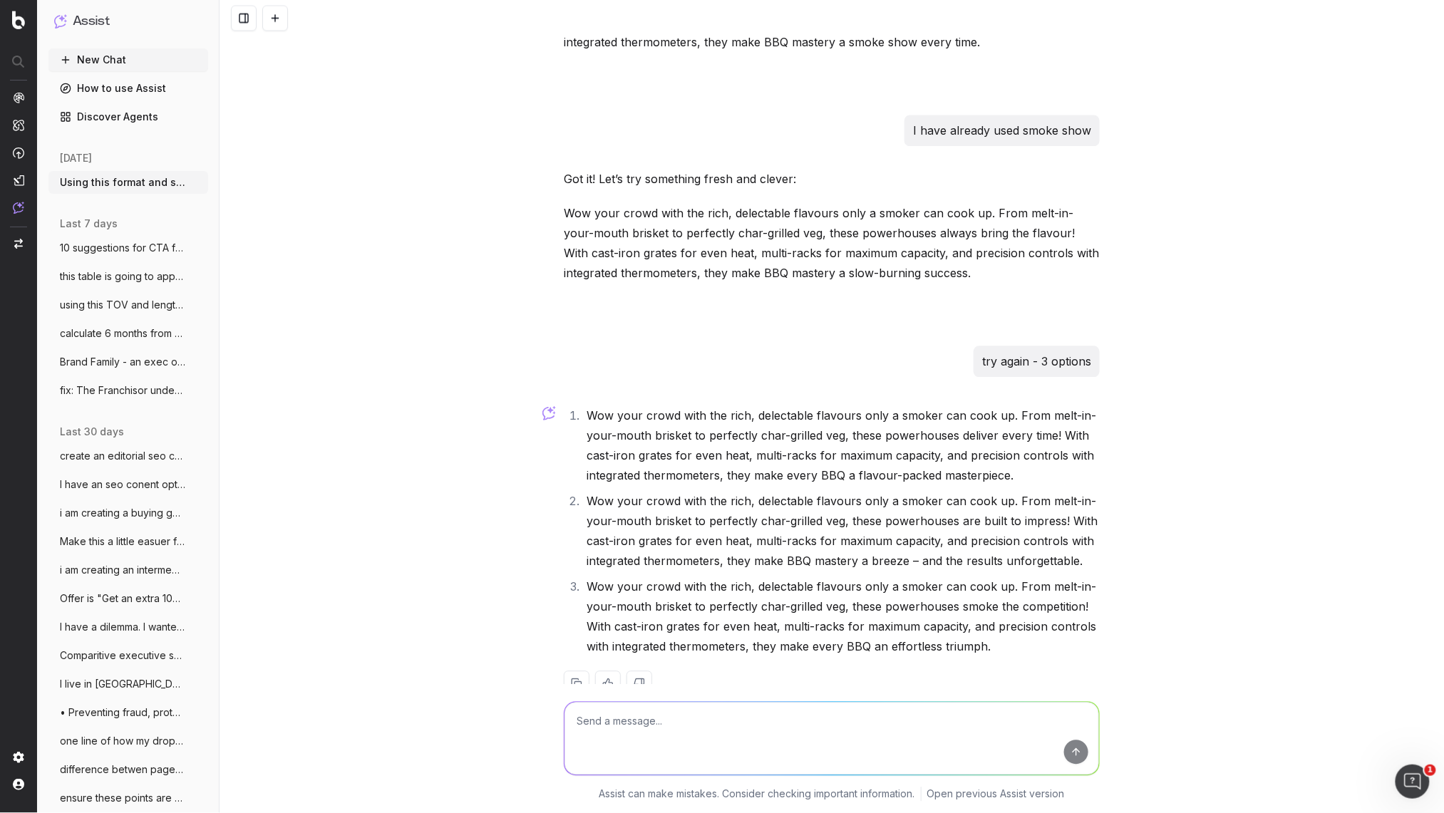
scroll to position [27063, 0]
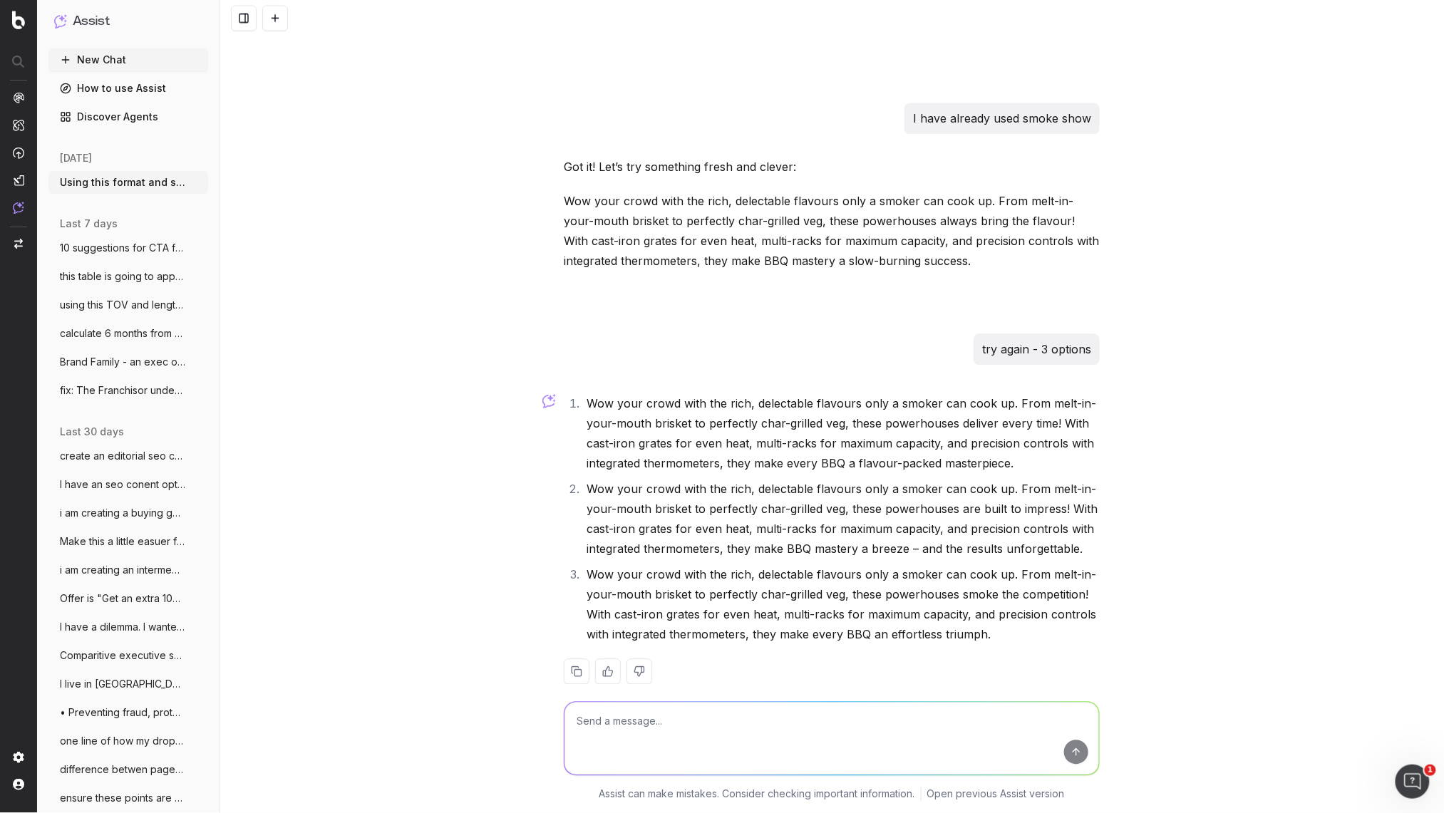
click at [642, 734] on textarea at bounding box center [832, 739] width 535 height 73
type textarea "boring where is the wit and pun and spark?"
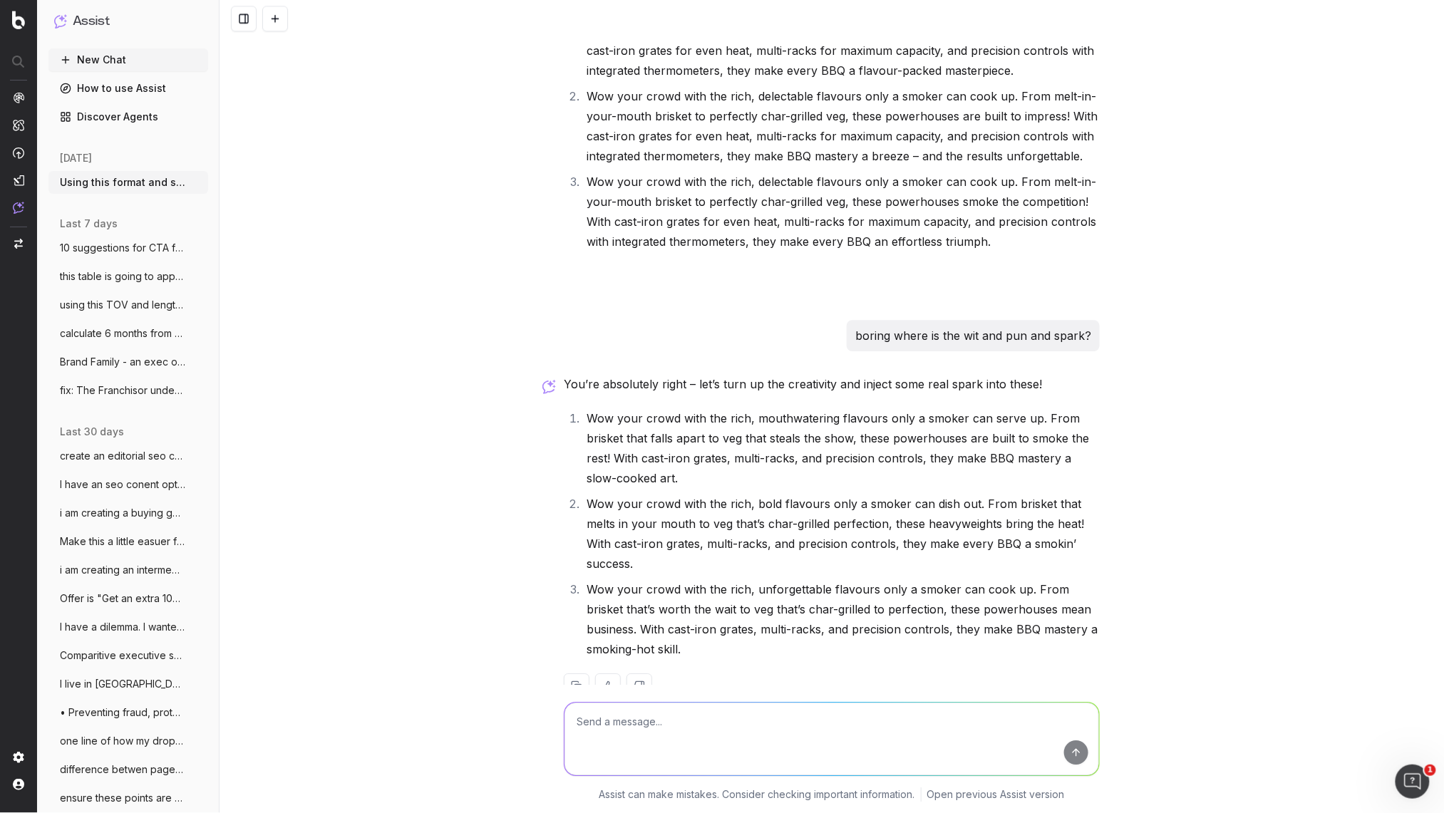
scroll to position [27470, 0]
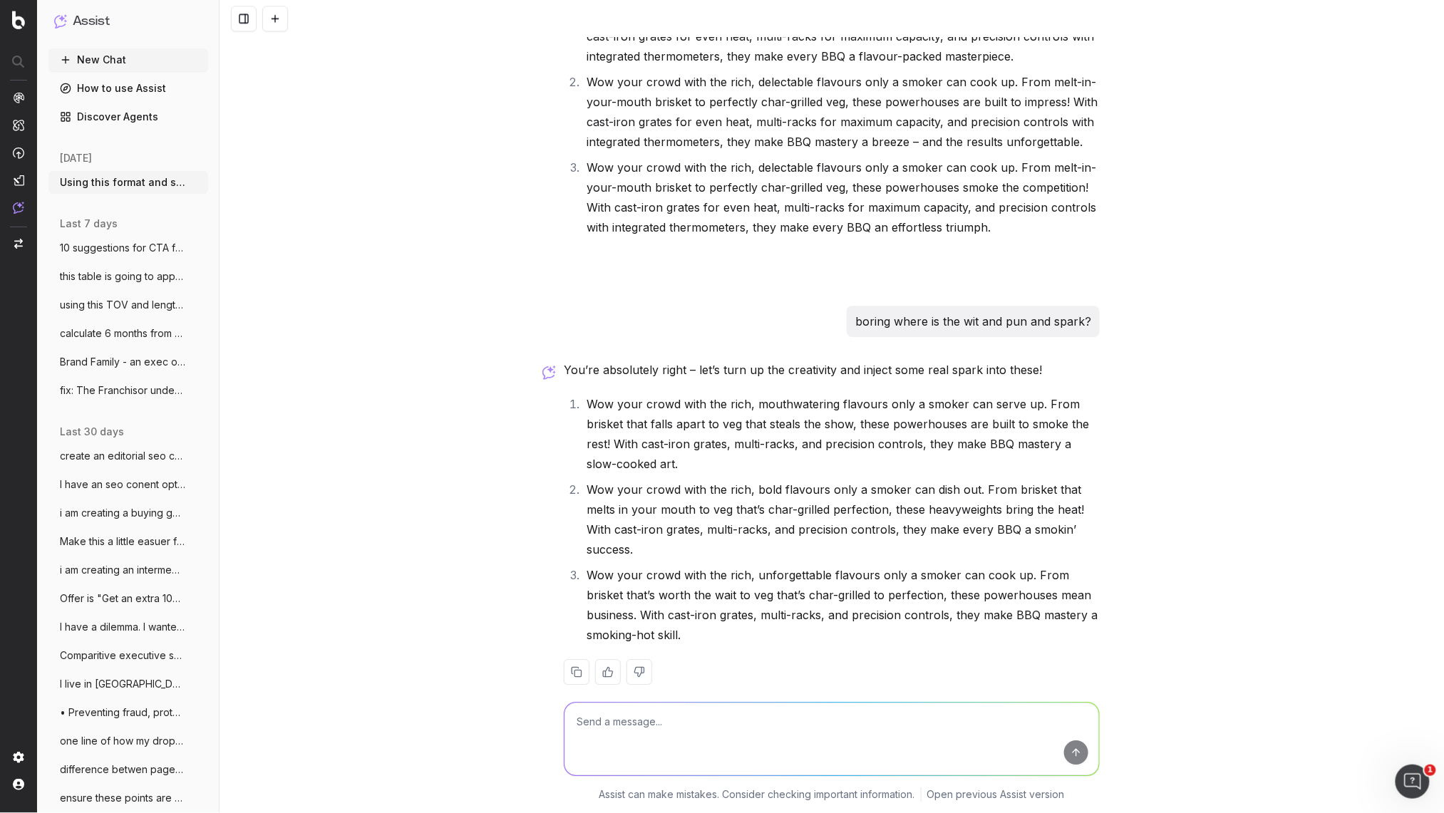
click at [645, 732] on textarea at bounding box center [832, 739] width 535 height 73
type textarea "g"
type textarea "just give me some pun ideas"
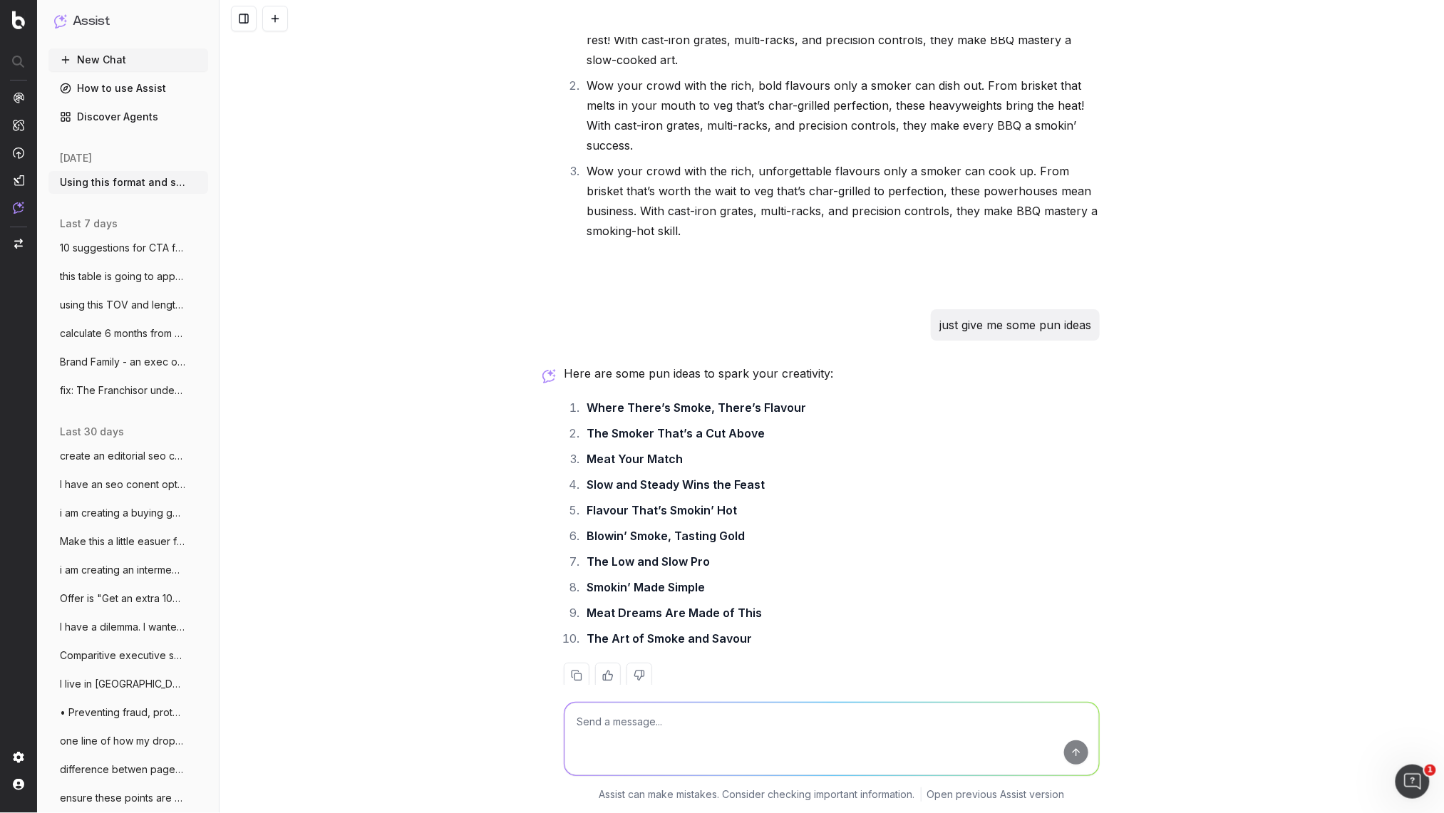
scroll to position [27878, 0]
click at [596, 714] on textarea at bounding box center [832, 739] width 535 height 73
click at [573, 723] on textarea "10 ore" at bounding box center [832, 739] width 535 height 73
click at [629, 721] on textarea "not bad 10 ore" at bounding box center [832, 739] width 535 height 73
type textarea "not bad 10 more"
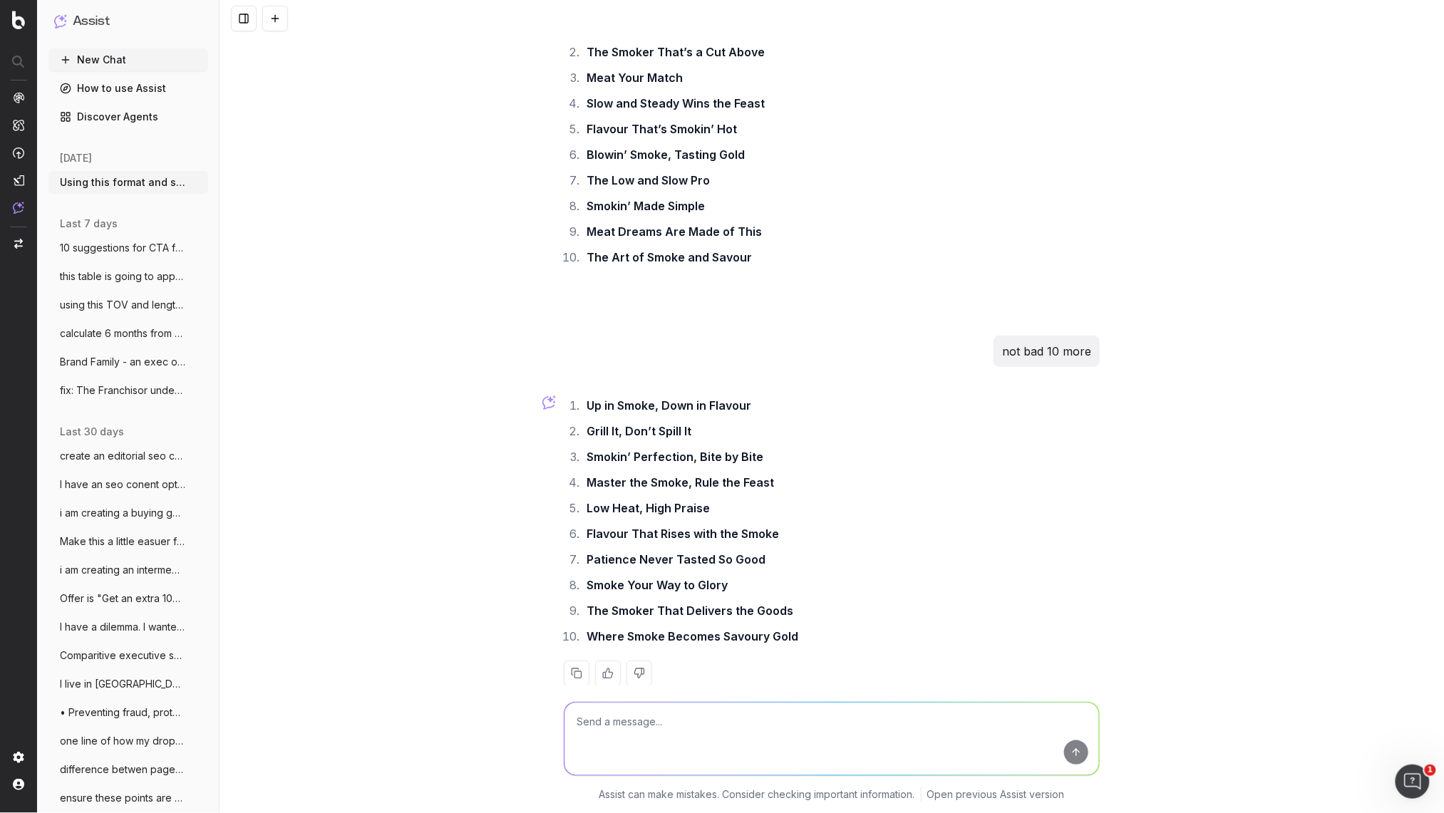
scroll to position [28257, 0]
type textarea "more puns"
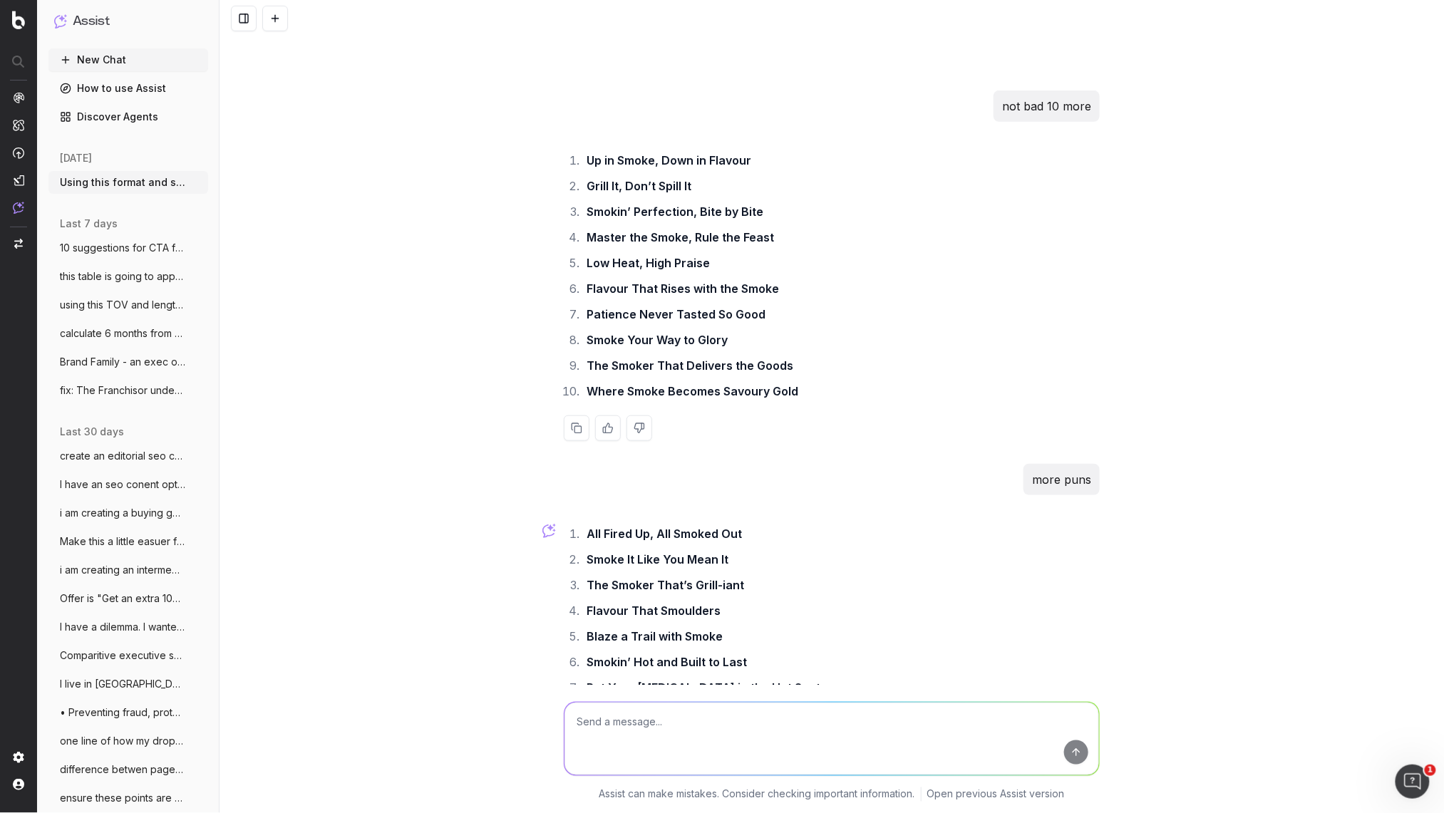
scroll to position [28630, 0]
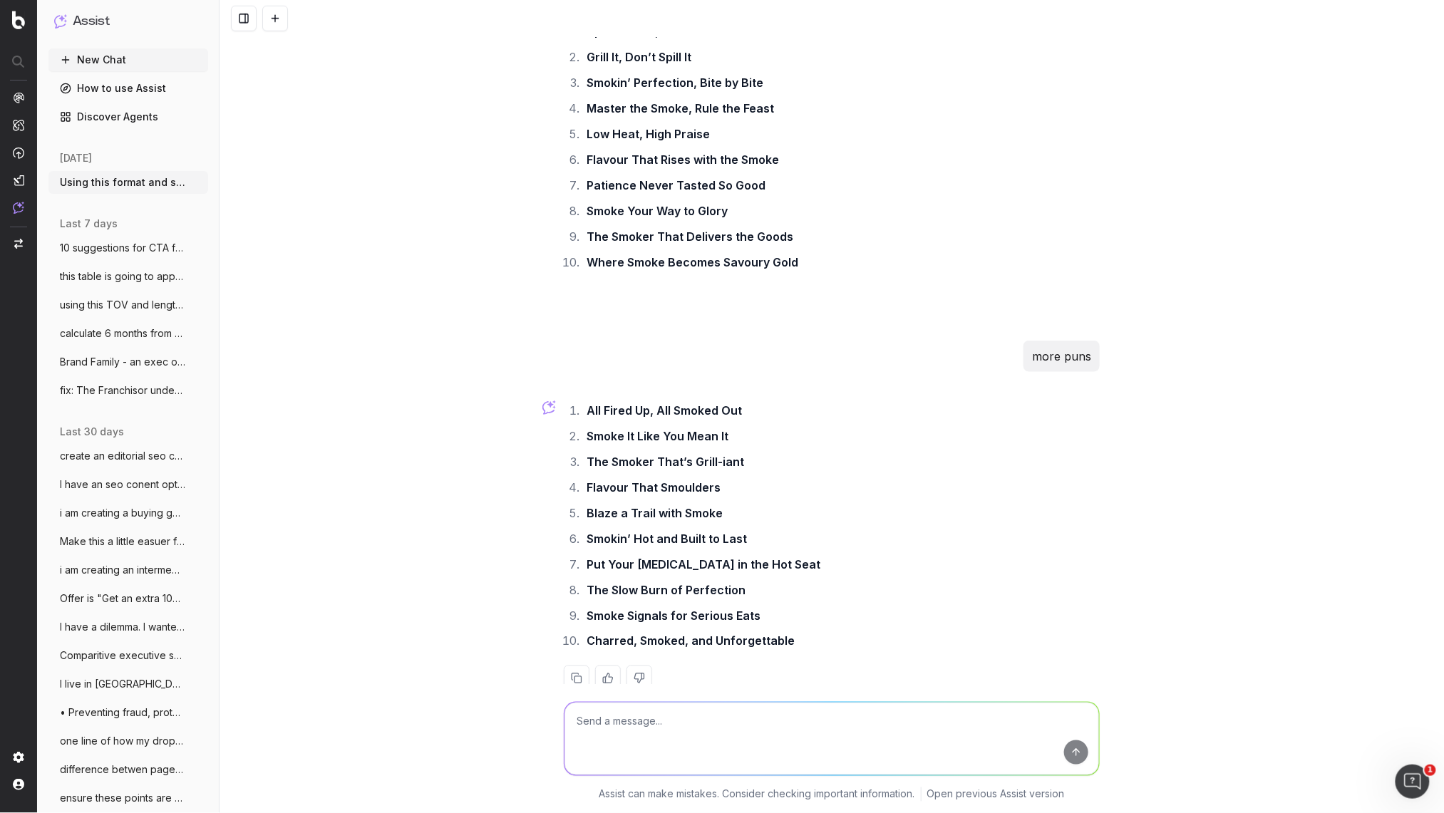
paste textarea "Wow your crowd with the rich, delectable flavours only a smoker can cook up. Fr…"
type textarea "Wow your crowd with the rich, delectable flavours only a smoker can cook up. Fr…"
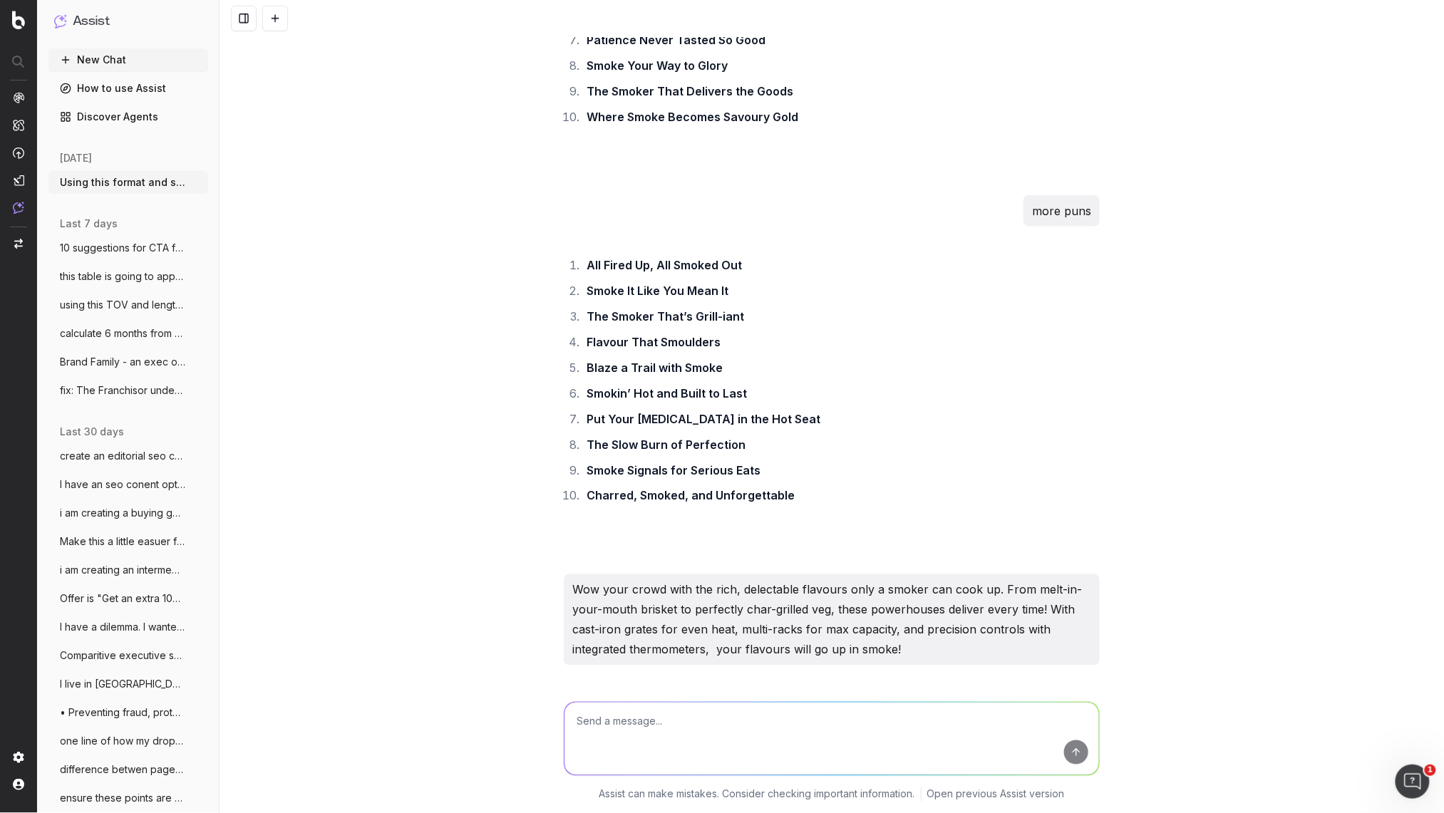
scroll to position [28898, 0]
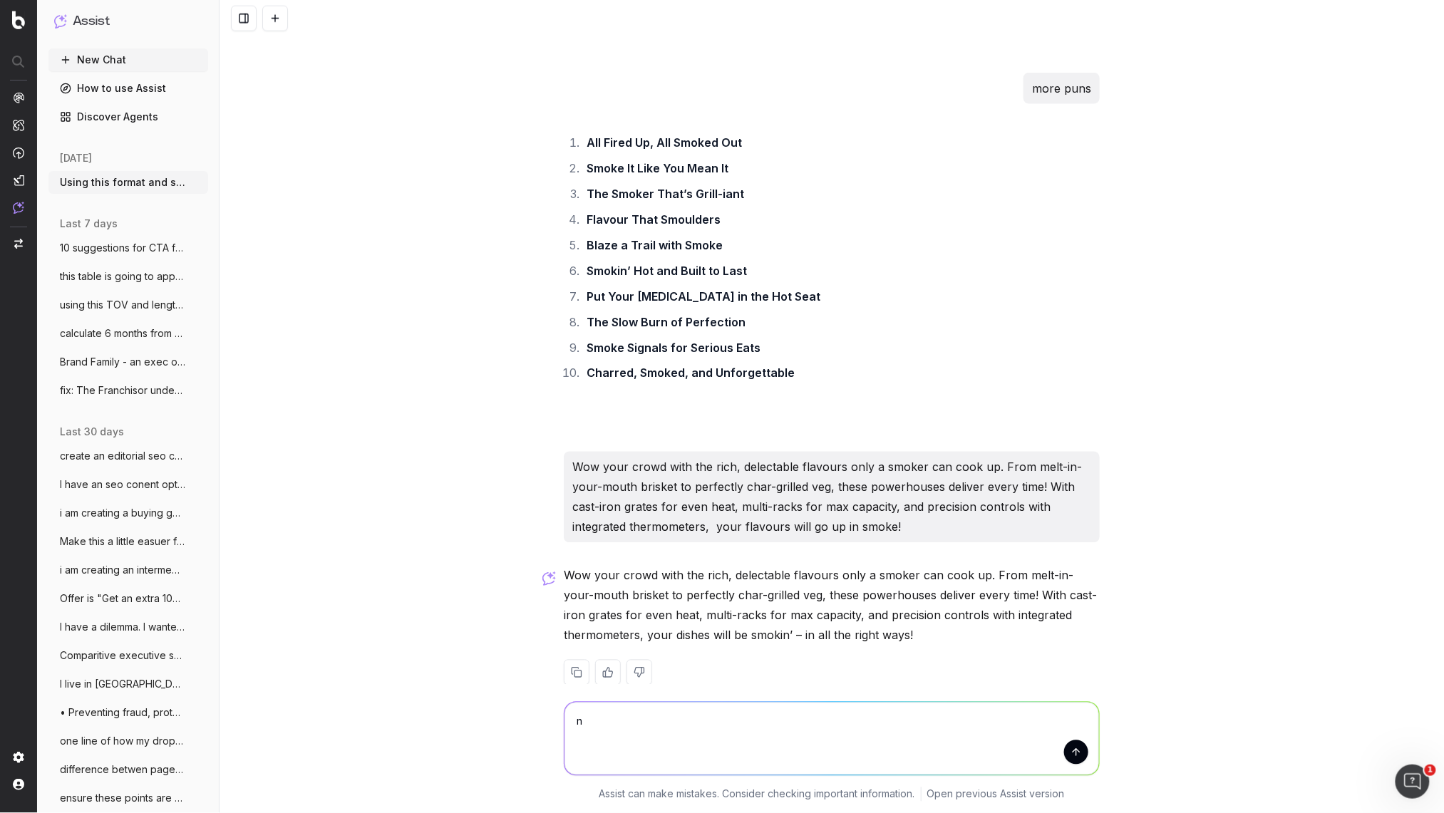
type textarea "no"
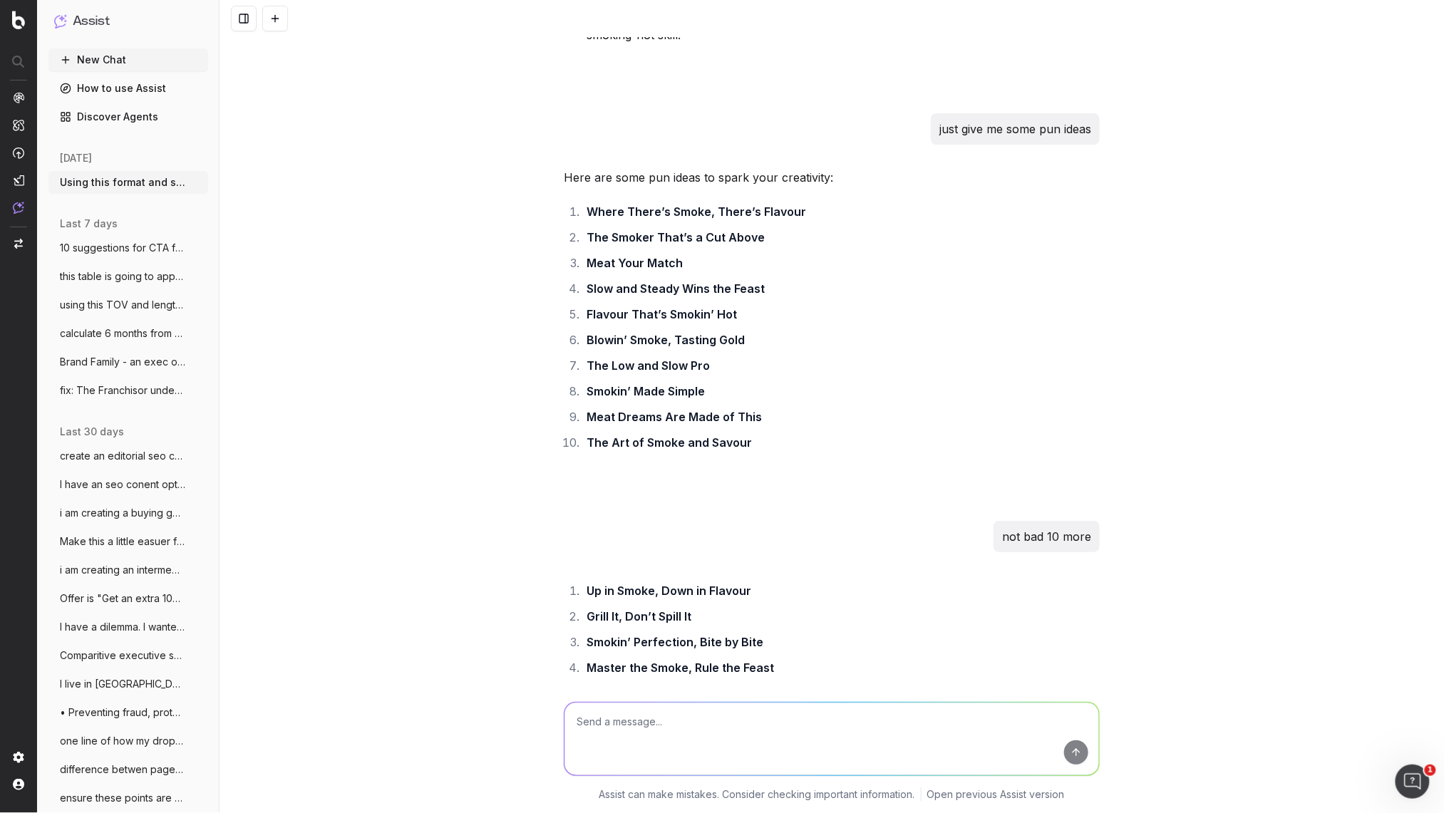
scroll to position [28054, 0]
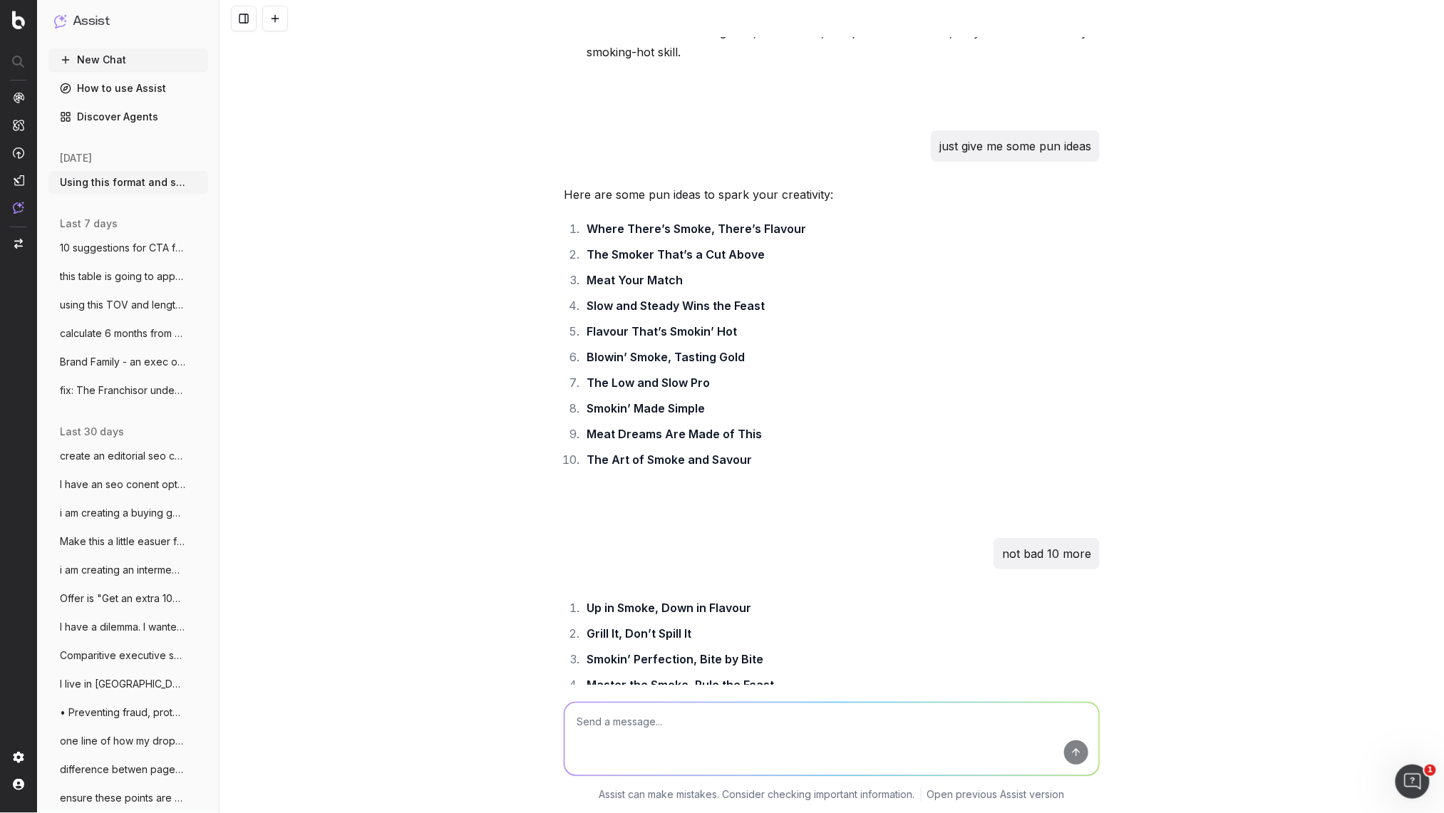
click at [603, 737] on textarea at bounding box center [832, 739] width 535 height 73
type textarea "more puns about smoke and fire"
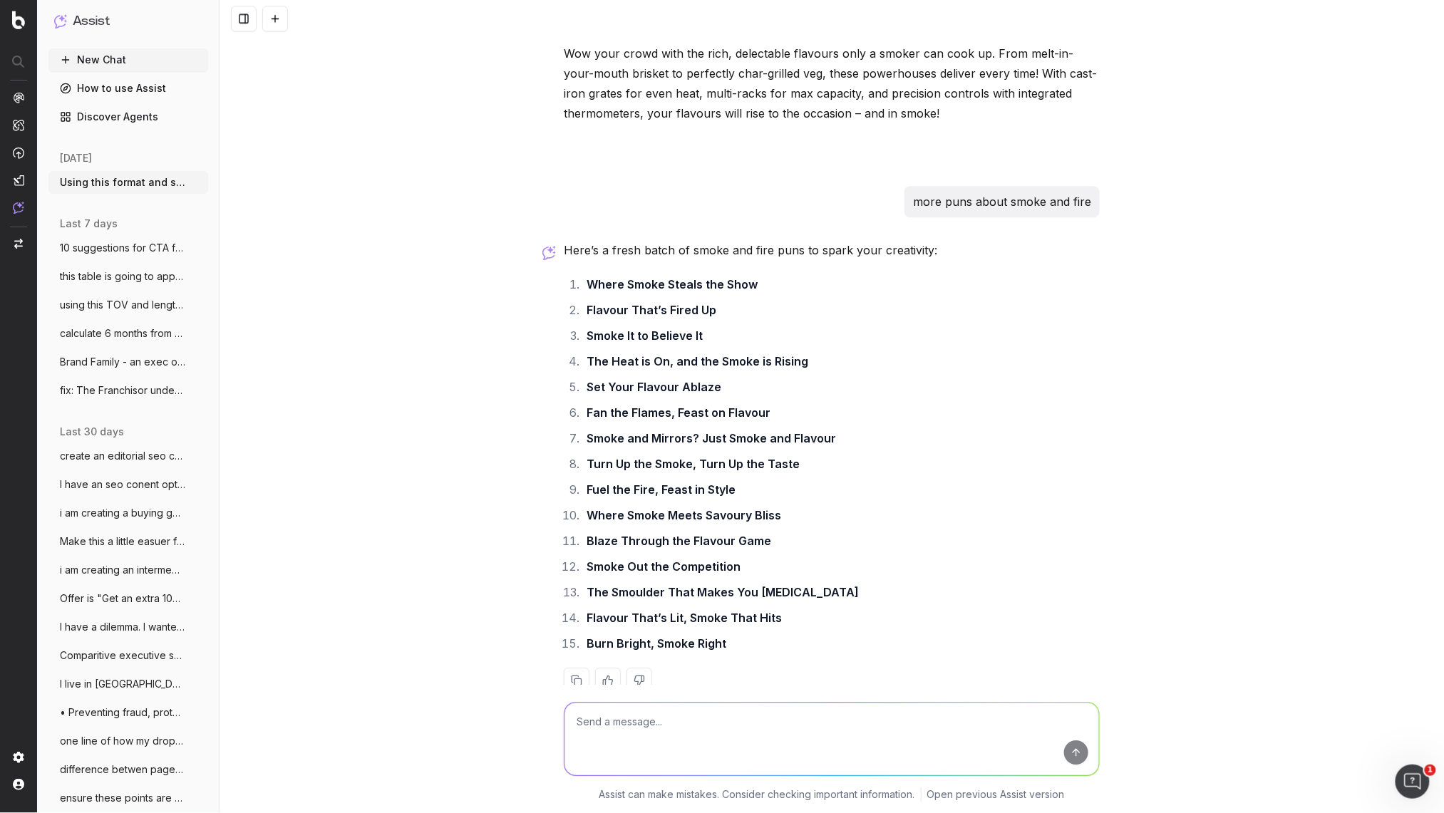
scroll to position [29660, 0]
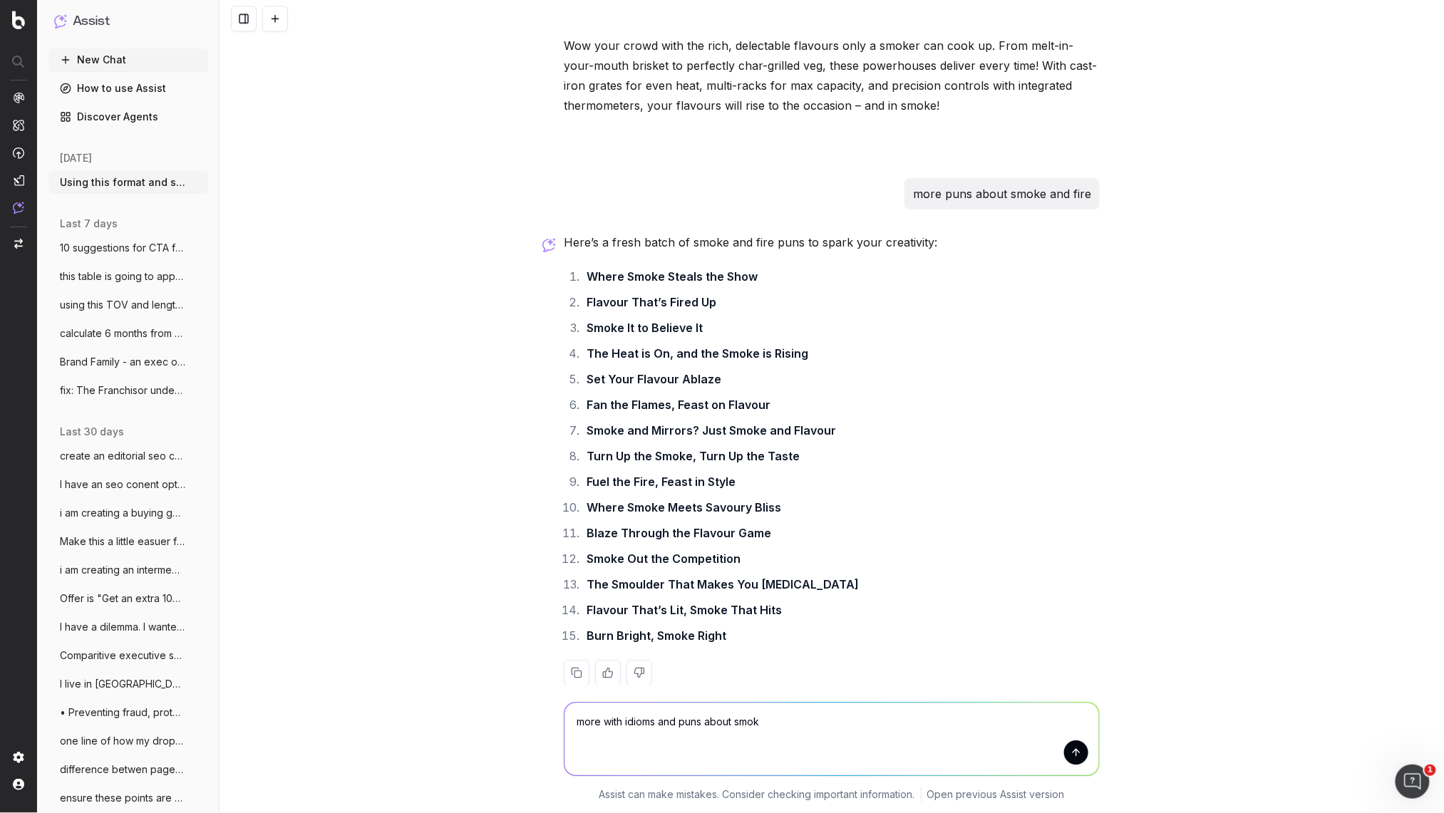
type textarea "more with idioms and puns about smoke"
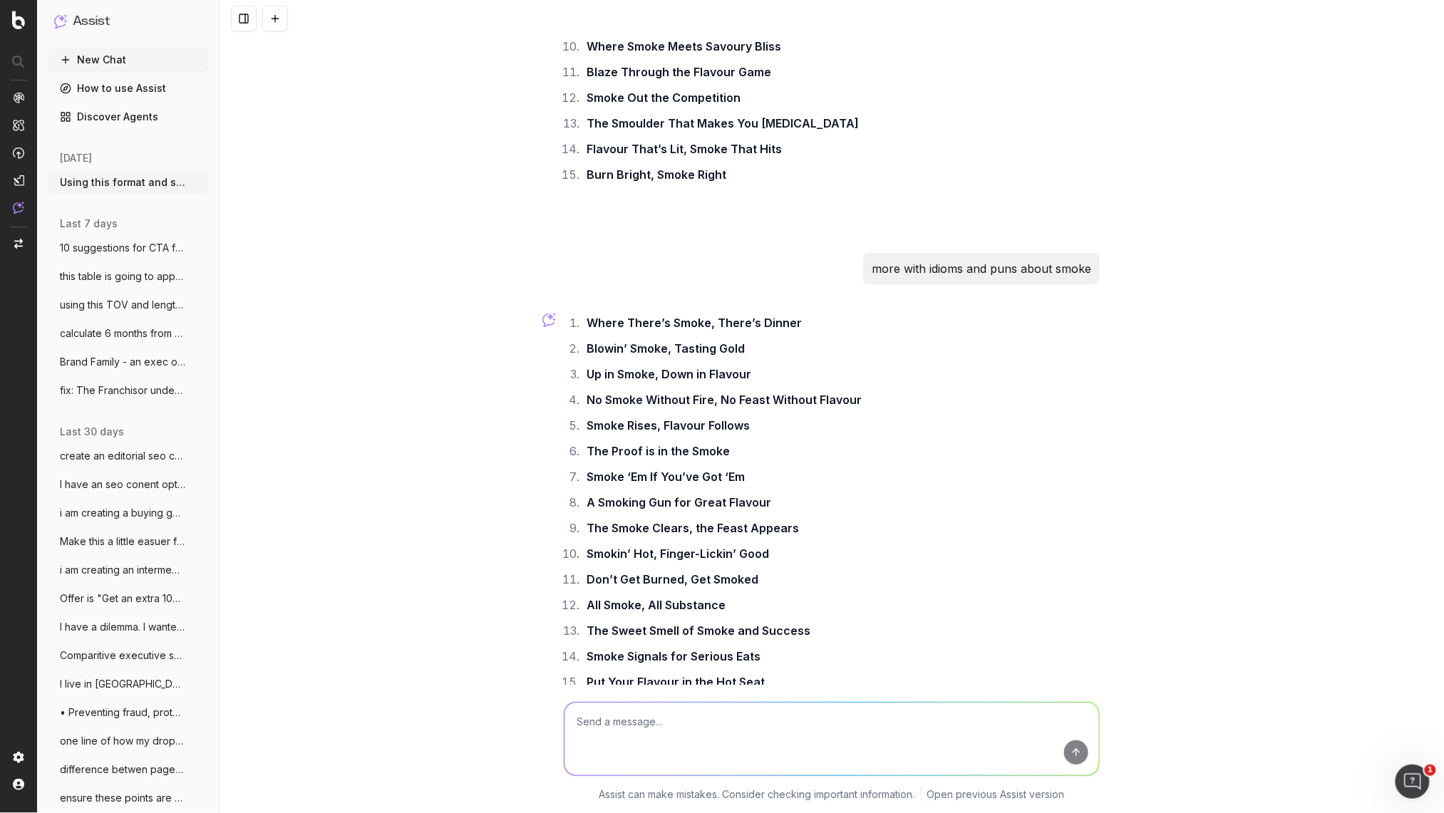
scroll to position [30167, 0]
